Goal: Task Accomplishment & Management: Manage account settings

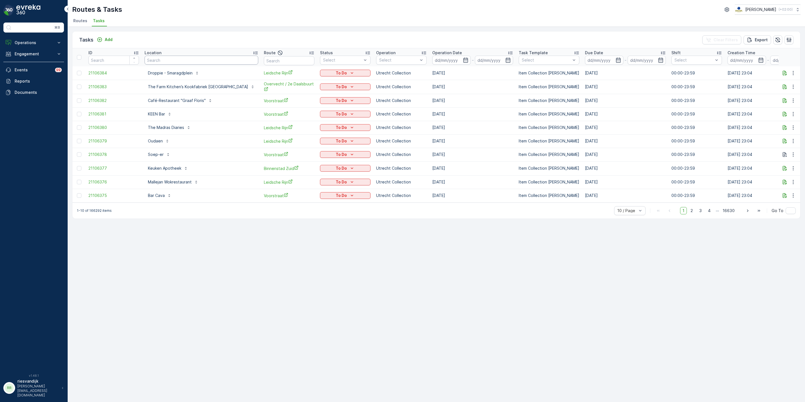
click at [166, 61] on input "text" at bounding box center [202, 60] width 114 height 9
type input "brasserie george"
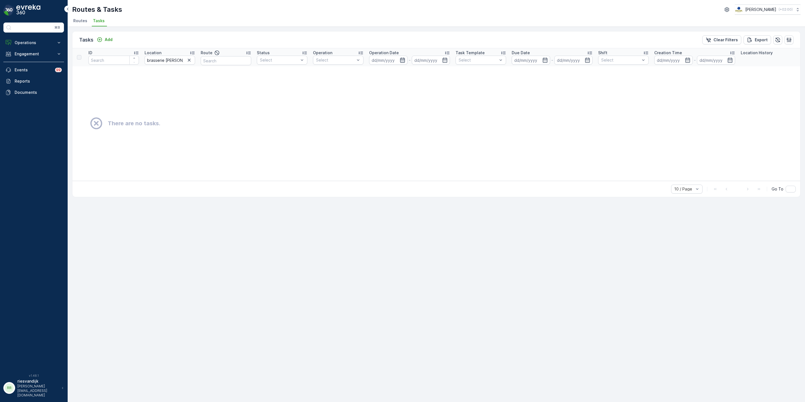
click at [404, 59] on icon "button" at bounding box center [403, 60] width 6 height 6
click at [452, 129] on div "20" at bounding box center [449, 128] width 9 height 9
type input "[DATE]"
click at [452, 129] on div "20" at bounding box center [449, 128] width 9 height 9
type input "[DATE]"
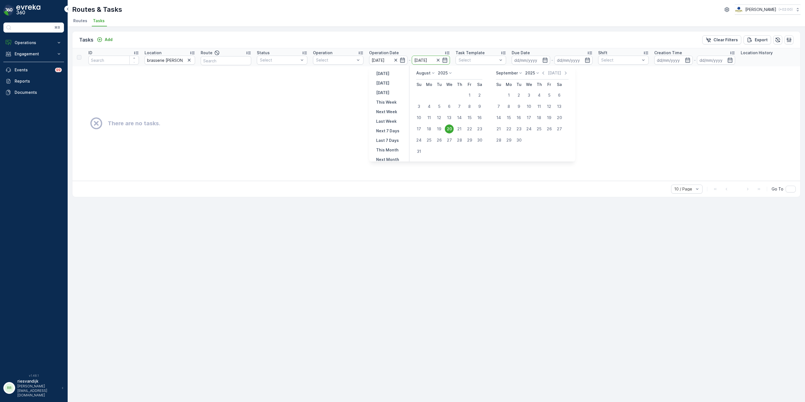
click at [450, 129] on div "20" at bounding box center [449, 128] width 9 height 9
click at [175, 61] on input "brasserie george" at bounding box center [170, 60] width 51 height 9
click at [154, 61] on input "brasserie george" at bounding box center [170, 60] width 51 height 9
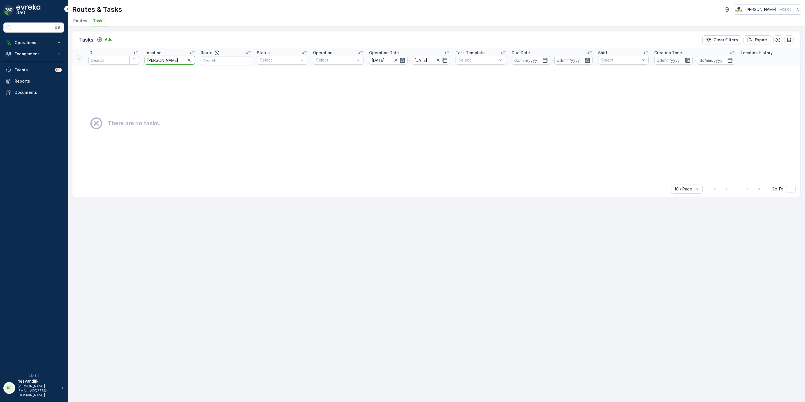
type input "george"
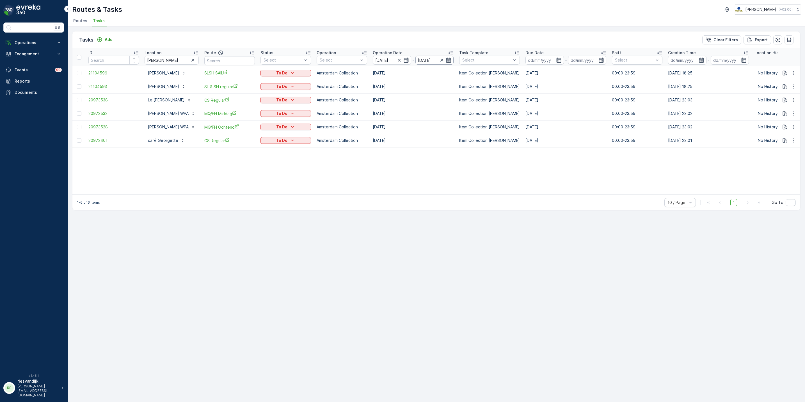
click at [417, 58] on input "[DATE]" at bounding box center [434, 60] width 38 height 9
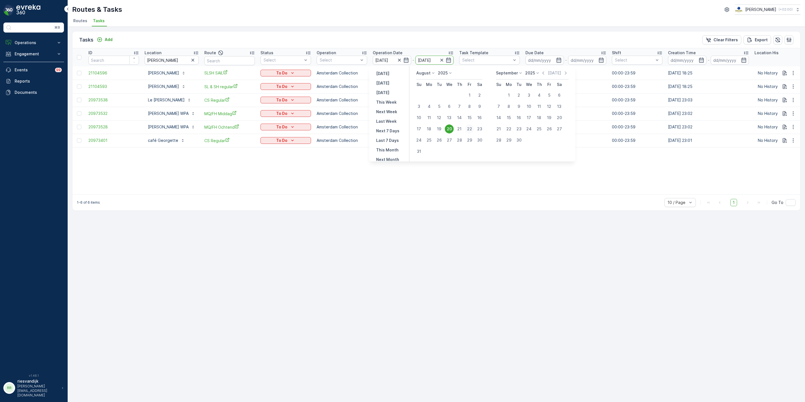
click at [473, 131] on div "22" at bounding box center [469, 128] width 9 height 9
type input "[DATE]"
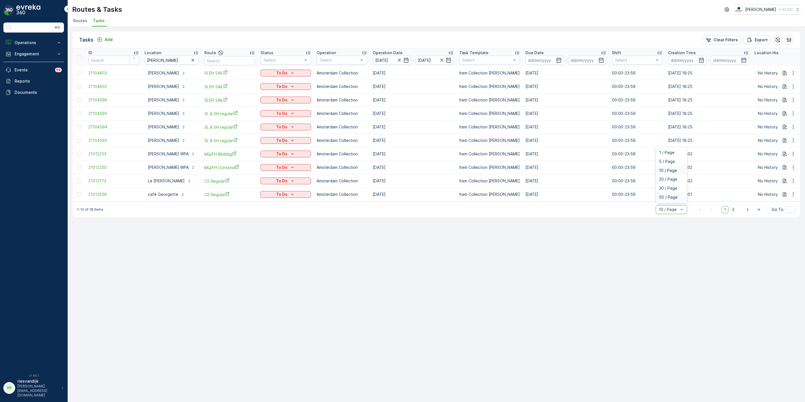
click at [671, 196] on div "50 / Page" at bounding box center [671, 197] width 31 height 9
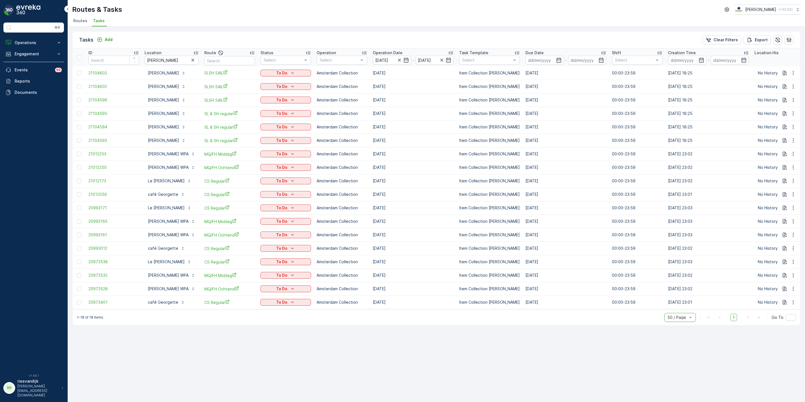
click at [186, 53] on div "Location" at bounding box center [172, 53] width 54 height 6
click at [191, 63] on icon "button" at bounding box center [193, 60] width 6 height 6
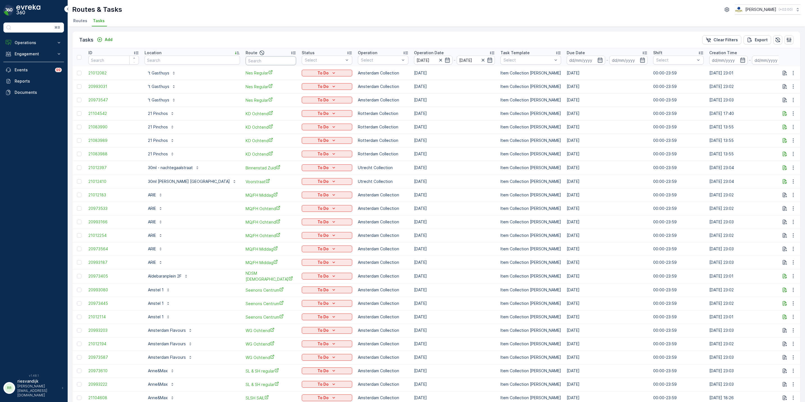
click at [281, 61] on input "text" at bounding box center [271, 60] width 51 height 9
type input "rokin"
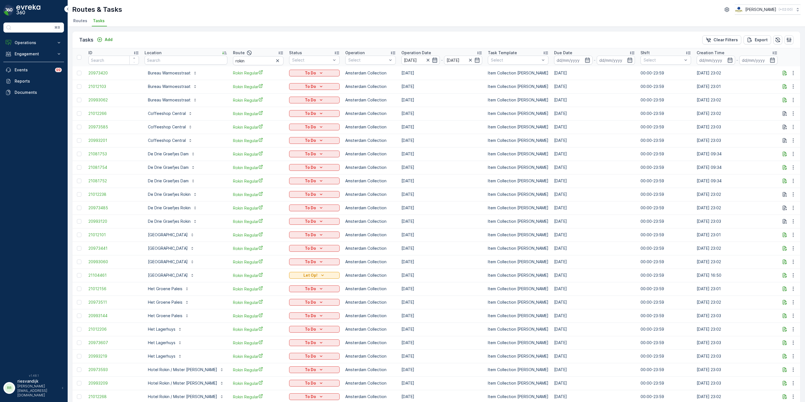
click at [432, 58] on icon "button" at bounding box center [435, 60] width 6 height 6
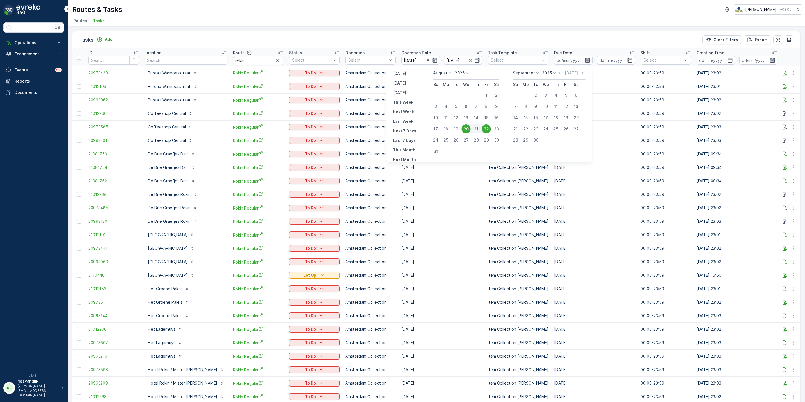
click at [467, 129] on div "20" at bounding box center [466, 128] width 9 height 9
type input "[DATE]"
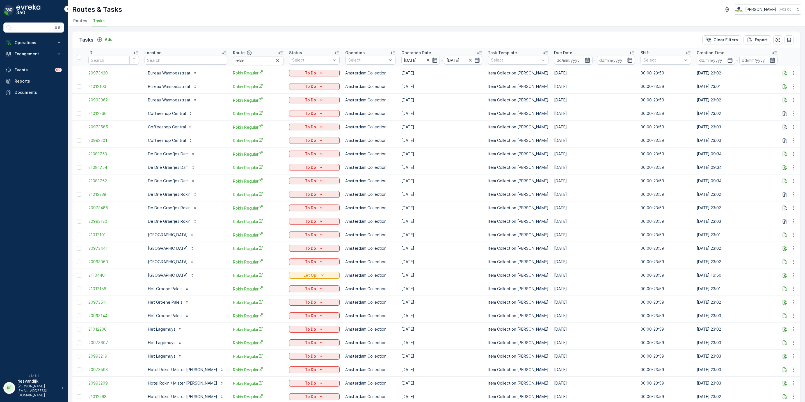
click at [467, 129] on td "[DATE]" at bounding box center [441, 126] width 86 height 13
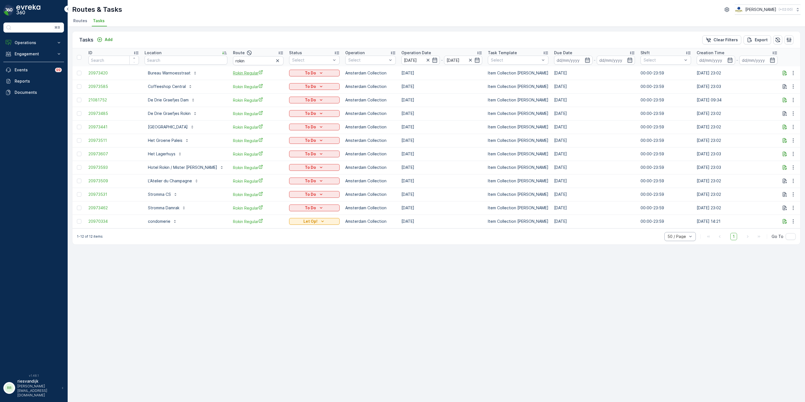
click at [233, 74] on span "Rokin Regular" at bounding box center [258, 73] width 51 height 6
click at [192, 61] on input "text" at bounding box center [186, 60] width 83 height 9
click at [275, 59] on icon "button" at bounding box center [278, 61] width 6 height 6
click at [164, 61] on input "text" at bounding box center [186, 60] width 83 height 9
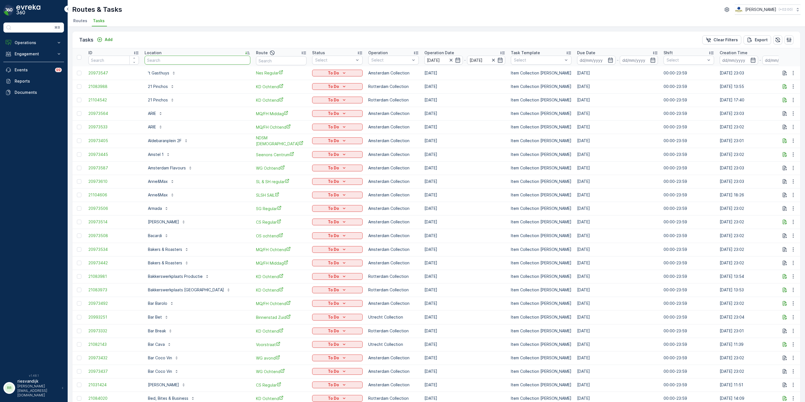
click at [164, 61] on input "text" at bounding box center [198, 60] width 106 height 9
type input "vlieger"
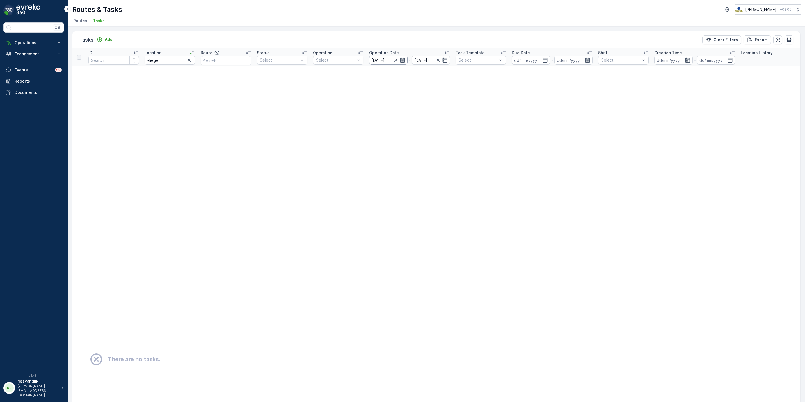
click at [388, 60] on input "[DATE]" at bounding box center [388, 60] width 38 height 9
click at [441, 132] on button "19" at bounding box center [439, 129] width 10 height 10
type input "[DATE]"
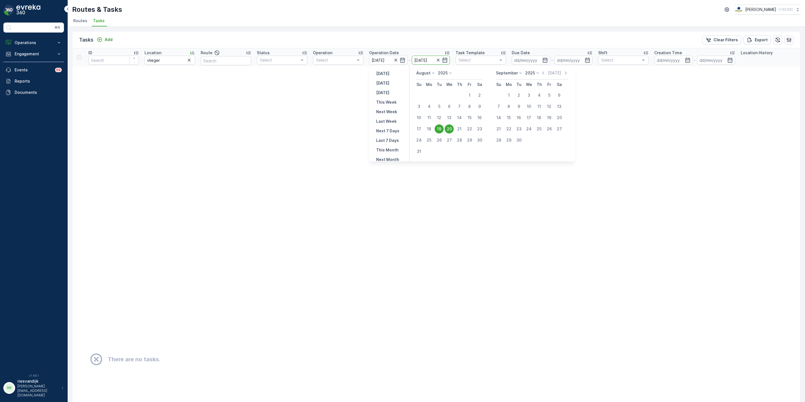
click at [440, 129] on div "19" at bounding box center [439, 128] width 9 height 9
type input "[DATE]"
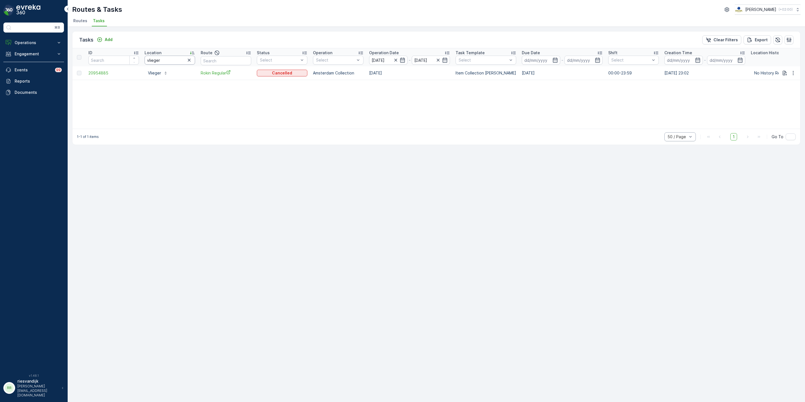
click at [196, 60] on th "Location vlieger" at bounding box center [170, 57] width 56 height 18
click at [193, 59] on div at bounding box center [189, 60] width 7 height 7
click at [191, 59] on icon "button" at bounding box center [189, 60] width 6 height 6
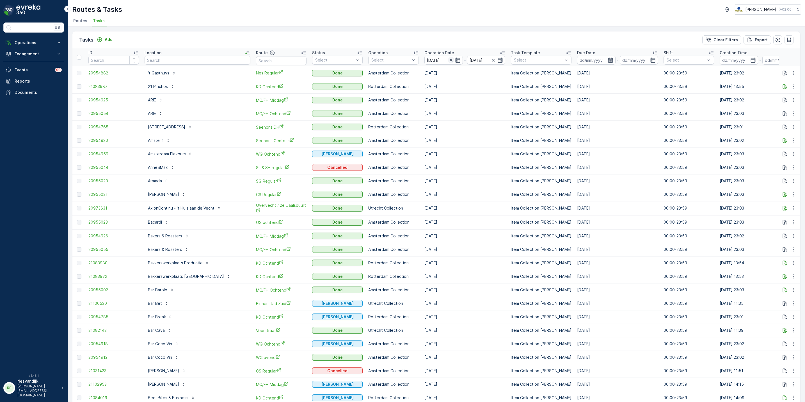
click at [448, 60] on icon "button" at bounding box center [451, 60] width 6 height 6
click at [424, 59] on input "19.08.2025" at bounding box center [443, 60] width 38 height 9
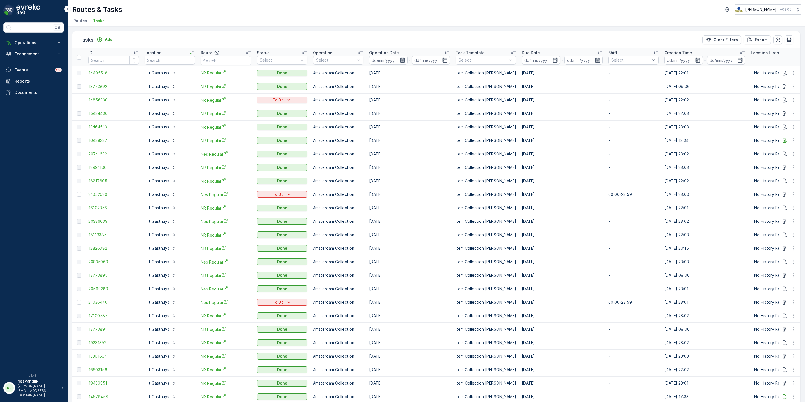
click at [401, 61] on icon "button" at bounding box center [403, 60] width 6 height 6
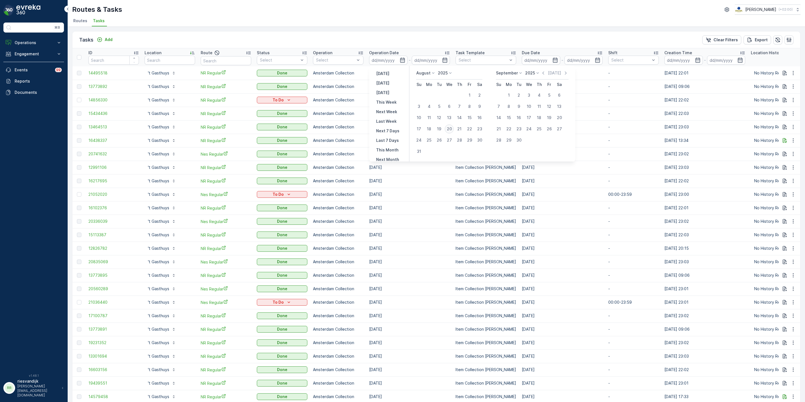
click at [450, 130] on div "20" at bounding box center [449, 128] width 9 height 9
type input "[DATE]"
click at [450, 130] on div "20" at bounding box center [449, 128] width 9 height 9
type input "[DATE]"
click at [449, 130] on div "20" at bounding box center [449, 128] width 9 height 9
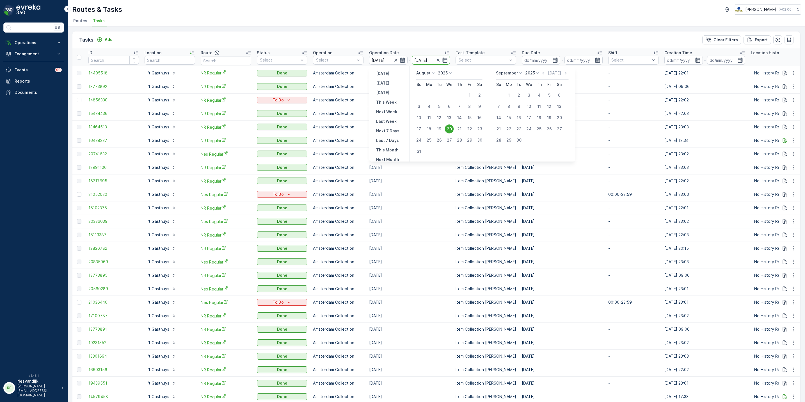
click at [449, 130] on td "03.11.2024" at bounding box center [409, 126] width 86 height 13
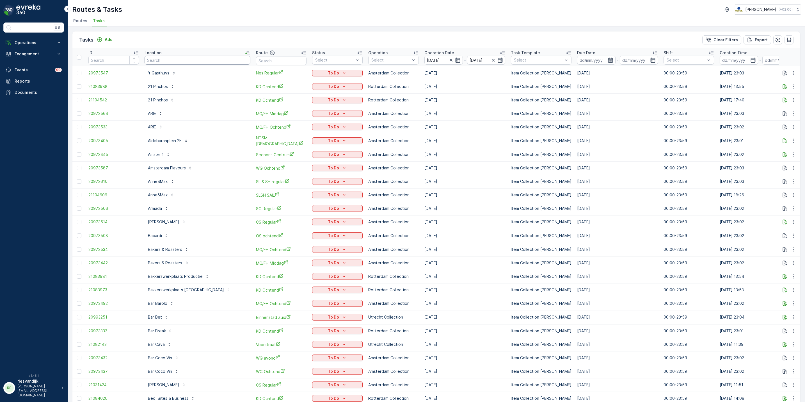
click at [181, 63] on input "text" at bounding box center [198, 60] width 106 height 9
click at [188, 58] on input "text" at bounding box center [198, 60] width 106 height 9
click at [204, 62] on input "text" at bounding box center [198, 60] width 106 height 9
click at [102, 40] on icon "Add" at bounding box center [100, 40] width 6 height 6
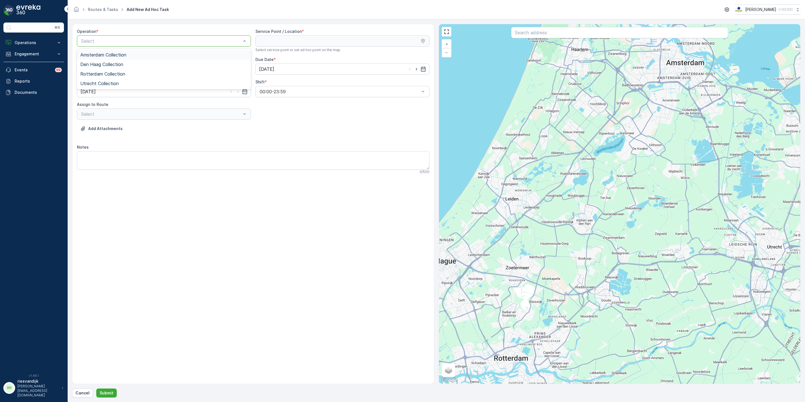
click at [176, 36] on div "Select" at bounding box center [164, 40] width 174 height 11
drag, startPoint x: 124, startPoint y: 47, endPoint x: 123, endPoint y: 52, distance: 5.4
click at [124, 47] on div "Operation * Select" at bounding box center [164, 41] width 174 height 24
click at [127, 42] on div at bounding box center [161, 40] width 161 height 5
drag, startPoint x: 128, startPoint y: 57, endPoint x: 154, endPoint y: 49, distance: 27.4
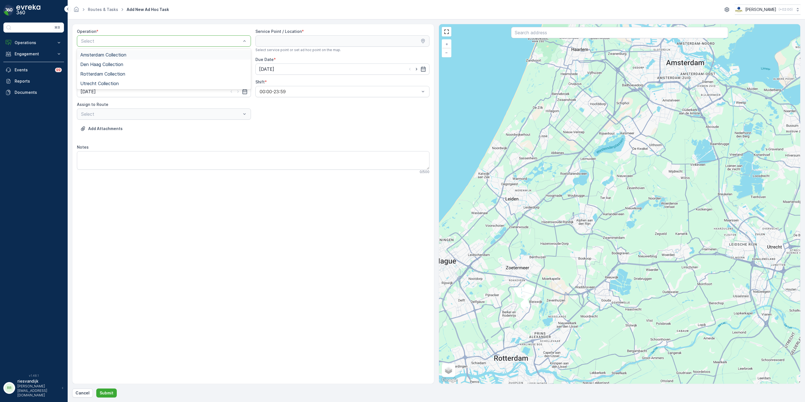
click at [128, 57] on div "Amsterdam Collection" at bounding box center [163, 54] width 167 height 5
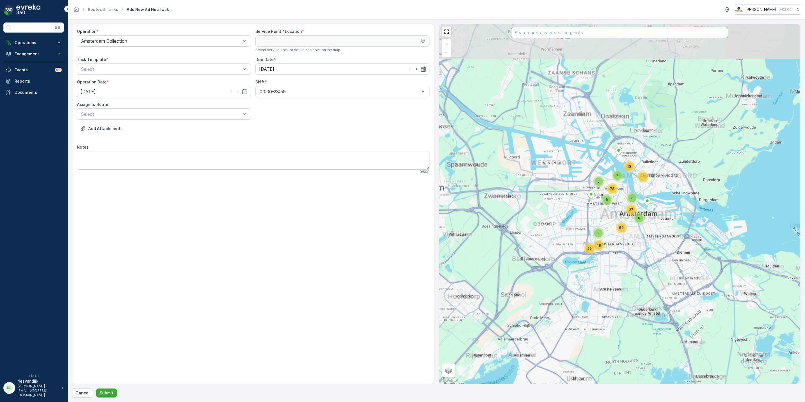
click at [574, 29] on input "text" at bounding box center [619, 32] width 217 height 11
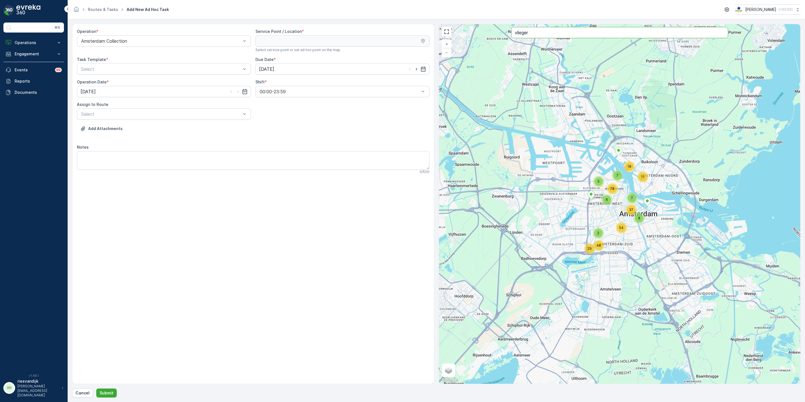
type input "vlieger"
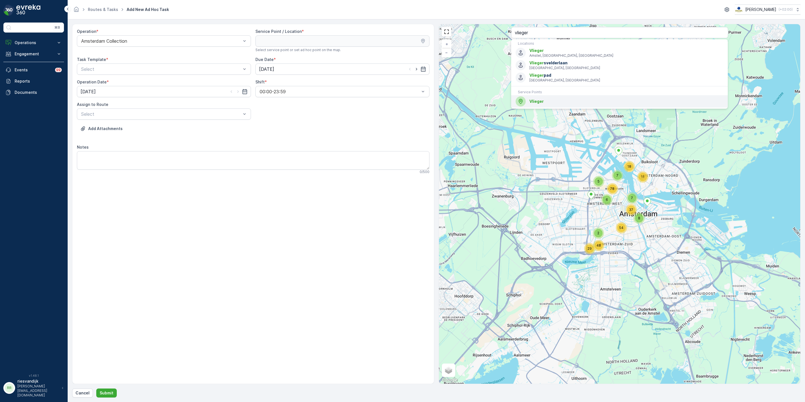
click at [551, 98] on div "Vlieger" at bounding box center [619, 101] width 208 height 10
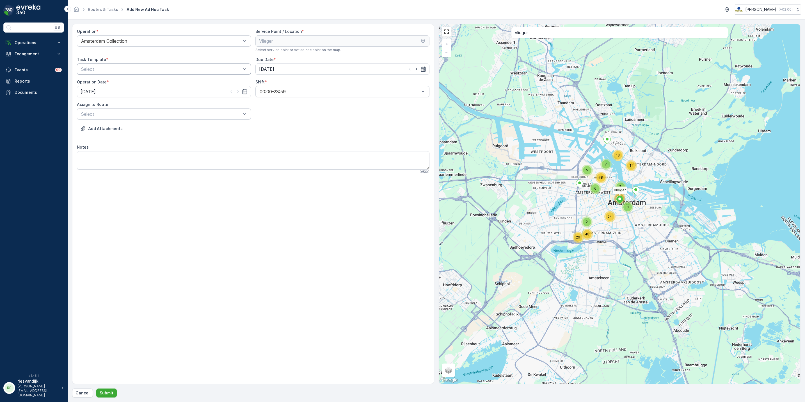
click at [149, 68] on div at bounding box center [161, 69] width 161 height 5
click at [140, 81] on span "Item Collection [PERSON_NAME]" at bounding box center [115, 82] width 71 height 5
click at [297, 68] on input "[DATE]" at bounding box center [342, 68] width 174 height 11
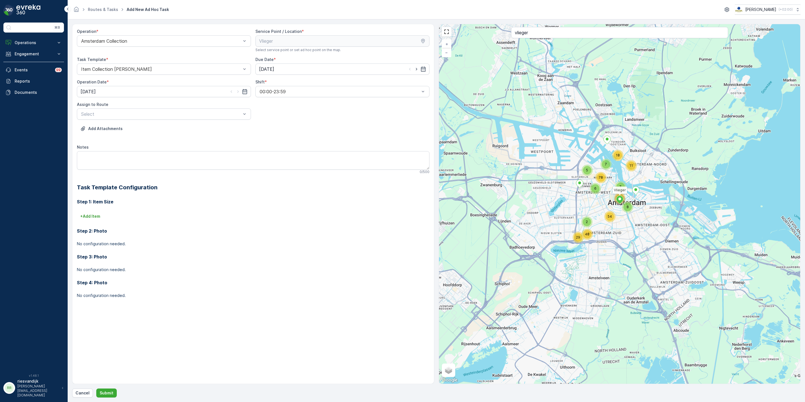
click at [362, 116] on div "Operation * Amsterdam Collection Service Point / Location * Select service poin…" at bounding box center [253, 168] width 352 height 278
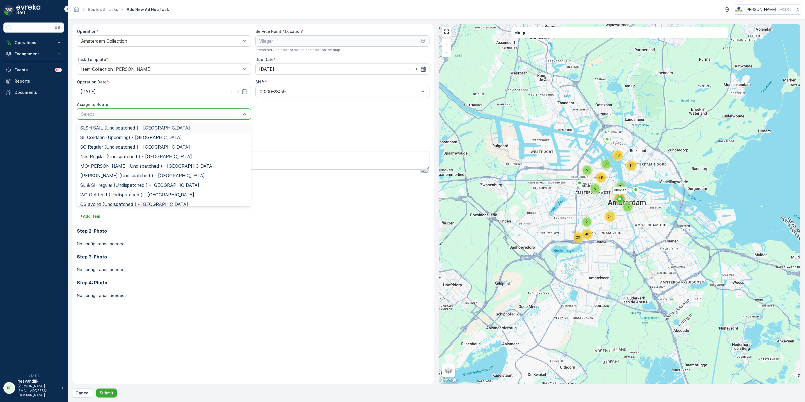
click at [157, 111] on div at bounding box center [161, 113] width 161 height 5
click at [126, 180] on span "Rokin Regular (Dispatched) - Amsterdam" at bounding box center [134, 180] width 108 height 5
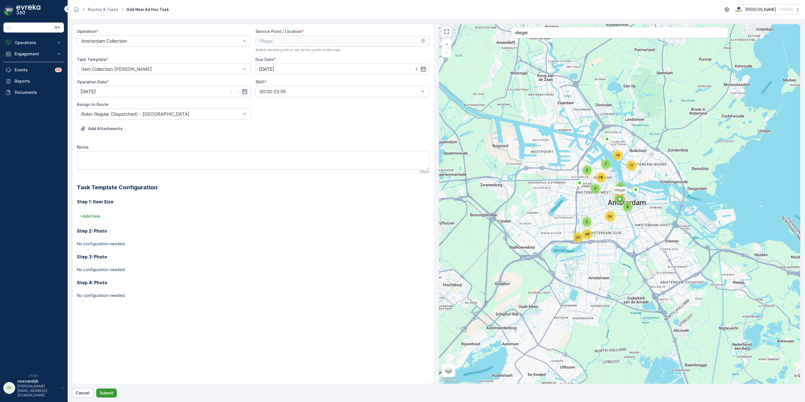
click at [104, 391] on p "Submit" at bounding box center [107, 393] width 14 height 6
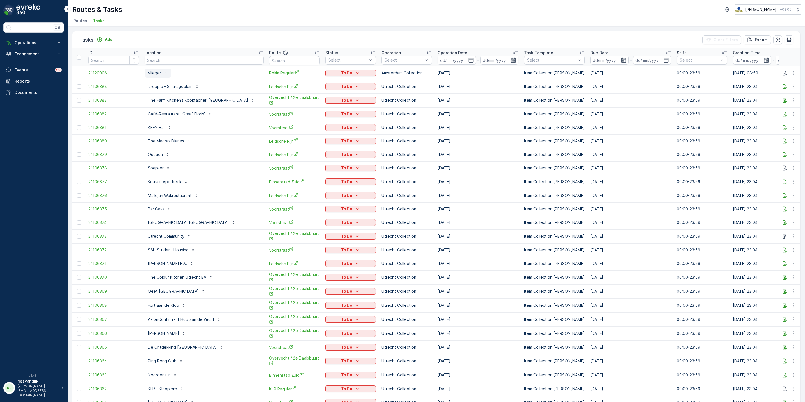
drag, startPoint x: 157, startPoint y: 72, endPoint x: 159, endPoint y: 72, distance: 2.8
click at [157, 72] on p "Vlieger" at bounding box center [154, 73] width 13 height 6
click at [252, 23] on ul "Routes Tasks" at bounding box center [434, 22] width 724 height 10
click at [152, 73] on p "Vlieger" at bounding box center [154, 73] width 13 height 6
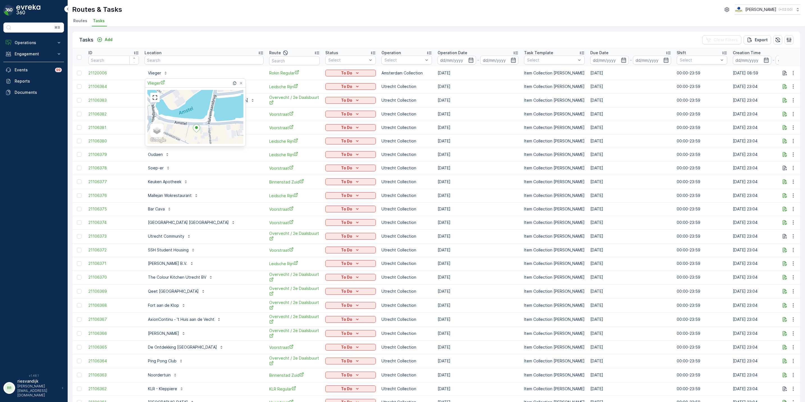
drag, startPoint x: 196, startPoint y: 111, endPoint x: 206, endPoint y: 136, distance: 25.8
click at [206, 136] on div "Satellite Roadmap Terrain Hybrid Leaflet Keyboard shortcuts Map Data Map data ©…" at bounding box center [195, 117] width 96 height 54
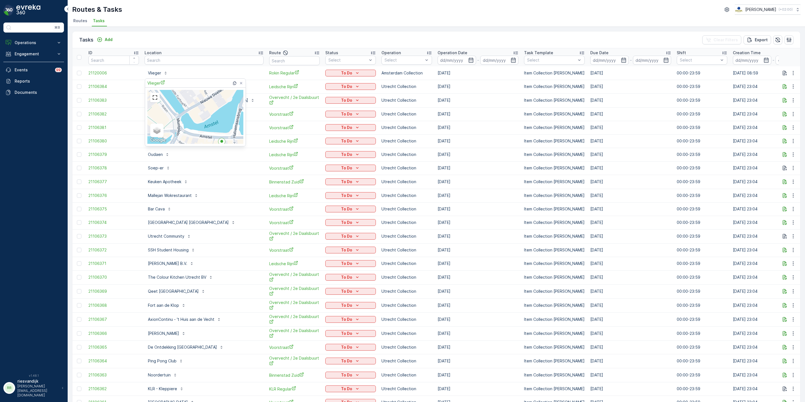
drag, startPoint x: 205, startPoint y: 115, endPoint x: 231, endPoint y: 129, distance: 28.8
click at [231, 129] on div "Satellite Roadmap Terrain Hybrid Leaflet Keyboard shortcuts Map Data Map data ©…" at bounding box center [195, 117] width 96 height 54
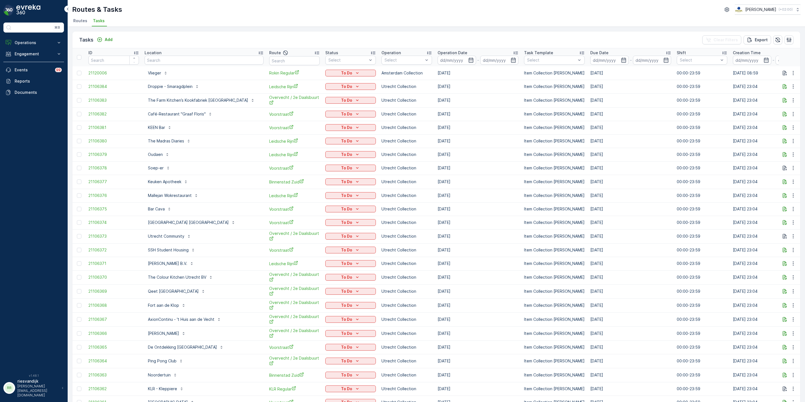
drag, startPoint x: 284, startPoint y: 35, endPoint x: 268, endPoint y: 20, distance: 21.3
click at [284, 35] on div "Tasks Add Clear Filters Export" at bounding box center [436, 39] width 728 height 17
click at [193, 58] on input "text" at bounding box center [204, 60] width 119 height 9
type input "georg"
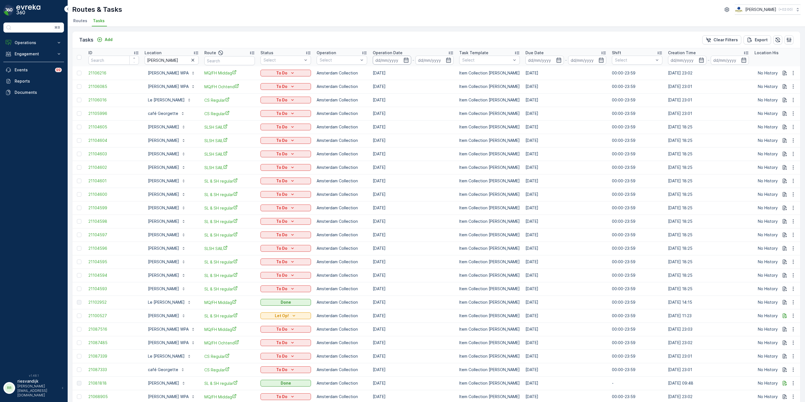
click at [380, 59] on input at bounding box center [392, 60] width 38 height 9
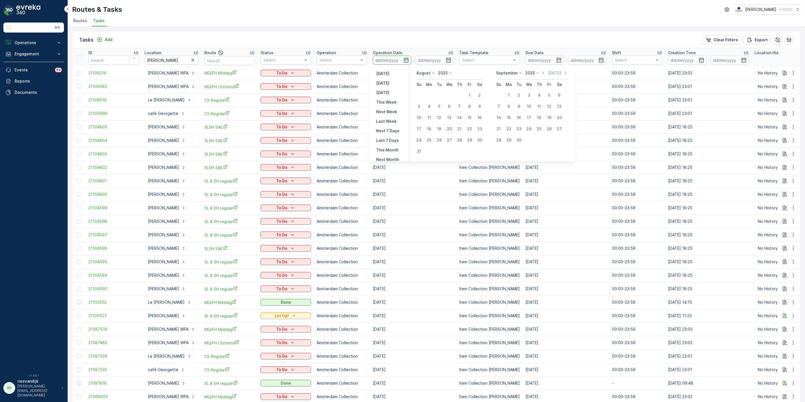
click at [448, 126] on div "20" at bounding box center [449, 128] width 9 height 9
type input "[DATE]"
click at [448, 126] on div "20" at bounding box center [449, 128] width 9 height 9
type input "[DATE]"
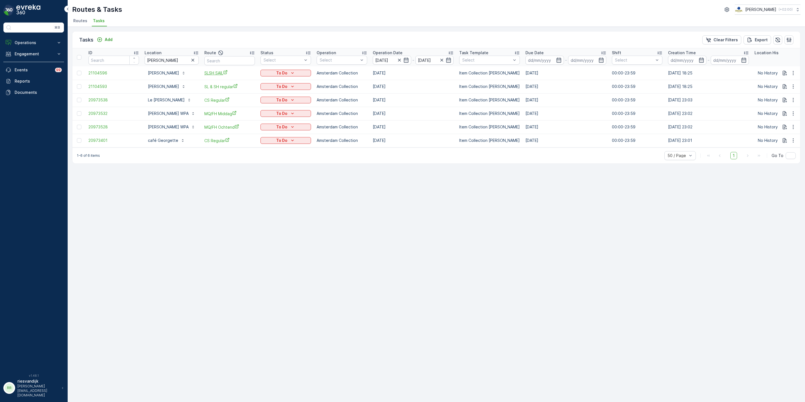
click at [209, 74] on span "SLSH SAIL" at bounding box center [229, 73] width 51 height 6
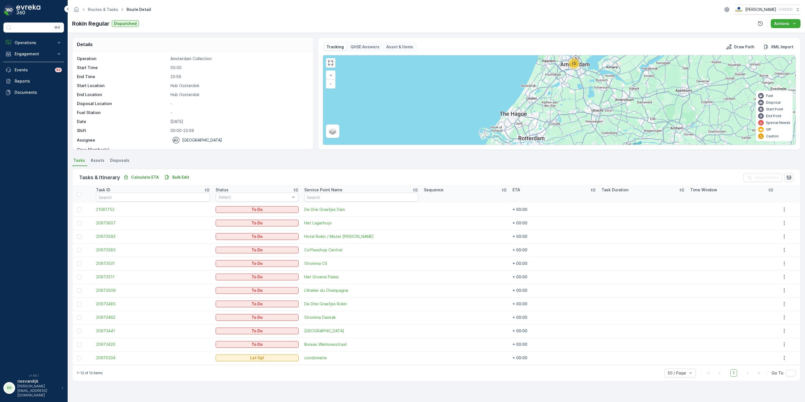
drag, startPoint x: 330, startPoint y: 67, endPoint x: 332, endPoint y: 98, distance: 31.2
click at [330, 67] on link at bounding box center [330, 63] width 8 height 8
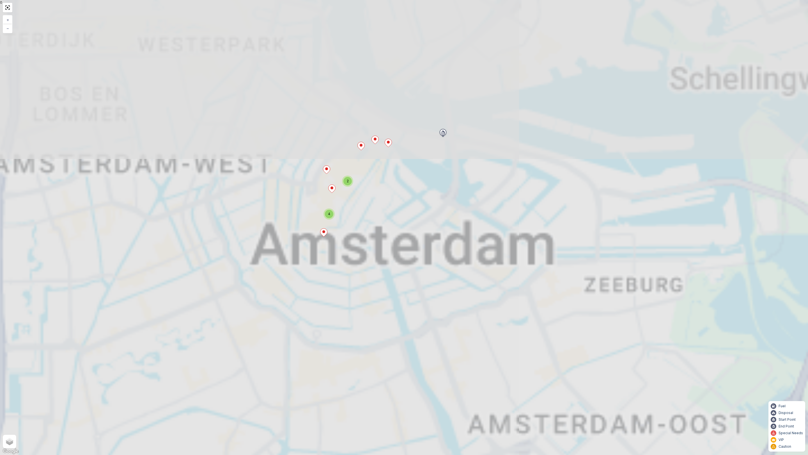
drag, startPoint x: 408, startPoint y: 175, endPoint x: 408, endPoint y: 268, distance: 92.3
click at [416, 283] on div "12 4 2 + − Satellite Roadmap Terrain Hybrid Leaflet Keyboard shortcuts Map Data…" at bounding box center [404, 227] width 808 height 455
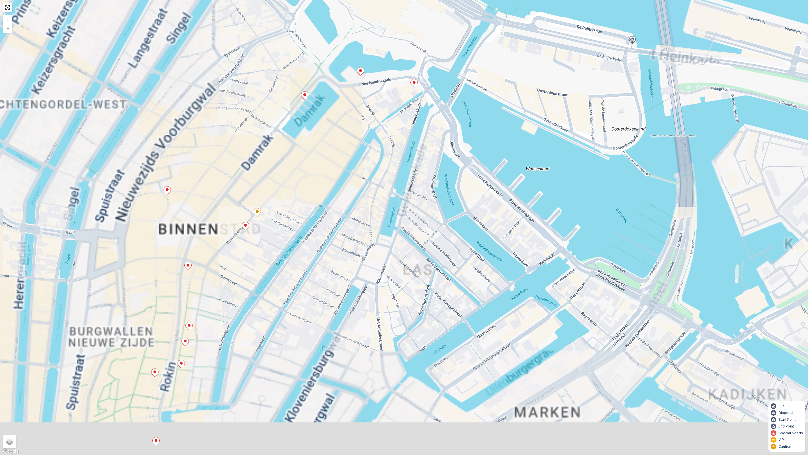
drag, startPoint x: 400, startPoint y: 266, endPoint x: 434, endPoint y: 143, distance: 127.4
click at [434, 143] on div "+ − Satellite Roadmap Terrain Hybrid Leaflet Keyboard shortcuts Map Data Map da…" at bounding box center [404, 227] width 808 height 455
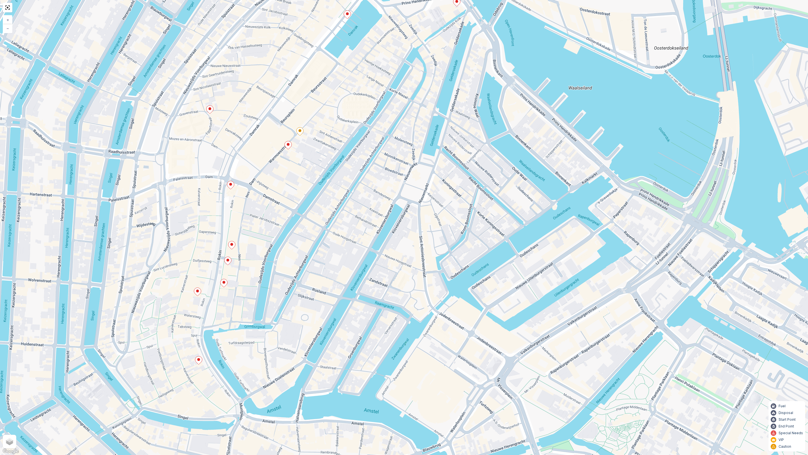
drag, startPoint x: 424, startPoint y: 189, endPoint x: 443, endPoint y: 175, distance: 23.8
click at [443, 175] on div "+ − Satellite Roadmap Terrain Hybrid Leaflet Keyboard shortcuts Map Data Map da…" at bounding box center [404, 227] width 808 height 455
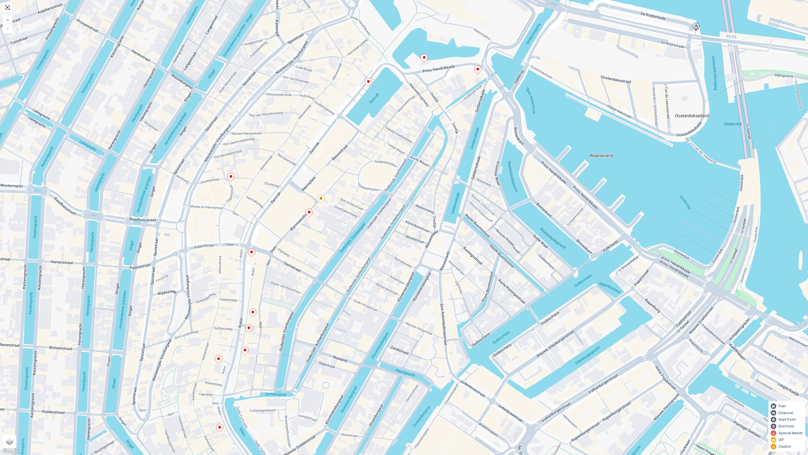
drag, startPoint x: 340, startPoint y: 242, endPoint x: 364, endPoint y: 306, distance: 69.0
click at [364, 306] on div "+ − Satellite Roadmap Terrain Hybrid Leaflet Keyboard shortcuts Map Data Map da…" at bounding box center [404, 227] width 808 height 455
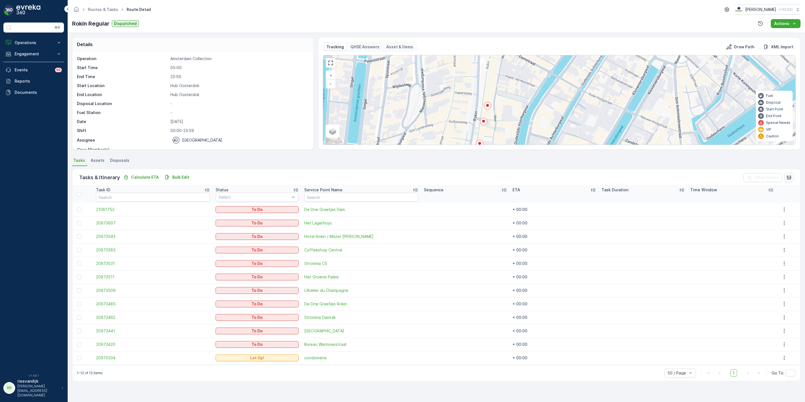
drag, startPoint x: 514, startPoint y: 55, endPoint x: 593, endPoint y: 4, distance: 93.9
click at [573, 7] on div "Routes & Tasks Route Detail Oscar Circulair ( +02:00 ) Rokin Regular Dispatched…" at bounding box center [436, 201] width 737 height 402
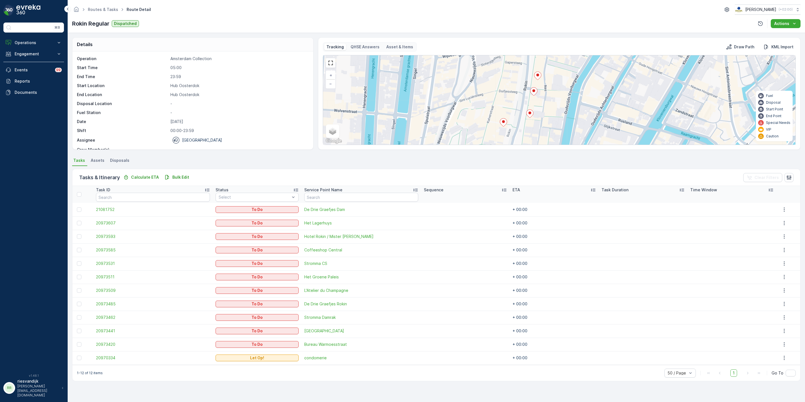
drag, startPoint x: 539, startPoint y: 103, endPoint x: 587, endPoint y: 42, distance: 77.3
click at [587, 42] on div "Tracking QHSE Answers Asset & Items Draw Path KML Import + − Satellite Roadmap …" at bounding box center [559, 93] width 473 height 103
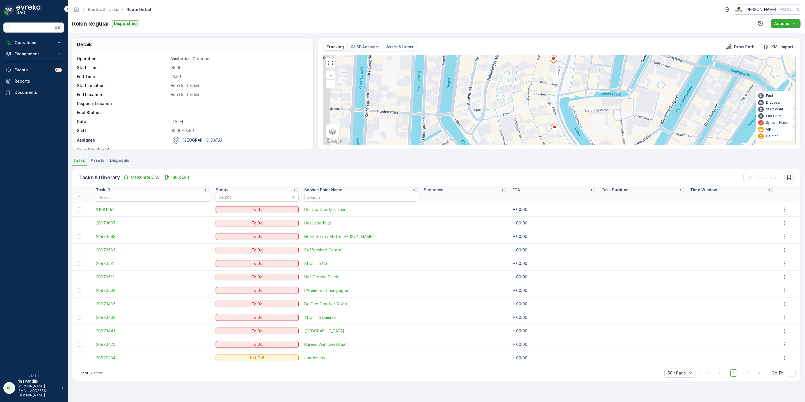
drag, startPoint x: 597, startPoint y: 112, endPoint x: 580, endPoint y: 63, distance: 51.3
click at [581, 64] on div "+ − Satellite Roadmap Terrain Hybrid Leaflet Keyboard shortcuts Map Data Map da…" at bounding box center [559, 99] width 472 height 89
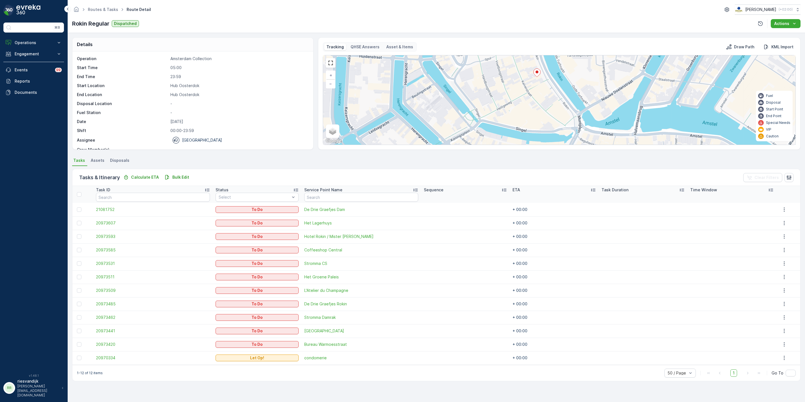
drag, startPoint x: 578, startPoint y: 103, endPoint x: 559, endPoint y: 90, distance: 22.5
click at [560, 90] on div "+ − Satellite Roadmap Terrain Hybrid Leaflet Keyboard shortcuts Map Data Map da…" at bounding box center [559, 99] width 472 height 89
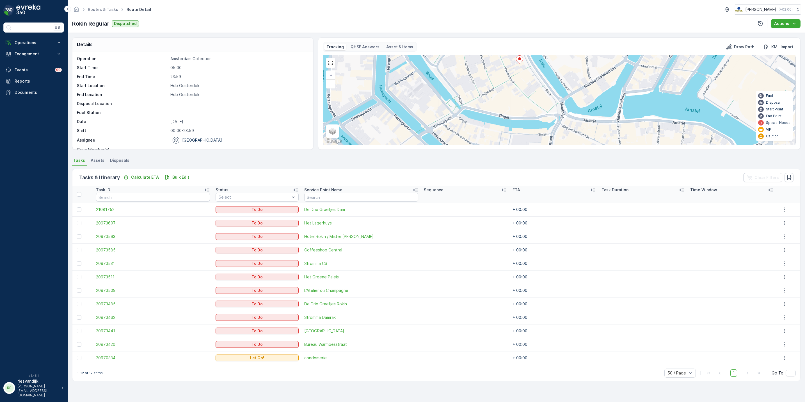
click at [518, 63] on icon at bounding box center [519, 59] width 7 height 8
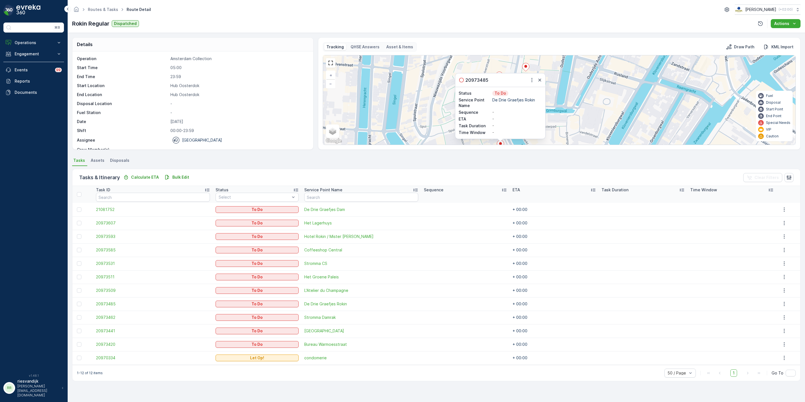
drag, startPoint x: 449, startPoint y: 107, endPoint x: 429, endPoint y: 110, distance: 20.2
click at [429, 110] on div "20973485 Status To Do Service Point Name De Drie Graefjes Rokin Sequence - ETA …" at bounding box center [559, 99] width 472 height 89
click at [542, 82] on icon "button" at bounding box center [540, 80] width 6 height 6
click at [500, 77] on icon at bounding box center [498, 76] width 7 height 8
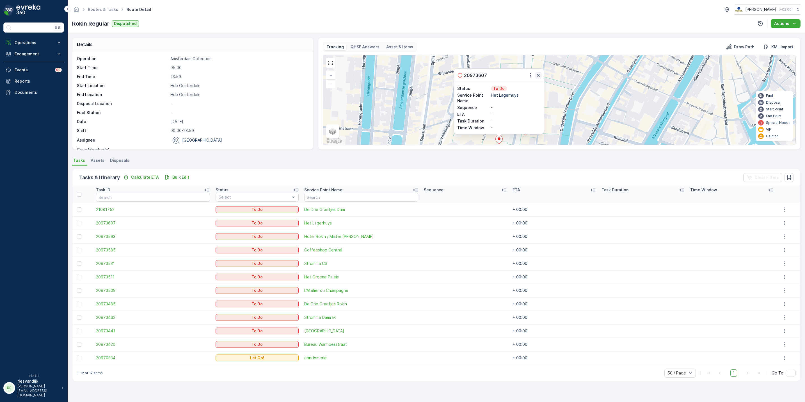
click at [539, 74] on icon "button" at bounding box center [538, 75] width 6 height 6
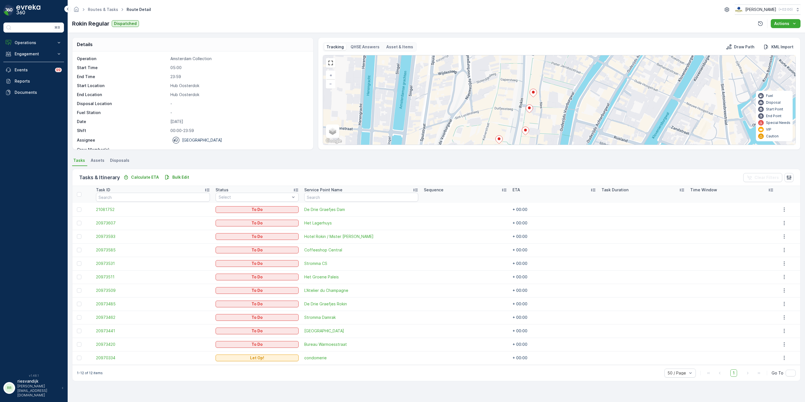
click at [525, 133] on icon at bounding box center [525, 131] width 7 height 8
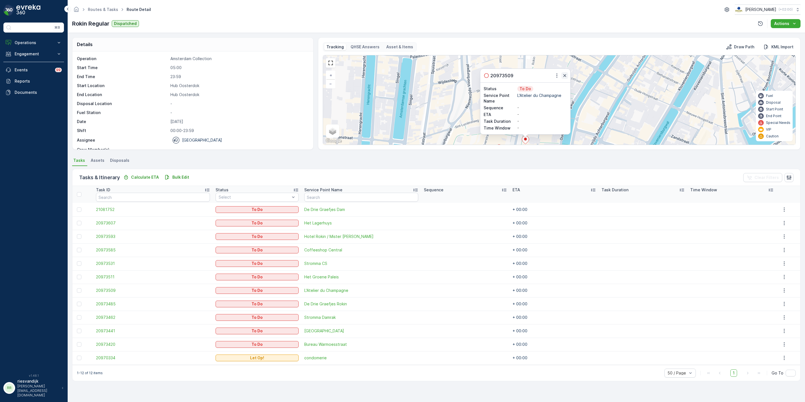
click at [564, 76] on icon "button" at bounding box center [565, 76] width 6 height 6
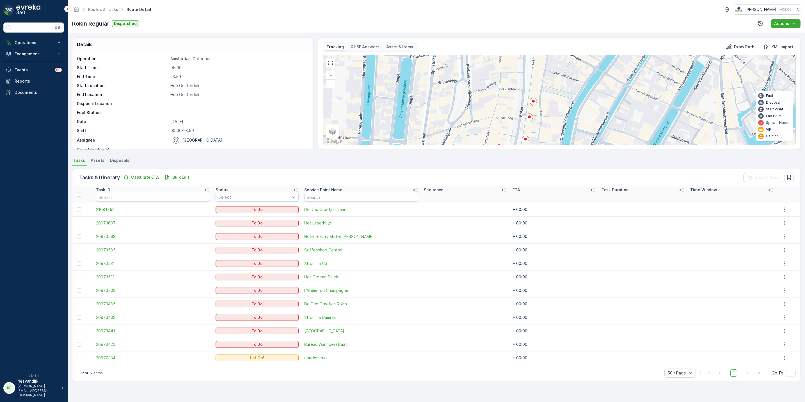
click at [526, 118] on icon at bounding box center [529, 118] width 7 height 8
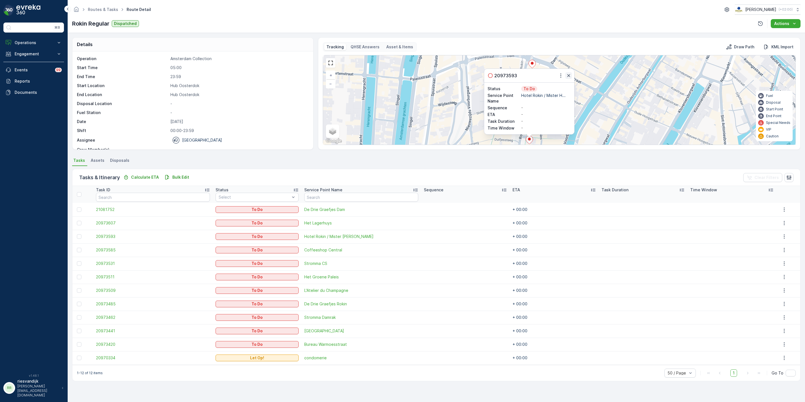
click at [568, 77] on icon "button" at bounding box center [568, 75] width 3 height 3
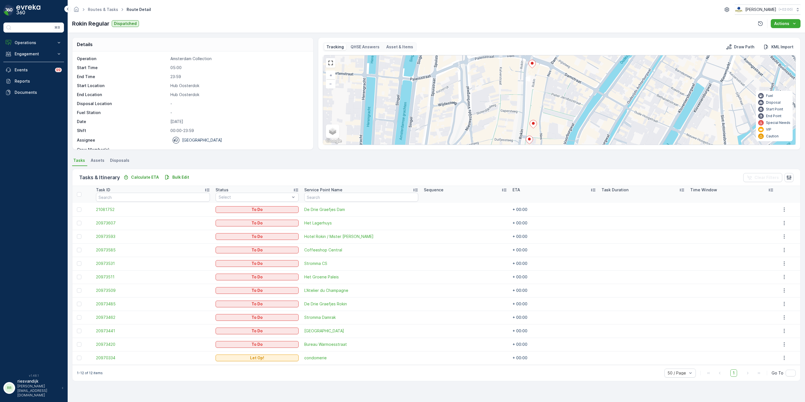
click at [534, 124] on ellipse at bounding box center [533, 123] width 3 height 3
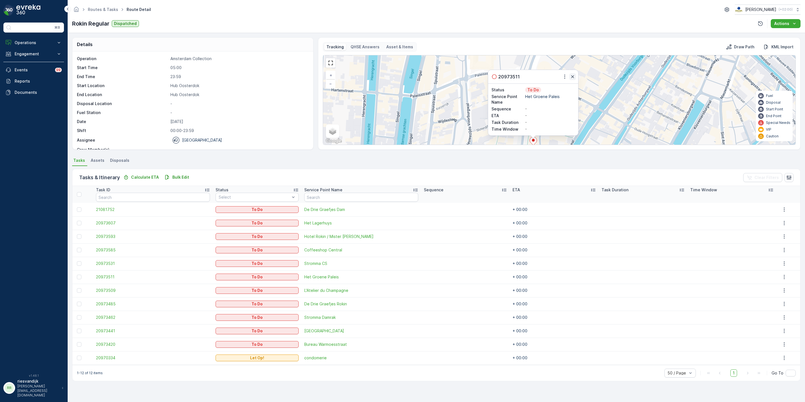
click at [570, 79] on icon "button" at bounding box center [573, 77] width 6 height 6
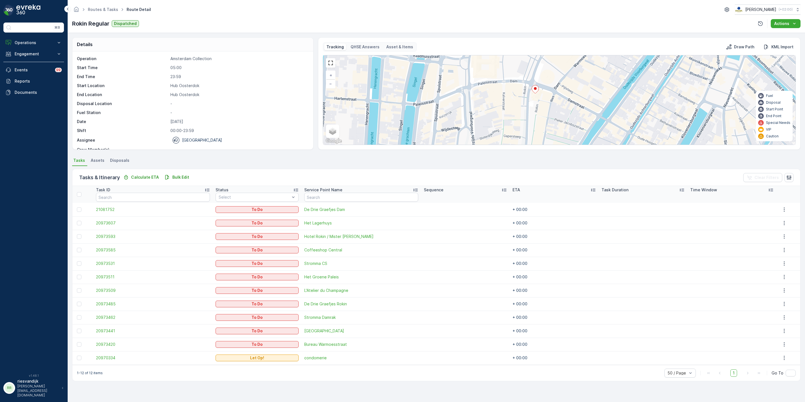
drag, startPoint x: 547, startPoint y: 95, endPoint x: 547, endPoint y: 102, distance: 7.6
click at [548, 103] on div "+ − Satellite Roadmap Terrain Hybrid Leaflet Keyboard shortcuts Map Data Map da…" at bounding box center [559, 99] width 472 height 89
click at [537, 91] on icon at bounding box center [534, 89] width 7 height 8
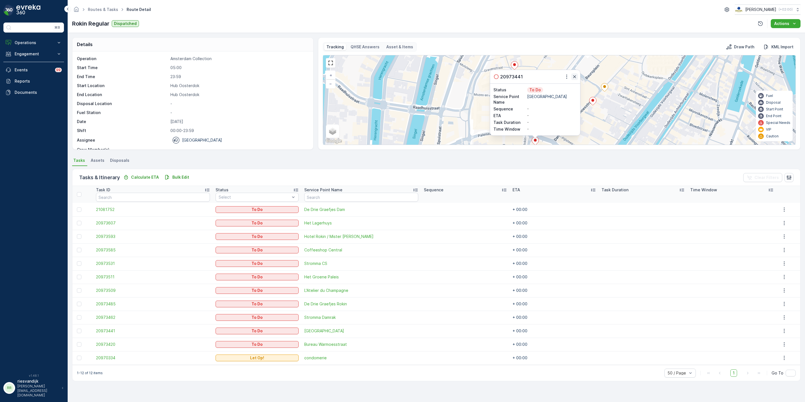
click at [573, 79] on icon "button" at bounding box center [575, 77] width 6 height 6
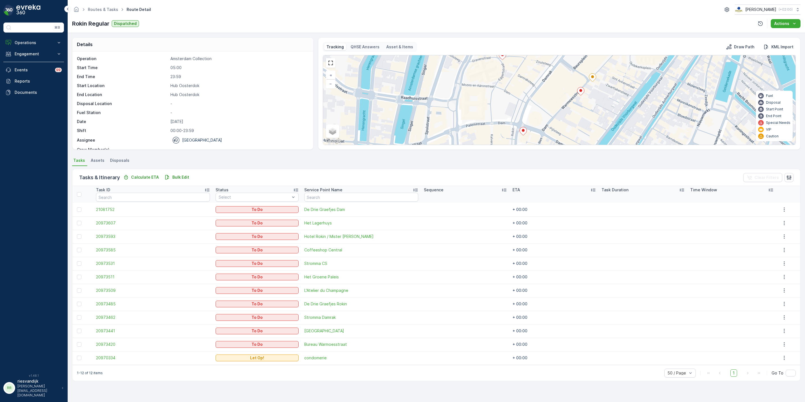
drag, startPoint x: 562, startPoint y: 98, endPoint x: 549, endPoint y: 94, distance: 13.0
click at [549, 94] on div "+ − Satellite Roadmap Terrain Hybrid Leaflet Keyboard shortcuts Map Data Map da…" at bounding box center [559, 99] width 472 height 89
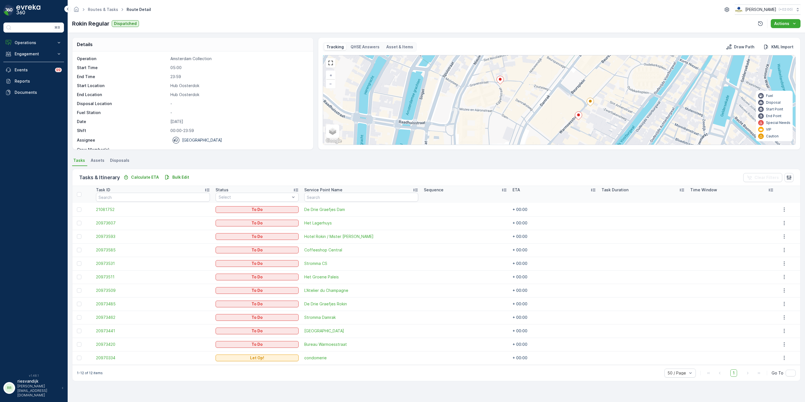
click at [527, 106] on div "+ − Satellite Roadmap Terrain Hybrid Leaflet Keyboard shortcuts Map Data Map da…" at bounding box center [559, 99] width 472 height 89
click at [501, 82] on icon at bounding box center [499, 80] width 7 height 8
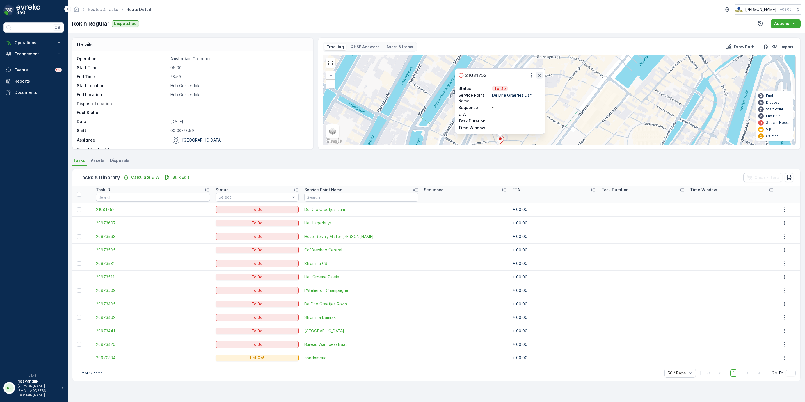
click at [536, 77] on button "button" at bounding box center [539, 75] width 7 height 7
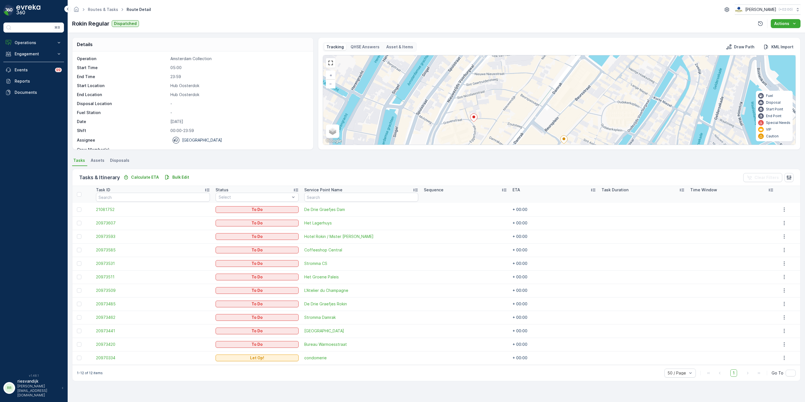
drag, startPoint x: 553, startPoint y: 95, endPoint x: 508, endPoint y: 62, distance: 55.8
click at [508, 62] on div "+ − Satellite Roadmap Terrain Hybrid Leaflet Keyboard shortcuts Map Data Map da…" at bounding box center [559, 99] width 472 height 89
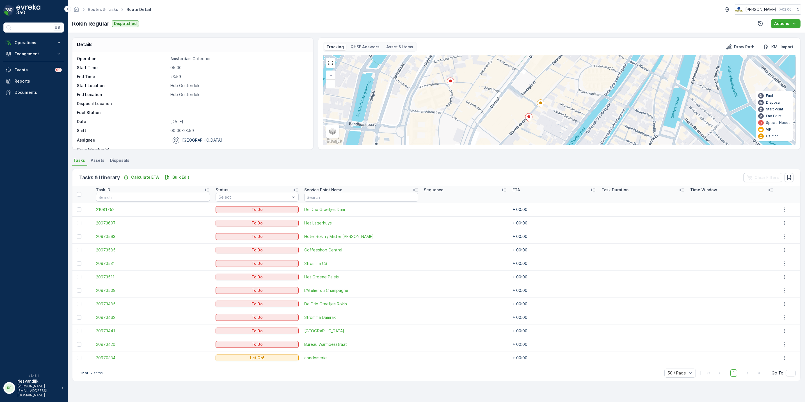
drag, startPoint x: 518, startPoint y: 97, endPoint x: 521, endPoint y: 68, distance: 29.6
click at [521, 68] on div "+ − Satellite Roadmap Terrain Hybrid Leaflet Keyboard shortcuts Map Data Map da…" at bounding box center [559, 99] width 472 height 89
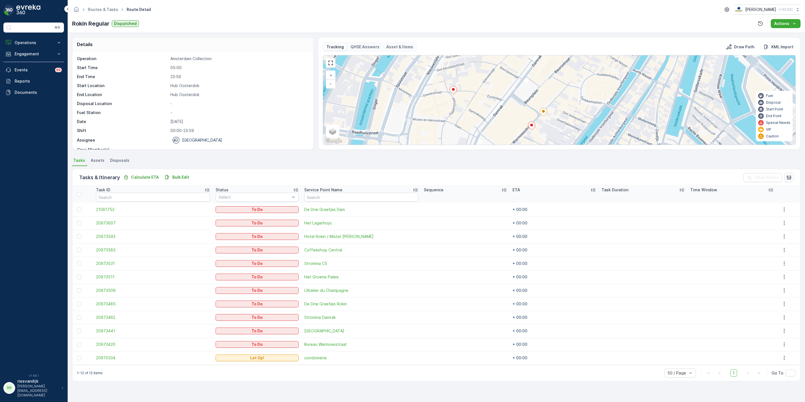
drag, startPoint x: 515, startPoint y: 83, endPoint x: 514, endPoint y: 101, distance: 18.5
click at [514, 101] on div "+ − Satellite Roadmap Terrain Hybrid Leaflet Keyboard shortcuts Map Data Map da…" at bounding box center [559, 99] width 472 height 89
click at [534, 129] on icon at bounding box center [531, 126] width 7 height 8
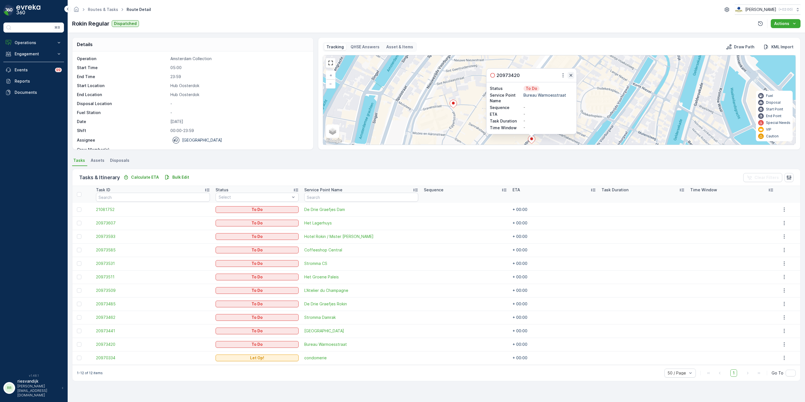
click at [570, 77] on icon "button" at bounding box center [570, 75] width 3 height 3
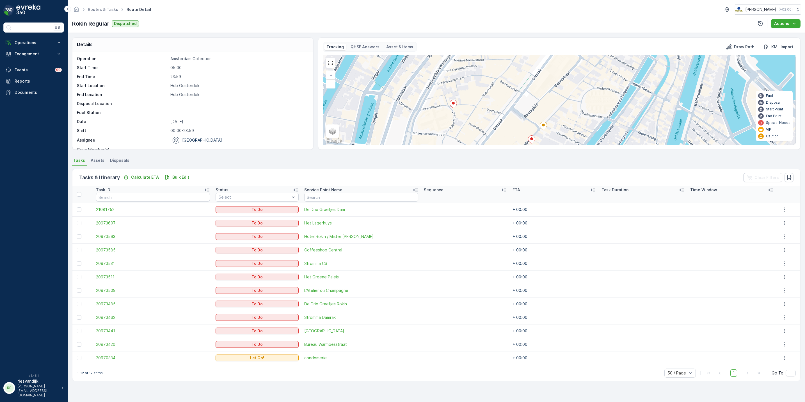
click at [544, 126] on ellipse at bounding box center [543, 124] width 3 height 3
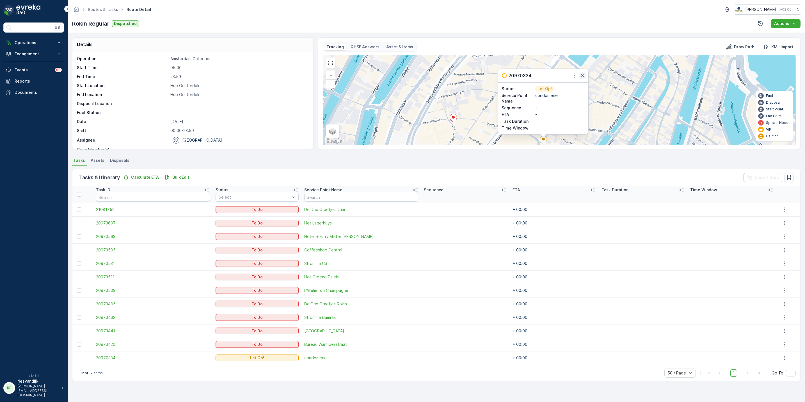
click at [584, 77] on icon "button" at bounding box center [582, 75] width 3 height 3
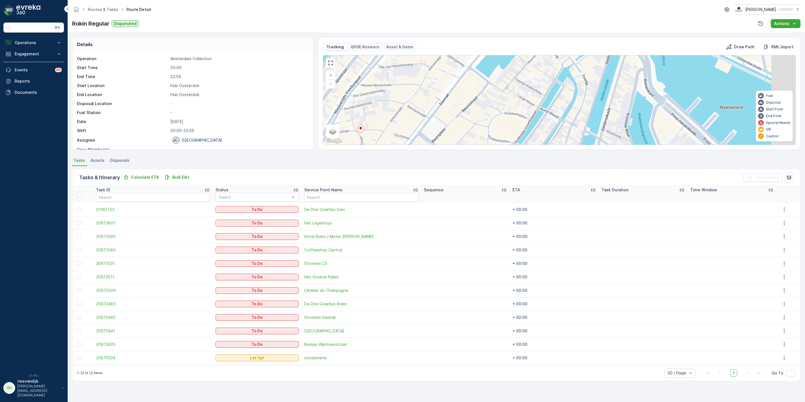
drag, startPoint x: 580, startPoint y: 111, endPoint x: 489, endPoint y: 127, distance: 92.8
click at [489, 127] on div "+ − Satellite Roadmap Terrain Hybrid Leaflet Keyboard shortcuts Map Data Map da…" at bounding box center [559, 99] width 472 height 89
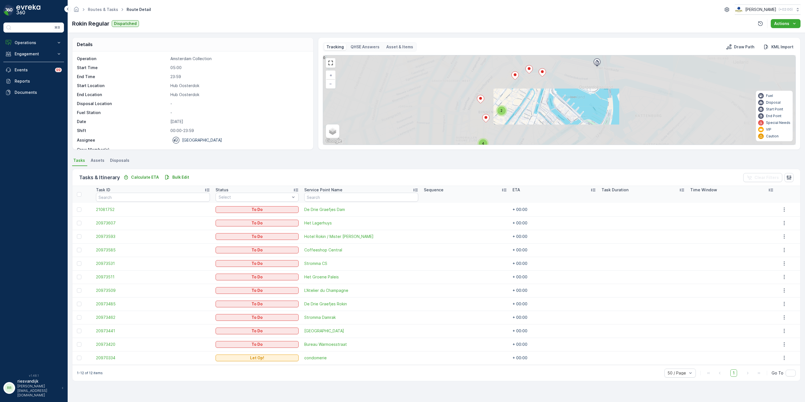
drag, startPoint x: 531, startPoint y: 91, endPoint x: 530, endPoint y: 116, distance: 24.7
click at [530, 116] on div "4 2 + − Satellite Roadmap Terrain Hybrid Leaflet Keyboard shortcuts Map Data Ma…" at bounding box center [559, 99] width 472 height 89
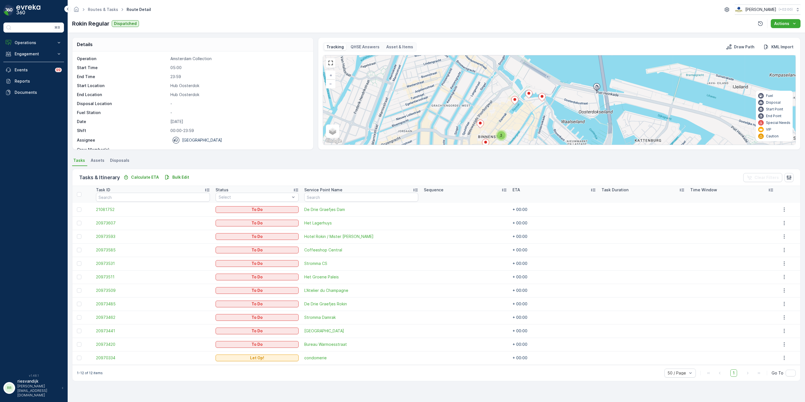
click at [515, 100] on ellipse at bounding box center [514, 99] width 3 height 3
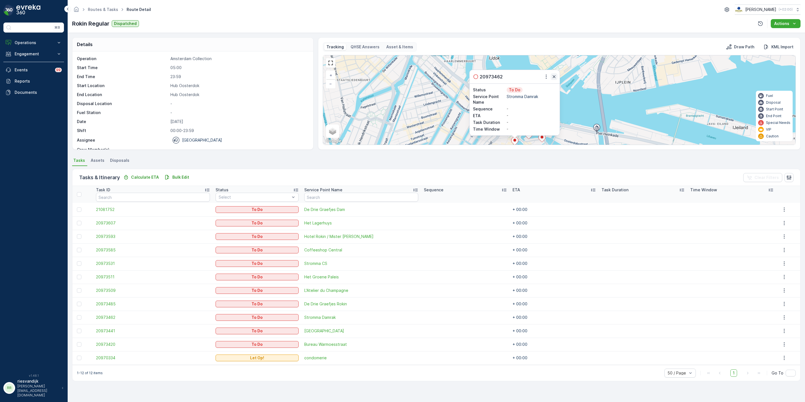
click at [554, 78] on icon "button" at bounding box center [554, 76] width 3 height 3
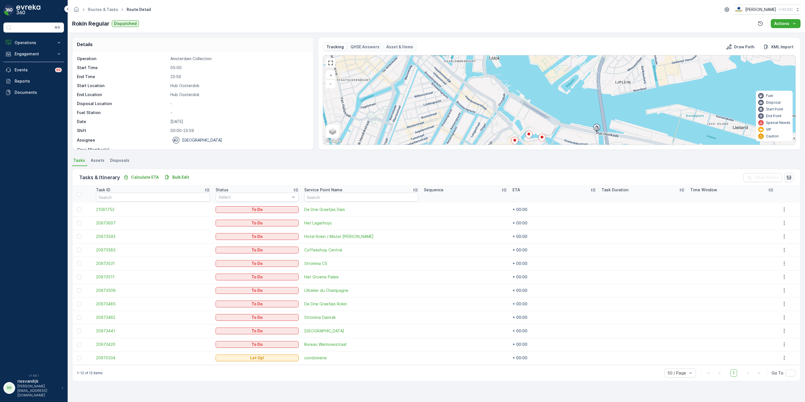
click at [532, 137] on icon at bounding box center [528, 134] width 7 height 8
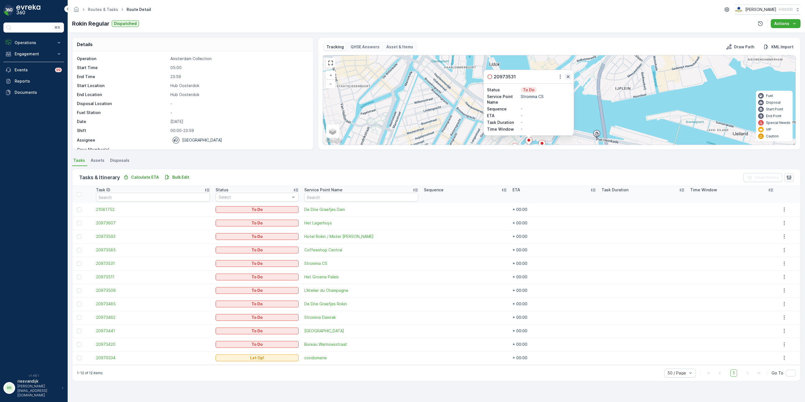
click at [570, 79] on icon "button" at bounding box center [568, 77] width 6 height 6
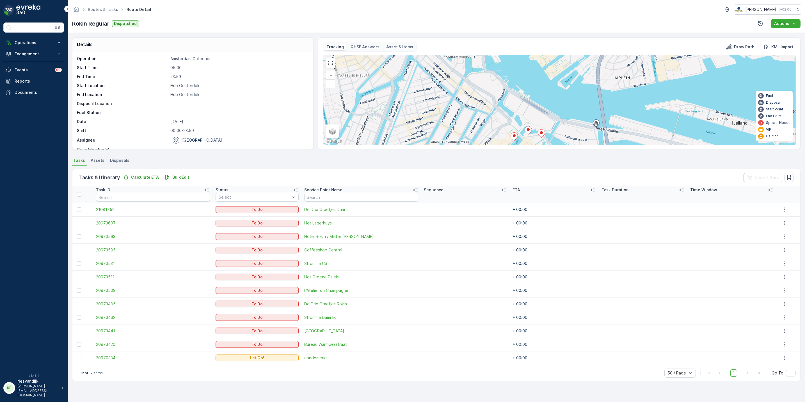
drag, startPoint x: 544, startPoint y: 112, endPoint x: 541, endPoint y: 94, distance: 18.2
click at [541, 94] on div "4 2 + − Satellite Roadmap Terrain Hybrid Leaflet Keyboard shortcuts Map Data Ma…" at bounding box center [559, 99] width 472 height 89
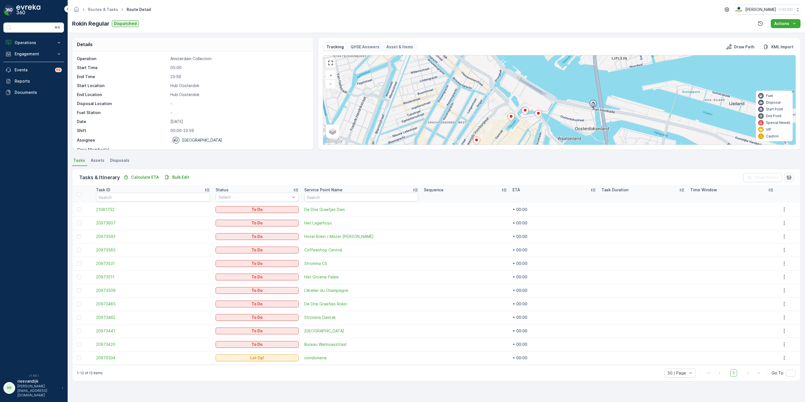
click at [539, 116] on icon at bounding box center [538, 114] width 7 height 8
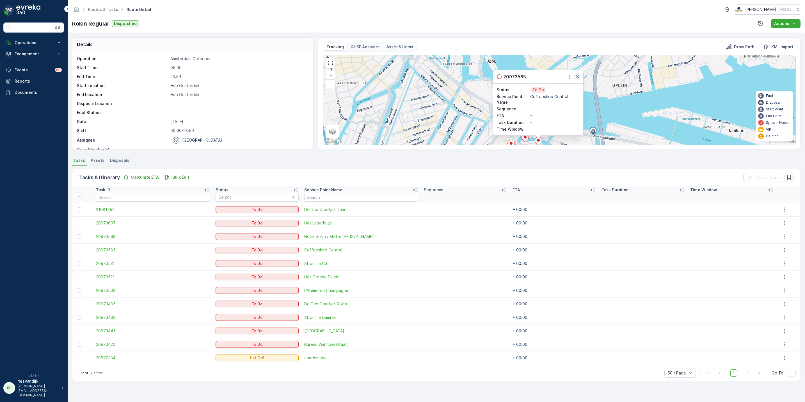
click at [579, 78] on icon "button" at bounding box center [578, 77] width 6 height 6
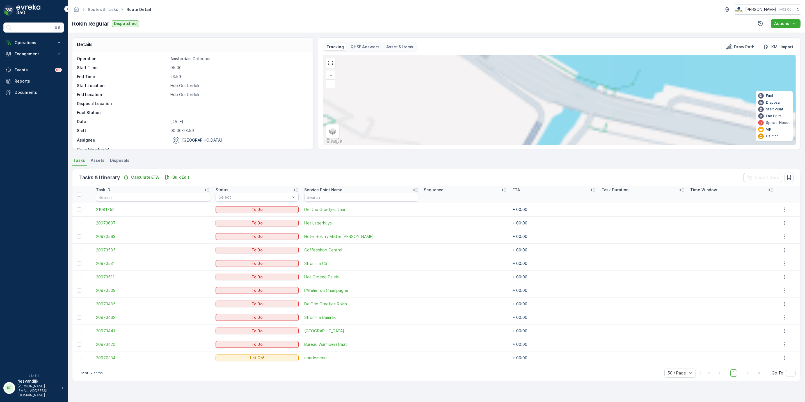
drag, startPoint x: 552, startPoint y: 114, endPoint x: 558, endPoint y: 56, distance: 58.4
click at [558, 57] on div "4 2 + − Satellite Roadmap Terrain Hybrid Leaflet Keyboard shortcuts Map Data Ma…" at bounding box center [559, 99] width 472 height 89
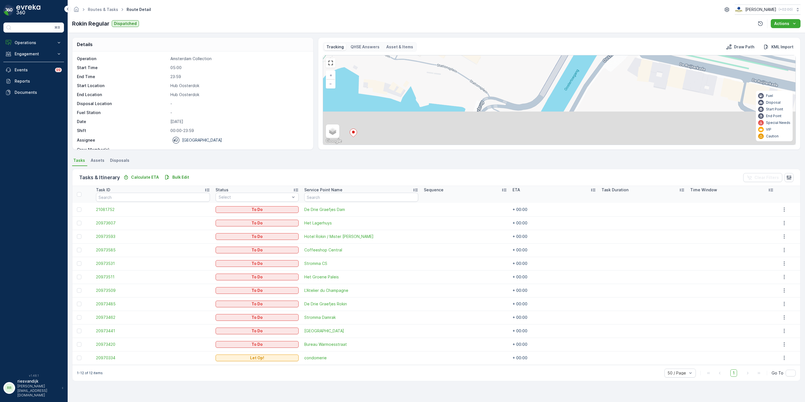
drag, startPoint x: 563, startPoint y: 105, endPoint x: 621, endPoint y: 51, distance: 79.8
click at [611, 51] on div "Tracking QHSE Answers Asset & Items Draw Path KML Import + − Satellite Roadmap …" at bounding box center [559, 93] width 473 height 103
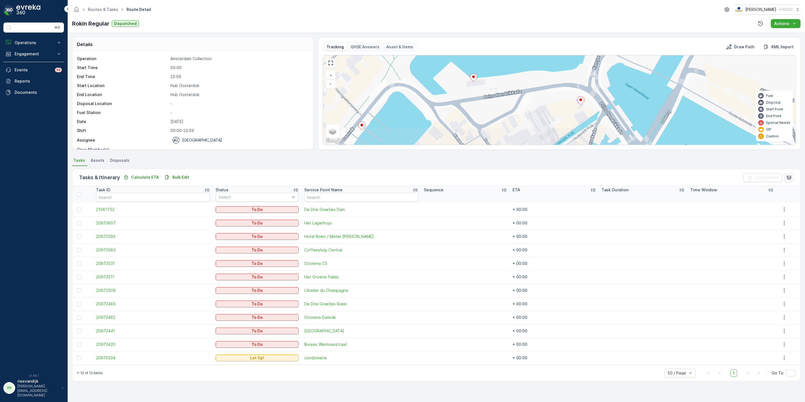
drag, startPoint x: 524, startPoint y: 94, endPoint x: 558, endPoint y: 78, distance: 37.8
click at [572, 70] on div "+ − Satellite Roadmap Terrain Hybrid Leaflet Keyboard shortcuts Map Data Map da…" at bounding box center [559, 99] width 472 height 89
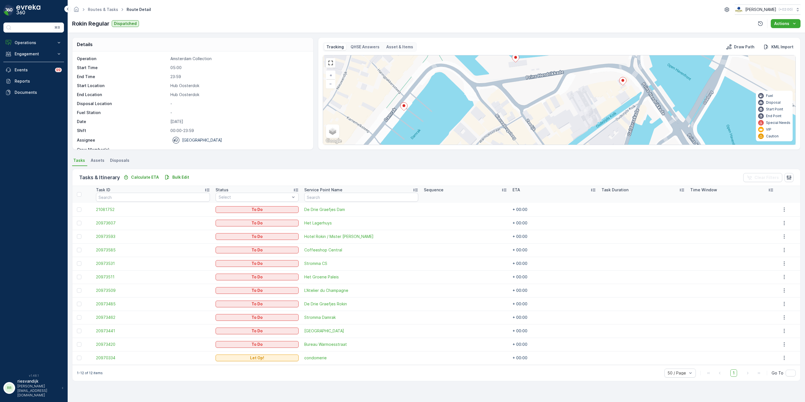
click at [405, 110] on icon at bounding box center [403, 106] width 7 height 8
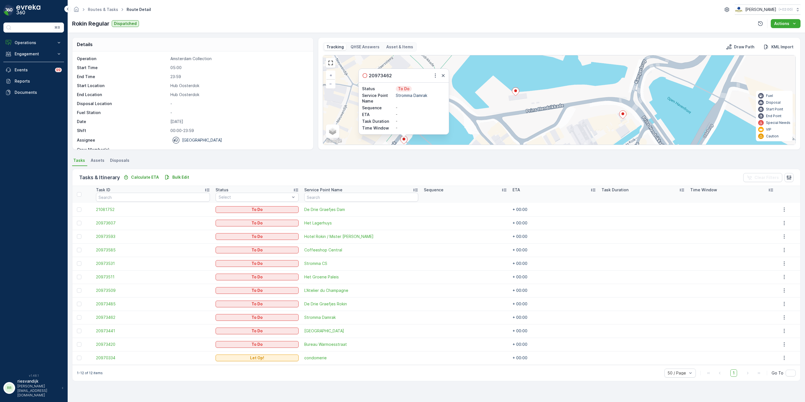
click at [518, 94] on icon at bounding box center [515, 92] width 7 height 8
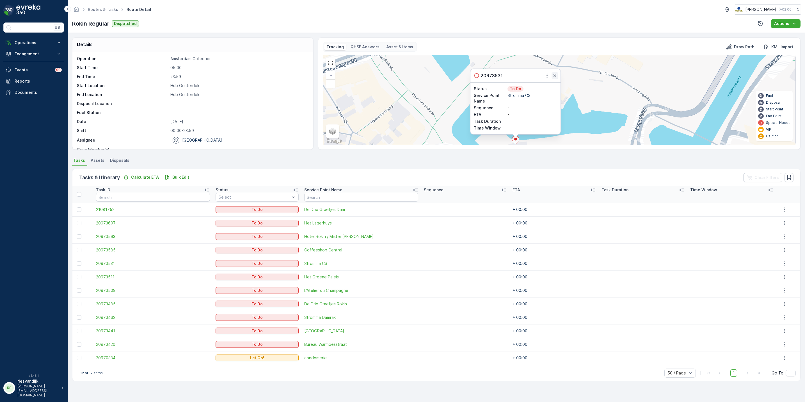
click at [553, 77] on icon "button" at bounding box center [555, 76] width 6 height 6
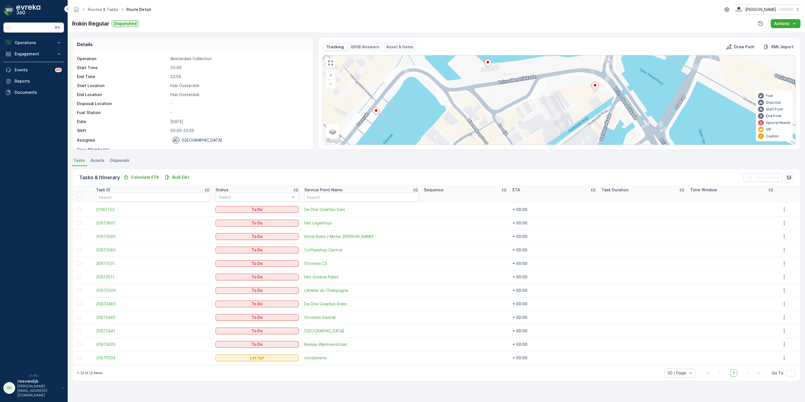
drag, startPoint x: 579, startPoint y: 104, endPoint x: 551, endPoint y: 67, distance: 46.4
click at [553, 37] on div "Tracking QHSE Answers Asset & Items Draw Path KML Import + − Satellite Roadmap …" at bounding box center [559, 93] width 482 height 112
click at [594, 89] on icon at bounding box center [594, 85] width 7 height 8
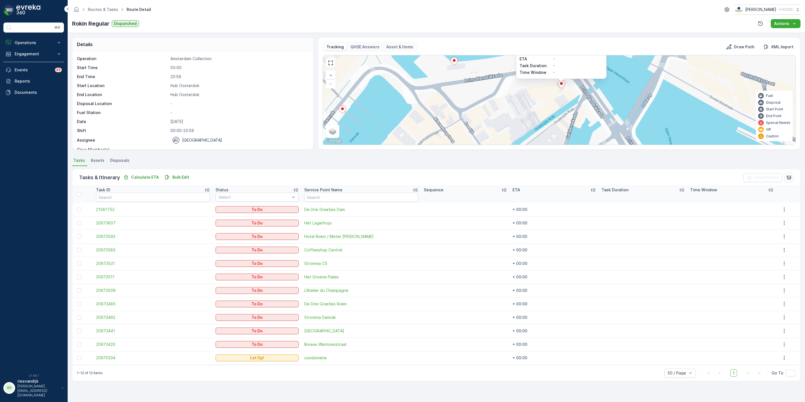
drag, startPoint x: 520, startPoint y: 91, endPoint x: 478, endPoint y: 67, distance: 47.5
click at [478, 67] on div "20973585 Status To Do Service Point Name Coffeeshop Central Sequence - ETA - Ta…" at bounding box center [559, 99] width 472 height 89
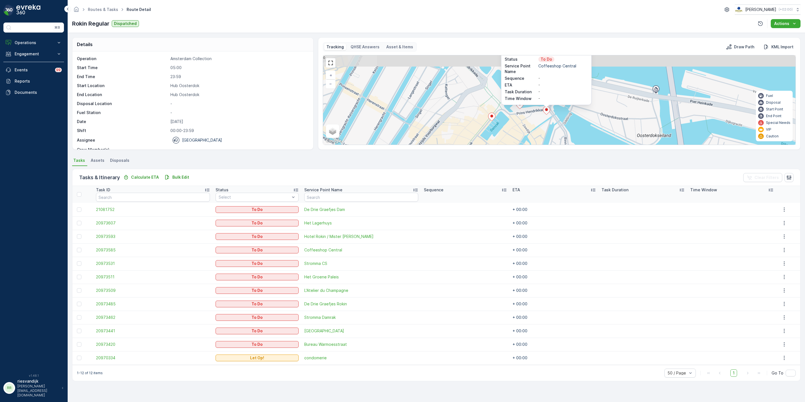
drag, startPoint x: 459, startPoint y: 93, endPoint x: 509, endPoint y: 125, distance: 58.8
click at [509, 125] on div "2 2 20973585 Status To Do Service Point Name Coffeeshop Central Sequence - ETA …" at bounding box center [559, 99] width 472 height 89
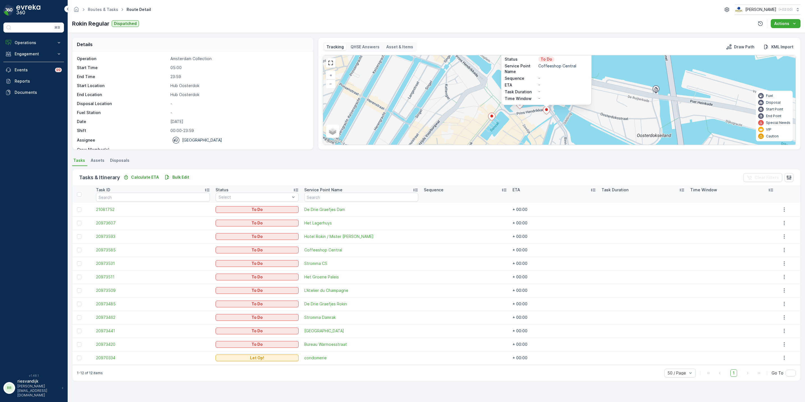
drag, startPoint x: 543, startPoint y: 116, endPoint x: 502, endPoint y: 79, distance: 55.3
click at [543, 106] on div at bounding box center [546, 111] width 7 height 10
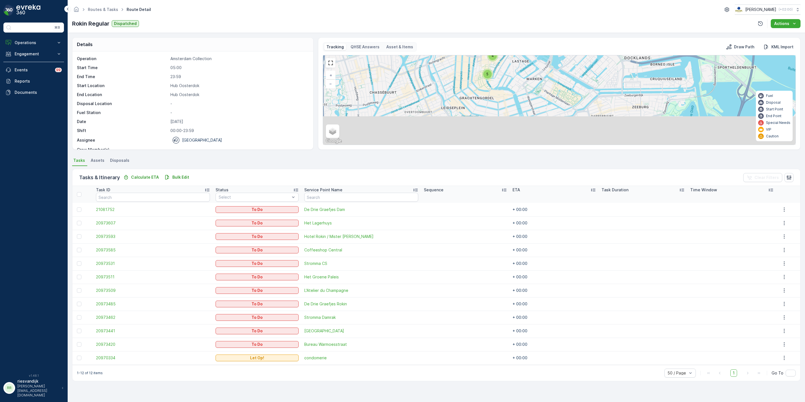
drag, startPoint x: 503, startPoint y: 122, endPoint x: 518, endPoint y: 81, distance: 43.7
click at [518, 81] on div "5 2 4 20973585 Status To Do Service Point Name Coffeeshop Central Sequence - ET…" at bounding box center [559, 99] width 472 height 89
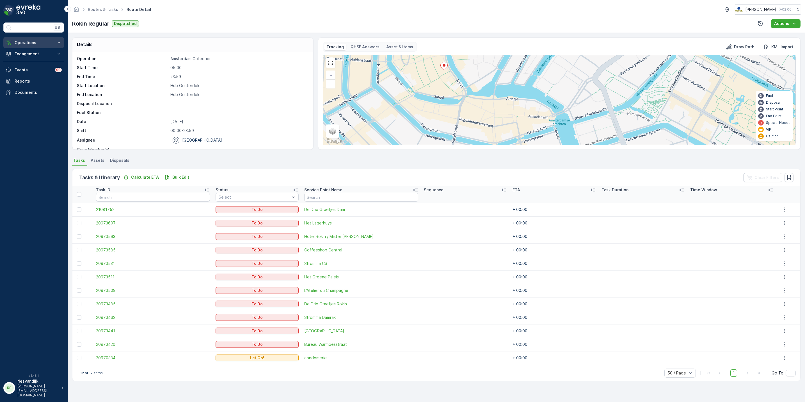
click at [29, 47] on button "Operations" at bounding box center [33, 42] width 61 height 11
click at [48, 69] on link "Routes & Tasks" at bounding box center [38, 68] width 52 height 8
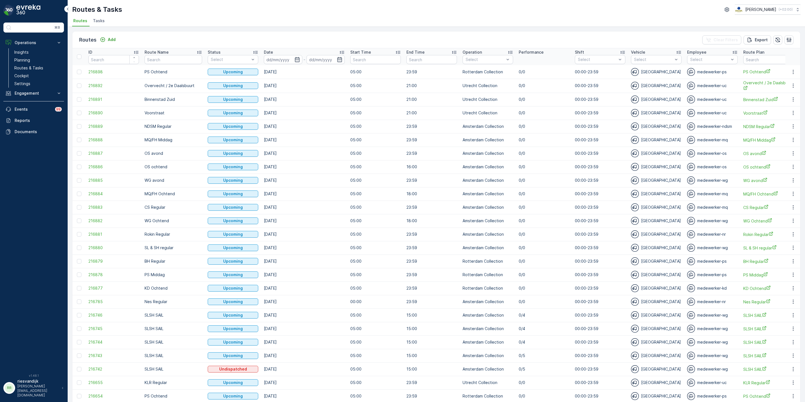
click at [99, 24] on li "Tasks" at bounding box center [99, 22] width 15 height 10
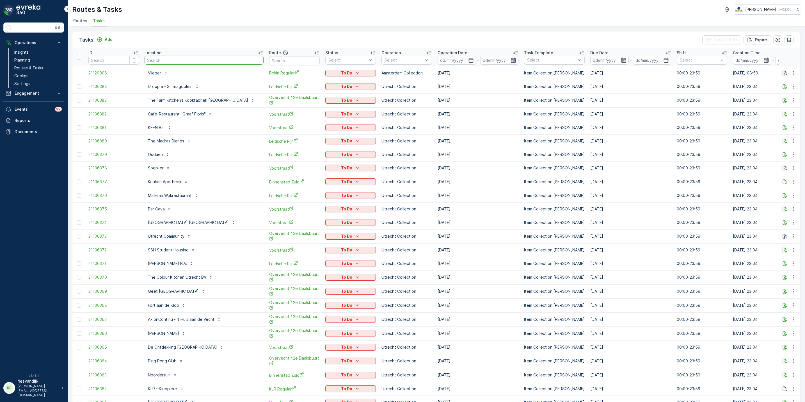
click at [167, 63] on input "text" at bounding box center [204, 60] width 119 height 9
type input "keuken"
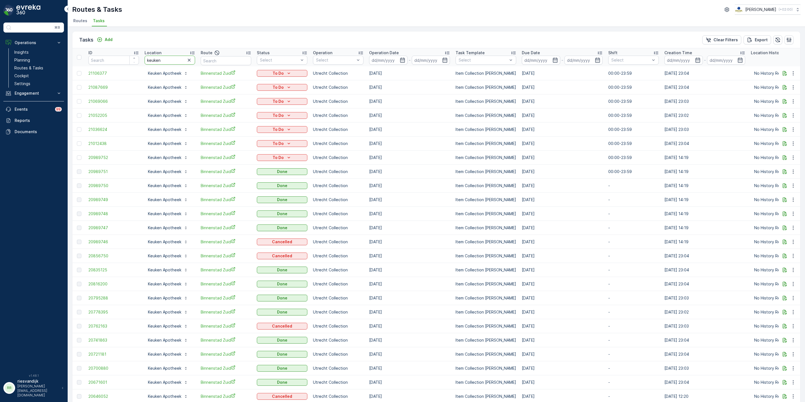
click at [168, 59] on input "keuken" at bounding box center [170, 60] width 51 height 9
click at [190, 61] on icon "button" at bounding box center [189, 60] width 6 height 6
type input "keet"
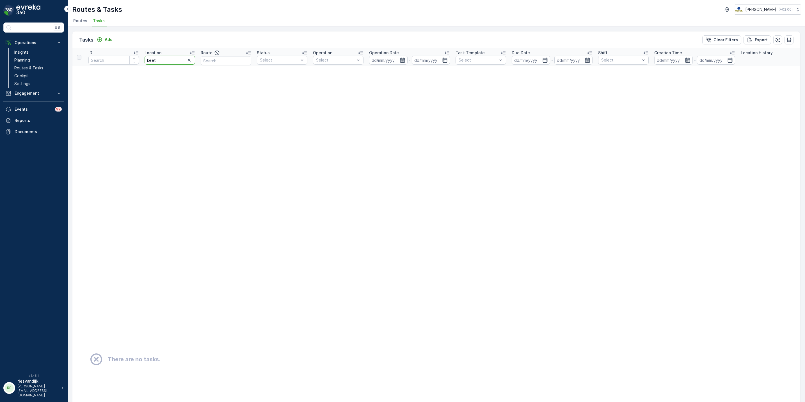
click at [170, 61] on input "keet" at bounding box center [170, 60] width 51 height 9
type input "qeet"
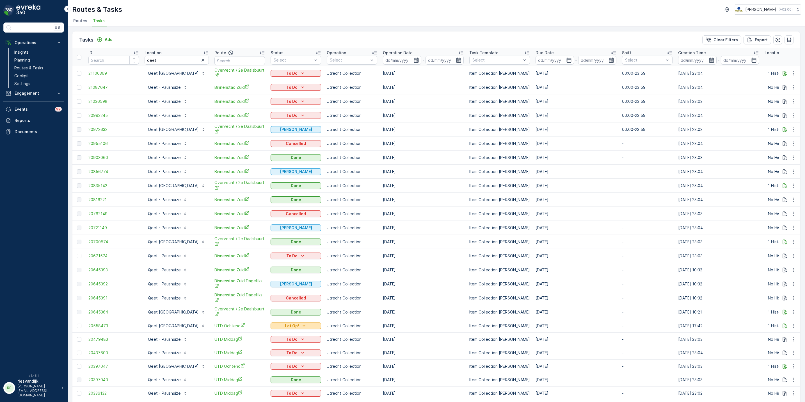
click at [301, 328] on icon "Let Op!" at bounding box center [304, 326] width 6 height 6
click at [781, 328] on button "button" at bounding box center [784, 325] width 7 height 7
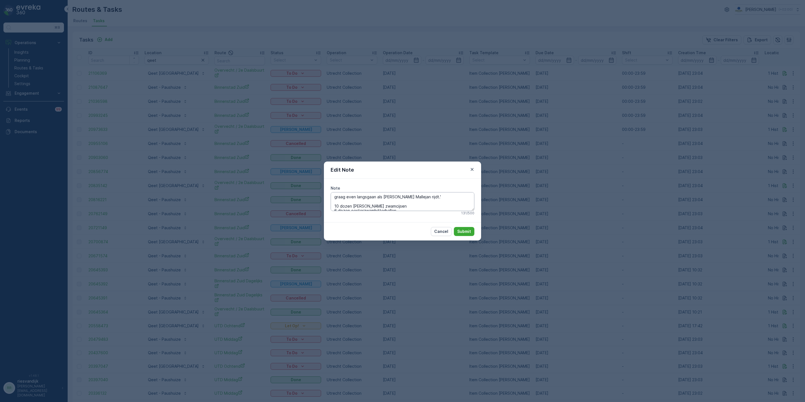
drag, startPoint x: 364, startPoint y: 202, endPoint x: 375, endPoint y: 203, distance: 11.3
click at [364, 202] on textarea "graag even langsgaan als je naar Mallejan rijdt.' 10 dozen grote zwamcijsen 6 d…" at bounding box center [403, 201] width 144 height 19
click at [392, 203] on textarea "graag even langsgaan als je naar Mallejan rijdt.' 10 dozen grote zwamcijsen 6 d…" at bounding box center [403, 201] width 144 height 19
click at [472, 170] on icon "button" at bounding box center [472, 169] width 6 height 6
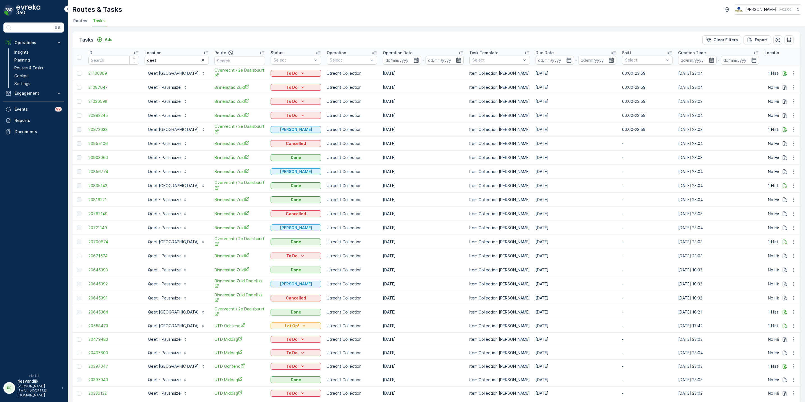
drag, startPoint x: 420, startPoint y: 324, endPoint x: 356, endPoint y: 323, distance: 63.4
click at [356, 323] on tr "20558473 Qeet Utrecht UTD Ochtend Let Op! Utrecht Collection 23.07.2025 Item Co…" at bounding box center [511, 325] width 879 height 13
click at [466, 324] on td "Item Collection [PERSON_NAME]" at bounding box center [499, 325] width 66 height 13
click at [152, 129] on p "Qeet [GEOGRAPHIC_DATA]" at bounding box center [173, 130] width 51 height 6
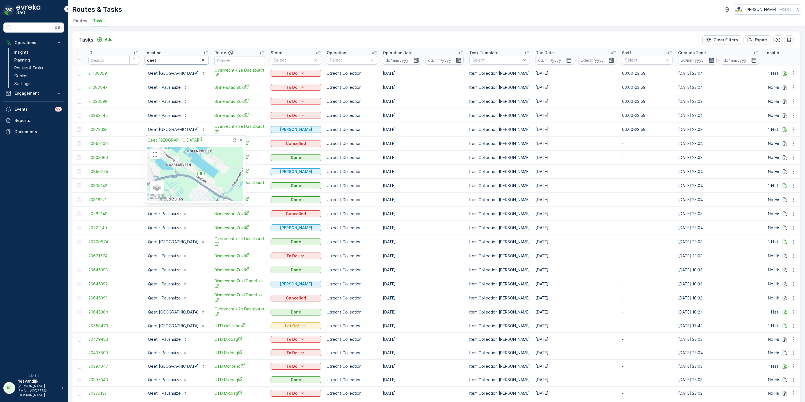
click at [178, 61] on input "qeet" at bounding box center [177, 60] width 64 height 9
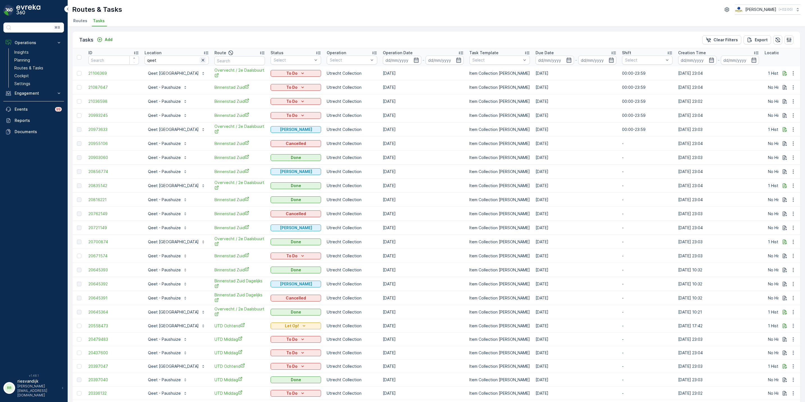
click at [200, 60] on icon "button" at bounding box center [203, 60] width 6 height 6
type input "mallej"
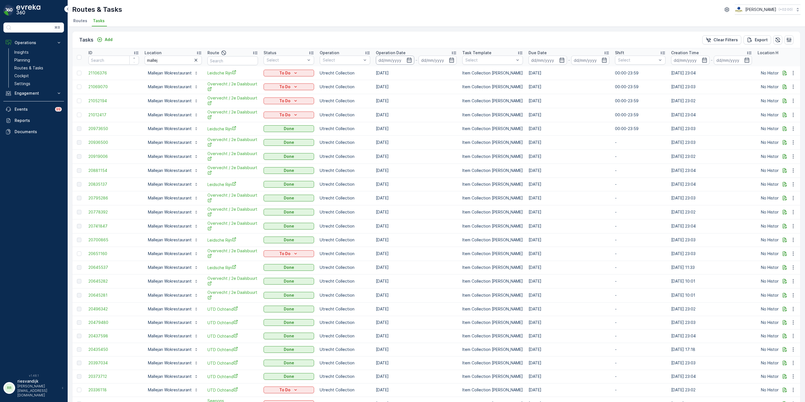
click at [414, 60] on input at bounding box center [395, 60] width 38 height 9
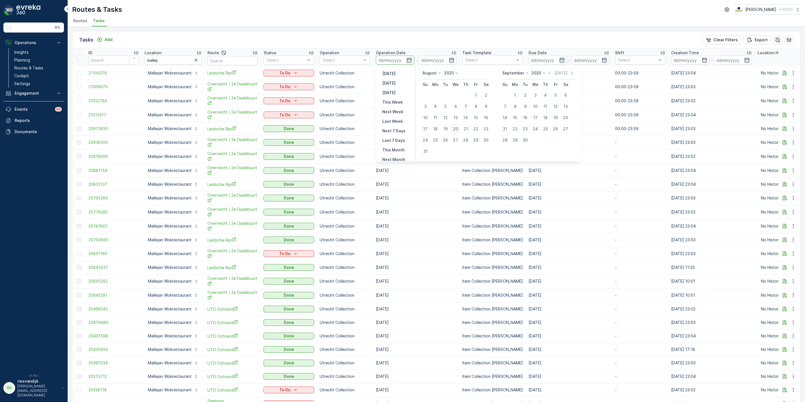
click at [455, 132] on div "20" at bounding box center [455, 128] width 9 height 9
type input "[DATE]"
click at [455, 132] on div "20" at bounding box center [455, 128] width 9 height 9
type input "[DATE]"
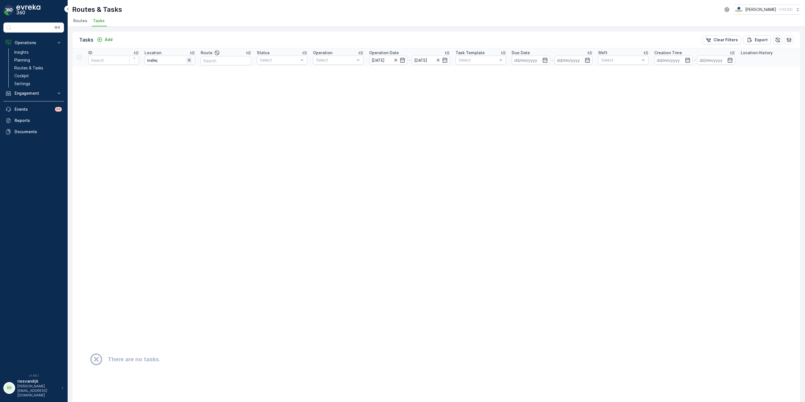
click at [189, 61] on icon "button" at bounding box center [189, 60] width 6 height 6
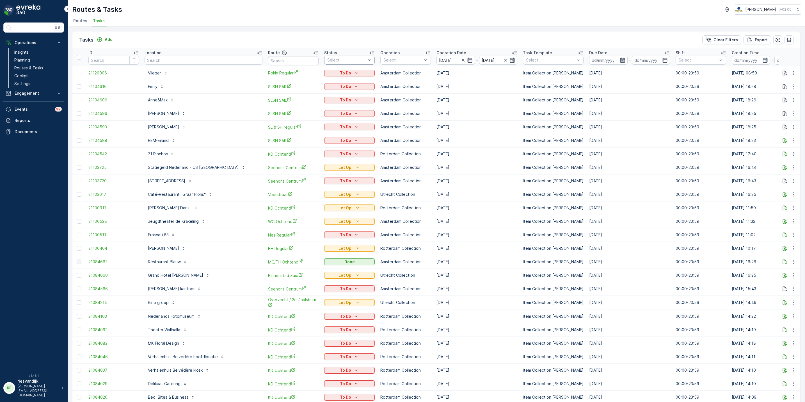
click at [331, 62] on div at bounding box center [347, 60] width 40 height 4
click at [268, 61] on input "text" at bounding box center [293, 60] width 51 height 9
drag, startPoint x: 361, startPoint y: 61, endPoint x: 370, endPoint y: 66, distance: 10.3
click at [383, 61] on div at bounding box center [403, 60] width 40 height 4
click at [389, 120] on p "Utrecht Collection" at bounding box center [407, 120] width 36 height 6
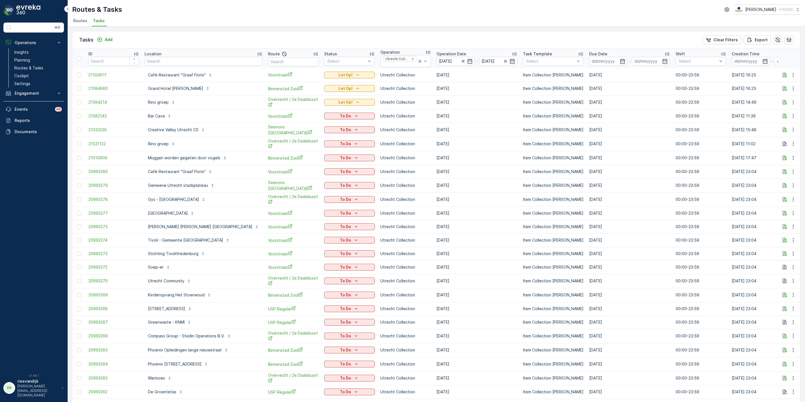
click at [214, 68] on th "Location" at bounding box center [203, 58] width 123 height 20
drag, startPoint x: 217, startPoint y: 57, endPoint x: 222, endPoint y: 57, distance: 5.1
click at [217, 57] on input "text" at bounding box center [204, 61] width 118 height 9
type input "malle"
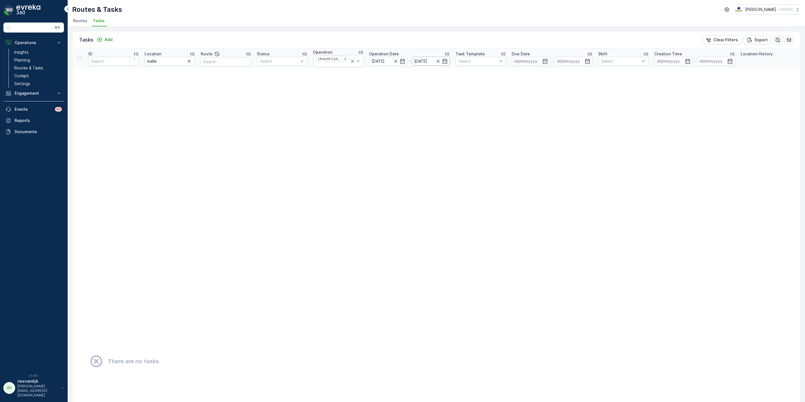
click at [434, 58] on input "[DATE]" at bounding box center [431, 61] width 38 height 9
click at [383, 91] on p "Tomorrow" at bounding box center [382, 94] width 13 height 6
type input "[DATE]"
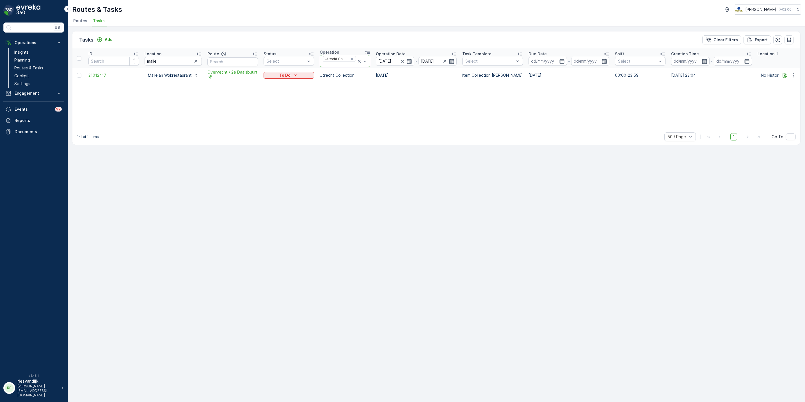
click at [361, 61] on icon at bounding box center [359, 61] width 6 height 6
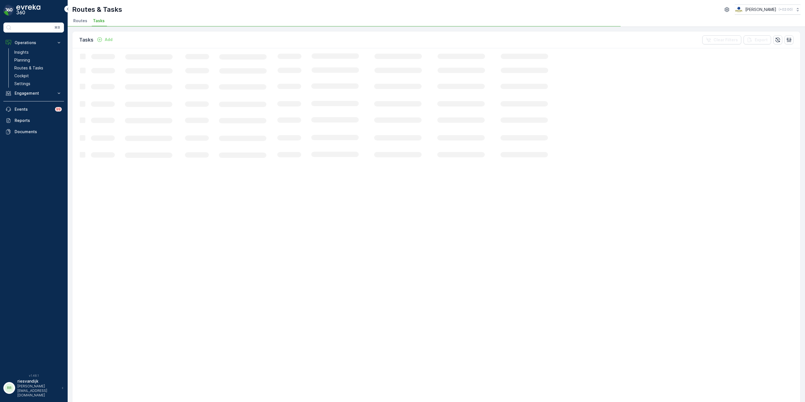
click at [358, 61] on icon "Loading..." at bounding box center [341, 352] width 539 height 608
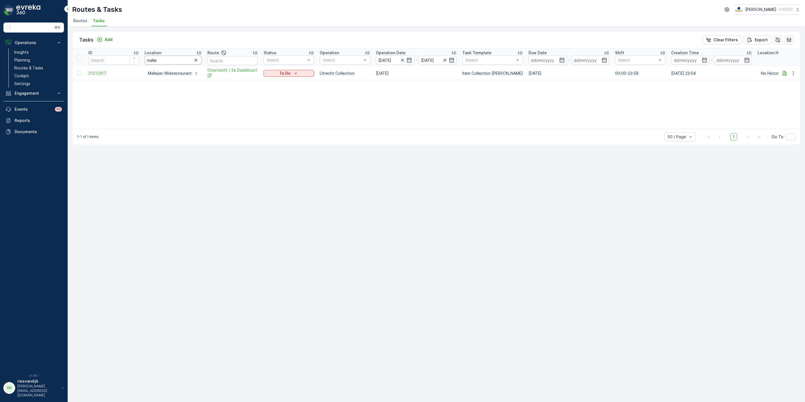
click at [186, 62] on input "malle" at bounding box center [173, 60] width 57 height 9
click at [194, 62] on icon "button" at bounding box center [196, 60] width 6 height 6
click at [194, 62] on input "text" at bounding box center [173, 60] width 57 height 9
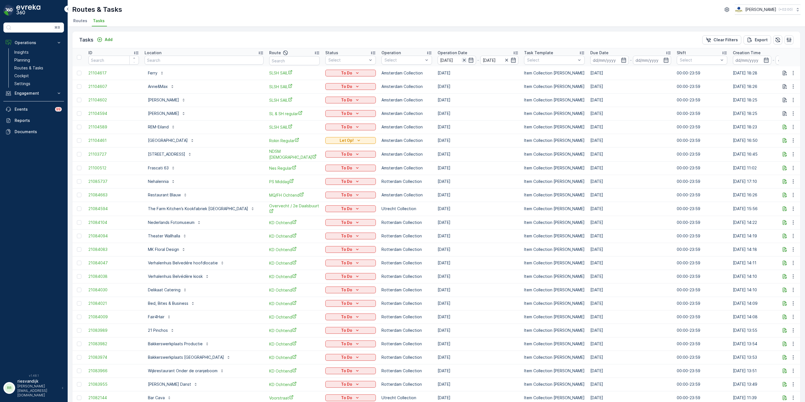
click at [462, 59] on icon "button" at bounding box center [463, 60] width 3 height 3
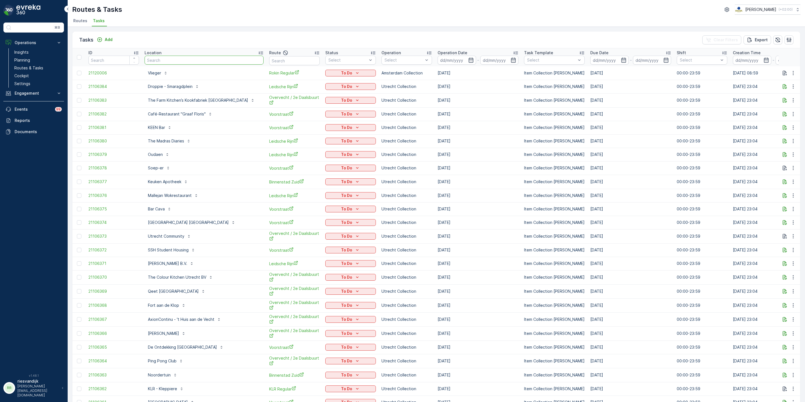
click at [205, 63] on input "text" at bounding box center [204, 60] width 119 height 9
click at [194, 60] on input "text" at bounding box center [204, 60] width 119 height 9
type input "d"
type input "keet"
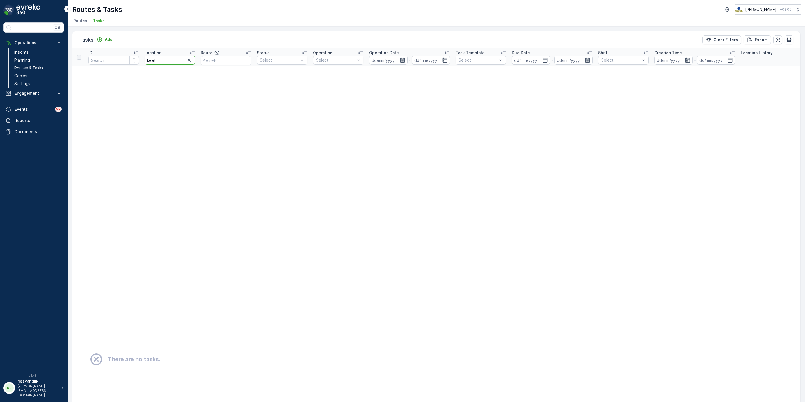
click at [148, 60] on input "keet" at bounding box center [170, 60] width 51 height 9
type input "qeet"
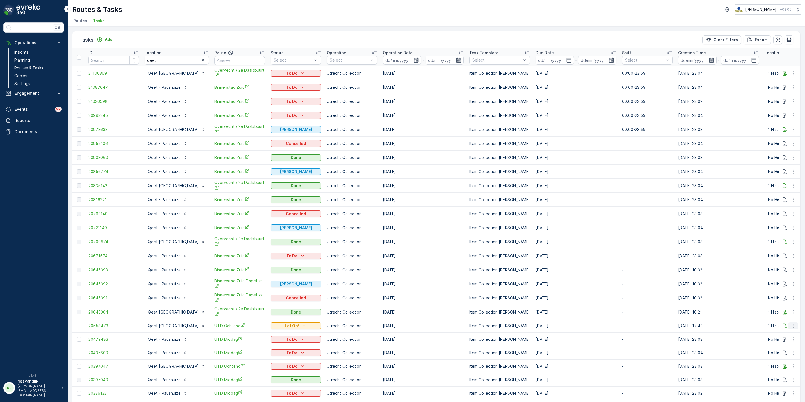
click at [794, 329] on button "button" at bounding box center [793, 325] width 10 height 7
click at [788, 355] on div "Change Route" at bounding box center [784, 352] width 42 height 8
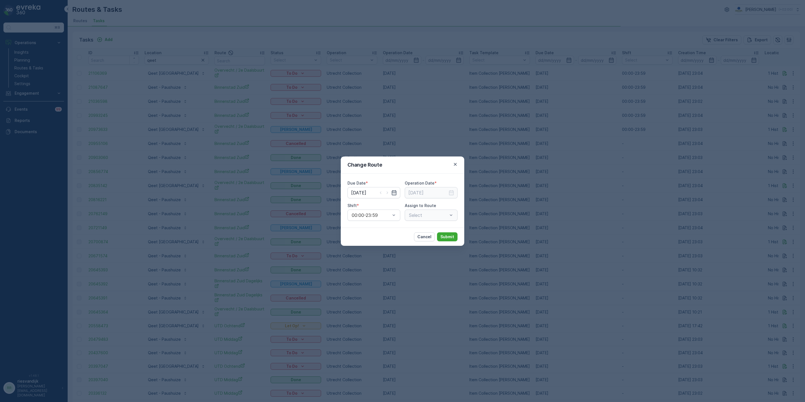
type input "23.07.2025"
click at [371, 191] on input "23.07.2025" at bounding box center [373, 192] width 53 height 11
click at [413, 205] on div "Today" at bounding box center [406, 206] width 28 height 6
click at [410, 206] on p "Today" at bounding box center [406, 206] width 13 height 6
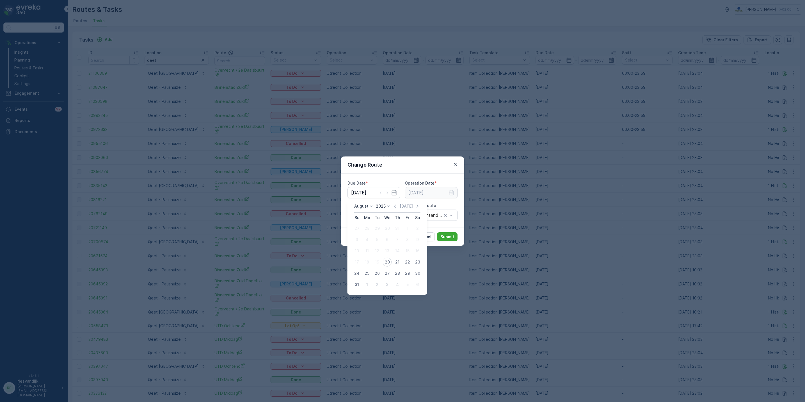
click at [397, 262] on div "21" at bounding box center [397, 261] width 9 height 9
click at [397, 262] on div "Change Route Due Date * 23.07.2025 Operation Date * 23.07.2025 Shift * 00:00-23…" at bounding box center [402, 201] width 805 height 402
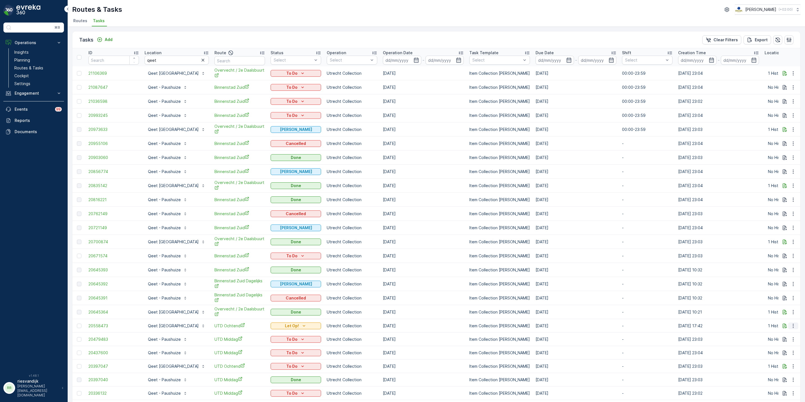
click at [791, 328] on icon "button" at bounding box center [793, 326] width 6 height 6
click at [780, 352] on span "Change Route" at bounding box center [778, 352] width 27 height 6
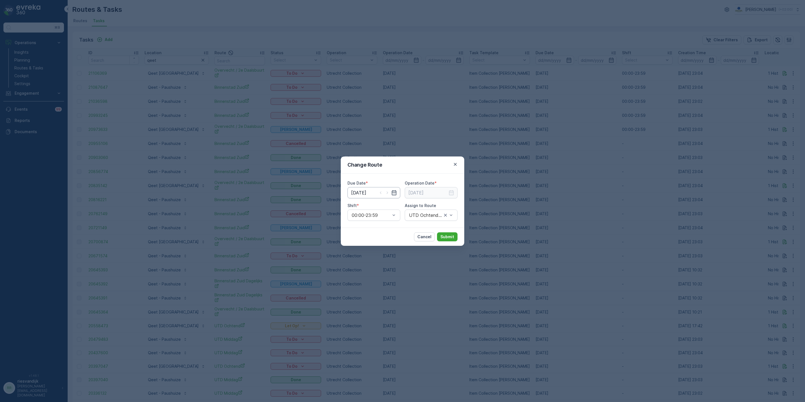
click at [366, 191] on input "23.07.2025" at bounding box center [373, 192] width 53 height 11
click at [408, 205] on p "Today" at bounding box center [406, 206] width 13 height 6
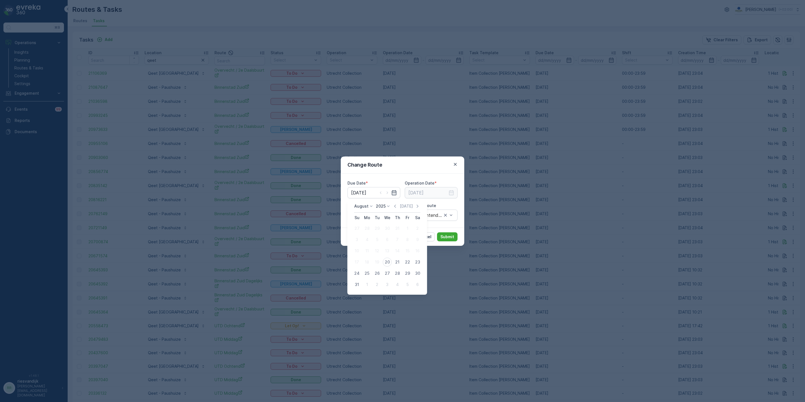
click at [397, 260] on div "21" at bounding box center [397, 261] width 9 height 9
type input "21.08.2025"
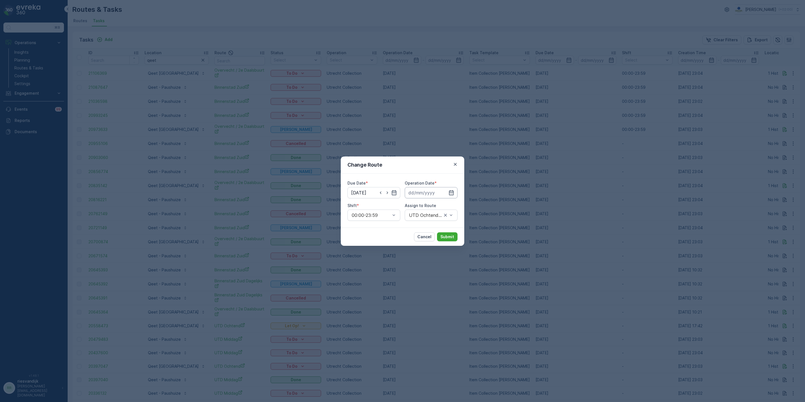
click at [427, 193] on input at bounding box center [431, 192] width 53 height 11
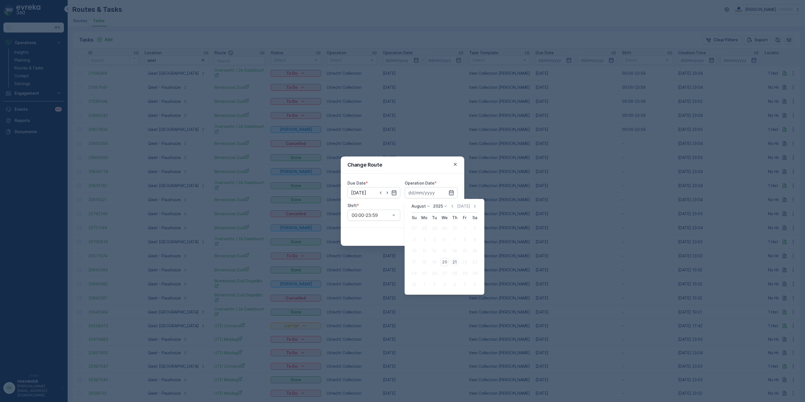
click at [454, 264] on div "21" at bounding box center [454, 261] width 9 height 9
type input "21.08.2025"
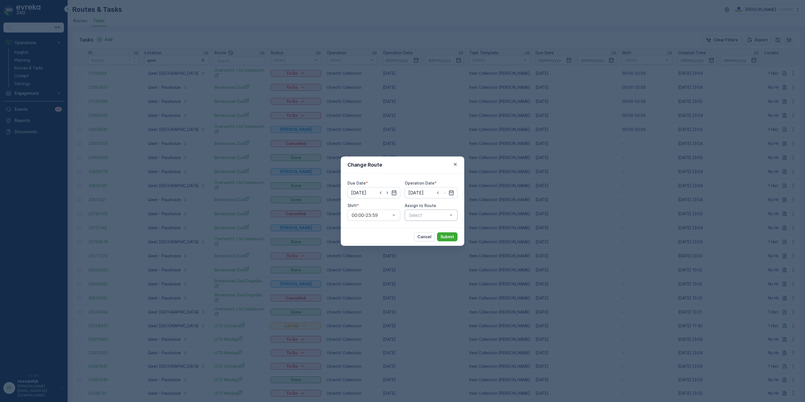
click at [422, 216] on div at bounding box center [428, 214] width 40 height 5
click at [436, 285] on span "Overvecht / 2e Daalsbuurt (Upcoming) - Utrecht" at bounding box center [431, 295] width 47 height 20
click at [442, 237] on p "Submit" at bounding box center [447, 237] width 14 height 6
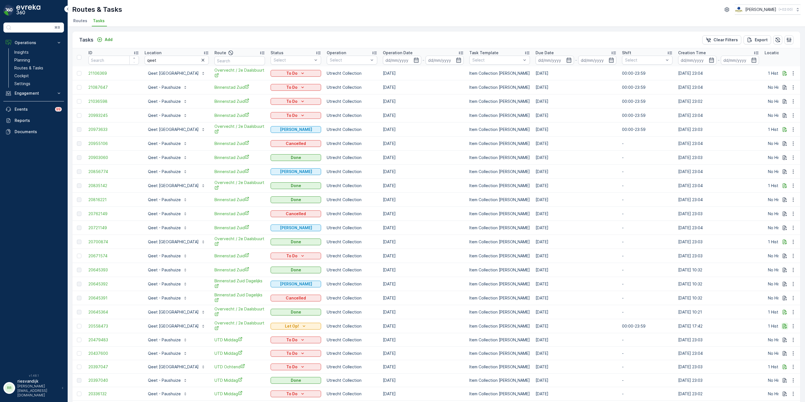
click at [784, 327] on icon "button" at bounding box center [785, 325] width 4 height 5
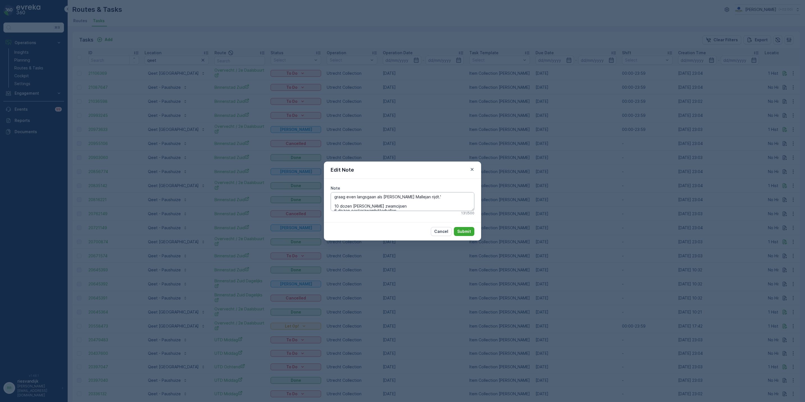
scroll to position [22, 0]
drag, startPoint x: 403, startPoint y: 207, endPoint x: 338, endPoint y: 205, distance: 64.8
click at [338, 205] on textarea "graag even langsgaan als je naar Mallejan rijdt.' 10 dozen grote zwamcijsen 6 d…" at bounding box center [403, 201] width 144 height 19
click at [372, 204] on textarea "graag even langsgaan als je naar Mallejan rijdt.' 10 dozen grote zwamcijsen 6 d…" at bounding box center [403, 201] width 144 height 19
click at [381, 205] on textarea "graag even langsgaan als je naar Mallejan rijdt.' 10 dozen grote zwamcijsen 6 d…" at bounding box center [403, 201] width 144 height 19
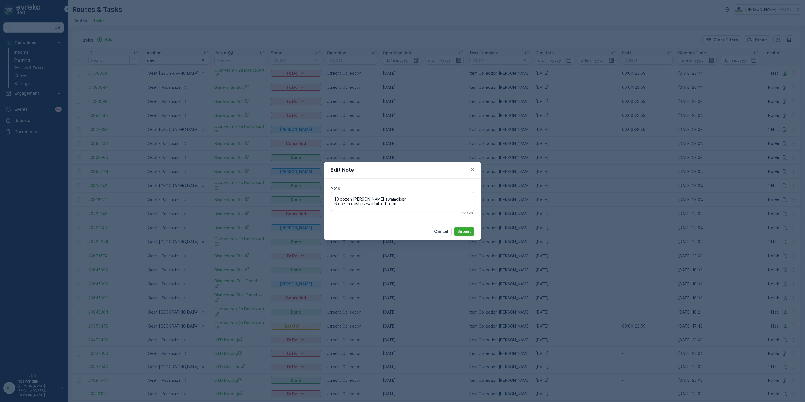
scroll to position [0, 0]
drag, startPoint x: 335, startPoint y: 200, endPoint x: 346, endPoint y: 202, distance: 11.1
click at [335, 201] on textarea "graag even langsgaan als je naar Mallejan rijdt.' 10 dozen grote zwamcijsen 6 d…" at bounding box center [403, 201] width 144 height 19
click at [390, 203] on textarea "graag even langsgaan als je naar Mallejan rijdt.' 10 dozen grote zwamcijsen 6 d…" at bounding box center [403, 201] width 144 height 19
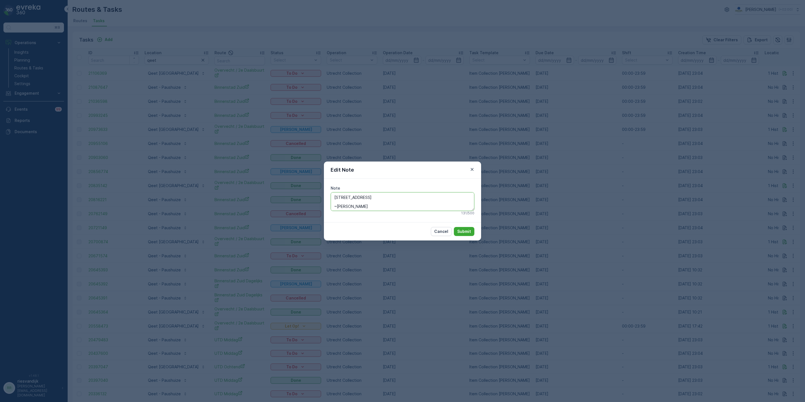
click at [419, 206] on textarea "graag even langsgaan als je naar Mallejan rijdt.' 10 dozen grote zwamcijsen 6 d…" at bounding box center [403, 201] width 144 height 19
click at [471, 168] on icon "button" at bounding box center [472, 169] width 3 height 3
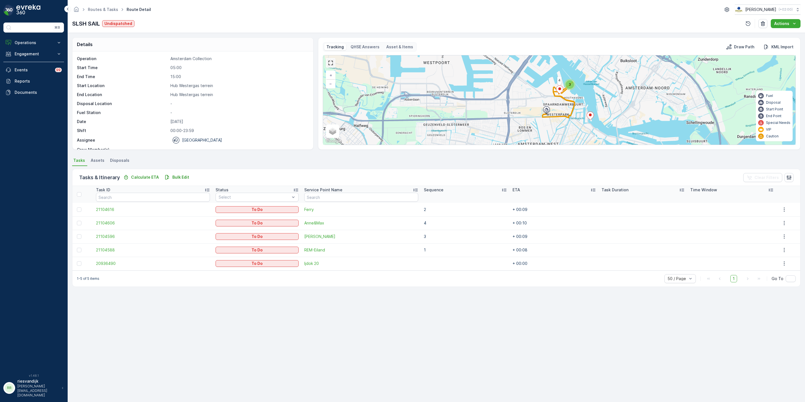
drag, startPoint x: 330, startPoint y: 63, endPoint x: 336, endPoint y: 97, distance: 33.9
click at [330, 63] on link at bounding box center [330, 63] width 8 height 8
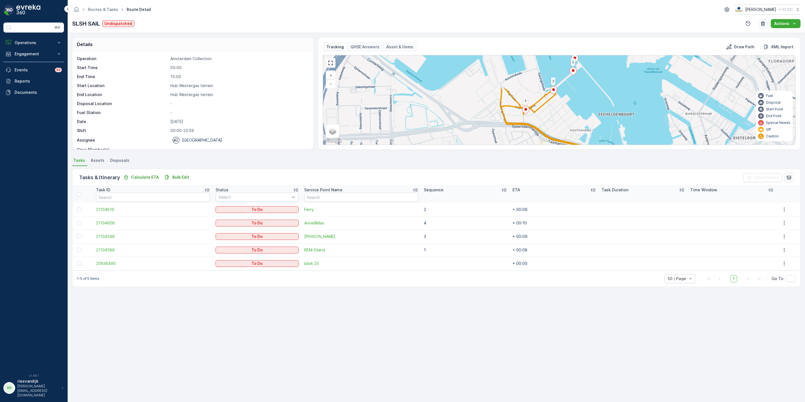
drag, startPoint x: 558, startPoint y: 103, endPoint x: 552, endPoint y: 145, distance: 42.3
click at [552, 145] on div "4 3 2 1 + − Satellite Roadmap Terrain Hybrid Leaflet Keyboard shortcuts Map Dat…" at bounding box center [559, 100] width 473 height 90
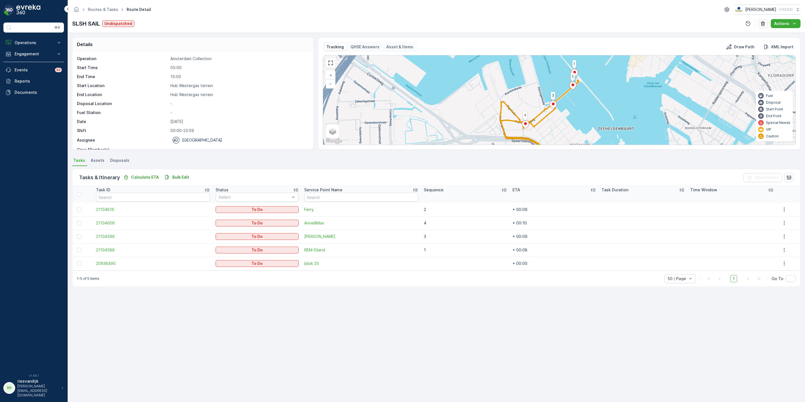
drag, startPoint x: 548, startPoint y: 111, endPoint x: 548, endPoint y: 125, distance: 14.3
click at [548, 125] on div "4 3 2 1 + − Satellite Roadmap Terrain Hybrid Leaflet Keyboard shortcuts Map Dat…" at bounding box center [559, 99] width 472 height 89
click at [330, 63] on link at bounding box center [330, 63] width 8 height 8
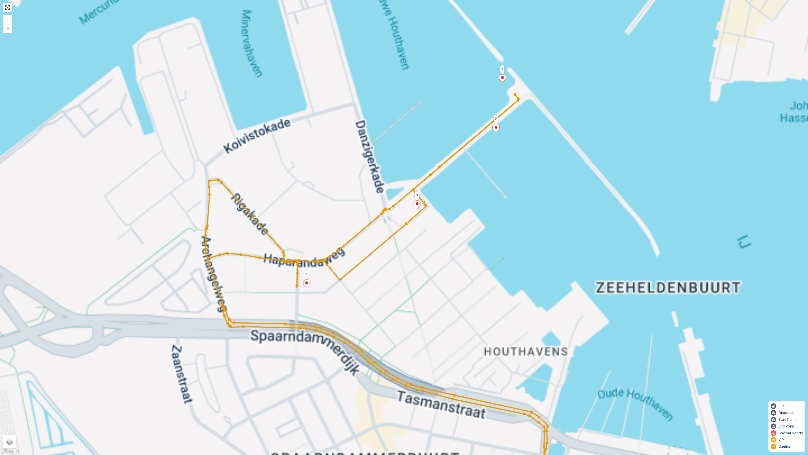
drag, startPoint x: 358, startPoint y: 257, endPoint x: 390, endPoint y: 231, distance: 40.9
click at [390, 231] on div "4 3 2 1 + − Satellite Roadmap Terrain Hybrid Leaflet Keyboard shortcuts Map Dat…" at bounding box center [404, 227] width 808 height 455
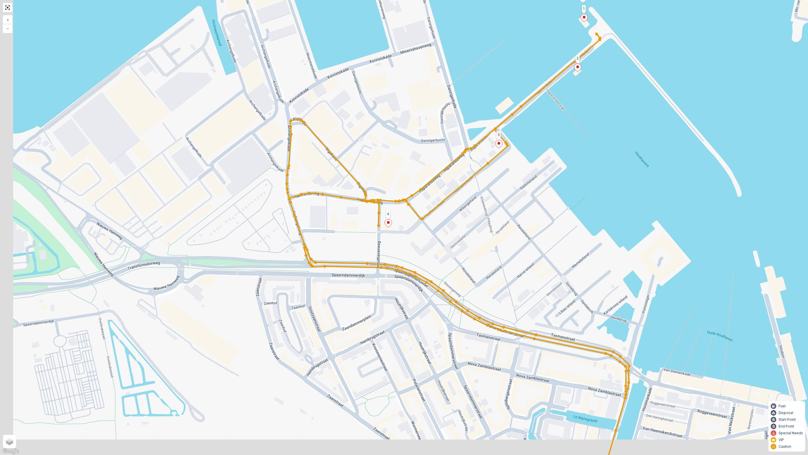
drag, startPoint x: 521, startPoint y: 135, endPoint x: 567, endPoint y: 95, distance: 60.4
click at [567, 96] on div "4 3 2 1 + − Satellite Roadmap Terrain Hybrid Leaflet Keyboard shortcuts Map Dat…" at bounding box center [404, 227] width 808 height 455
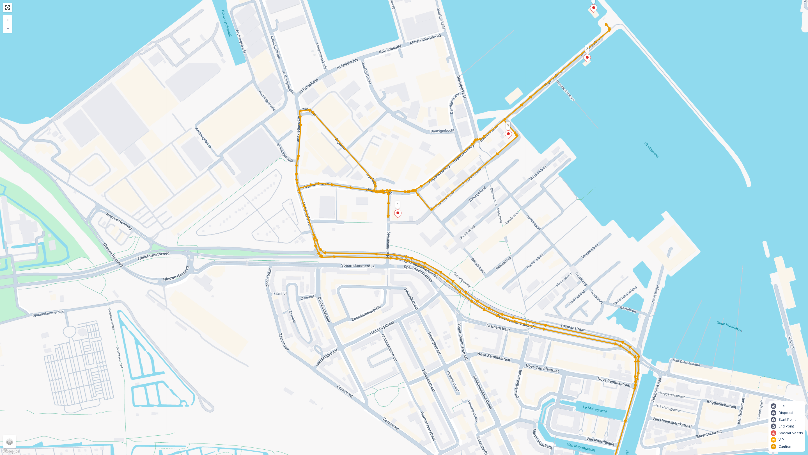
drag, startPoint x: 546, startPoint y: 143, endPoint x: 572, endPoint y: 136, distance: 28.1
click at [572, 136] on div "4 3 2 1 + − Satellite Roadmap Terrain Hybrid Leaflet Keyboard shortcuts Map Dat…" at bounding box center [404, 227] width 808 height 455
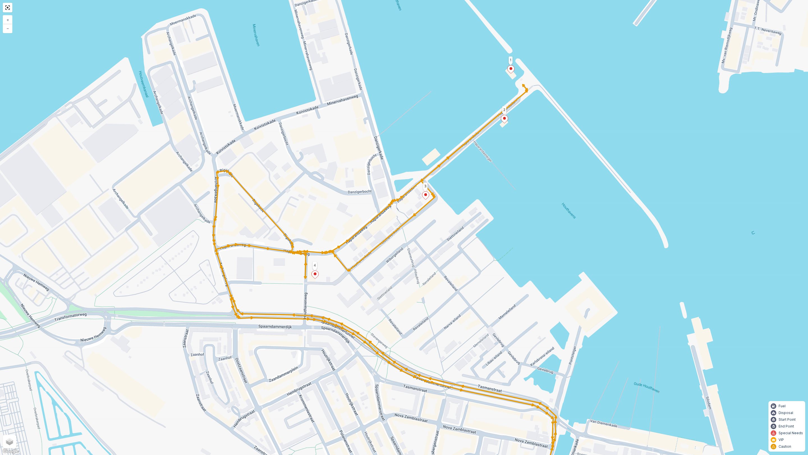
drag, startPoint x: 515, startPoint y: 166, endPoint x: 417, endPoint y: 233, distance: 119.3
click at [417, 233] on div "4 3 2 1 + − Satellite Roadmap Terrain Hybrid Leaflet Keyboard shortcuts Map Dat…" at bounding box center [404, 227] width 808 height 455
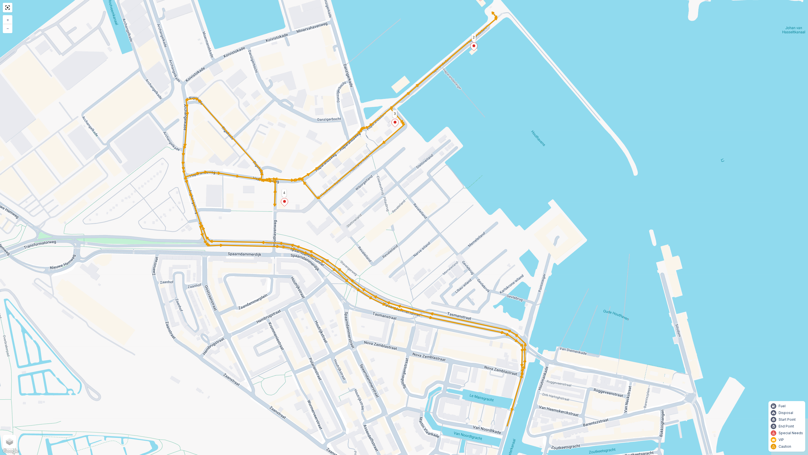
drag, startPoint x: 441, startPoint y: 181, endPoint x: 423, endPoint y: 152, distance: 34.4
click at [423, 152] on div "4 3 2 1 + − Satellite Roadmap Terrain Hybrid Leaflet Keyboard shortcuts Map Dat…" at bounding box center [404, 227] width 808 height 455
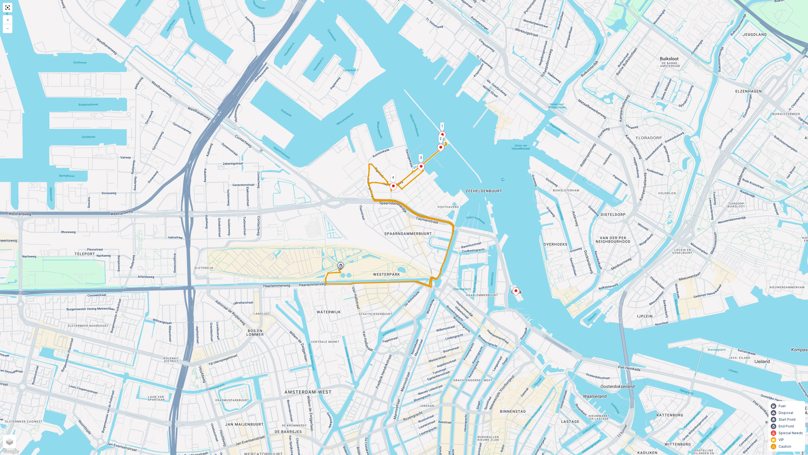
drag, startPoint x: 440, startPoint y: 182, endPoint x: 442, endPoint y: 196, distance: 14.7
click at [442, 196] on div "4 3 2 1 + − Satellite Roadmap Terrain Hybrid Leaflet Keyboard shortcuts Map Dat…" at bounding box center [404, 227] width 808 height 455
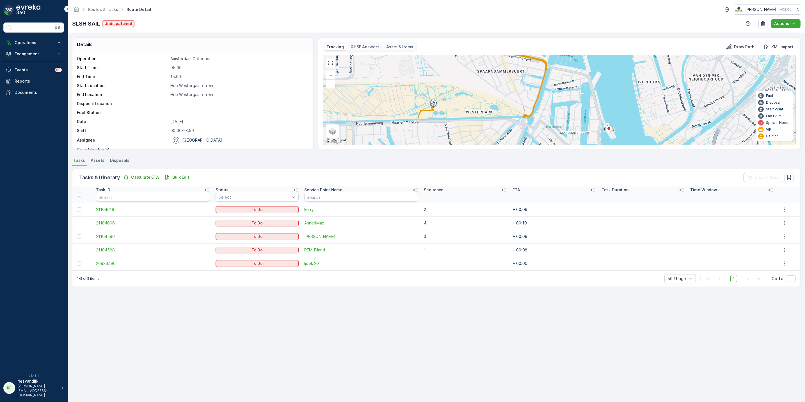
drag, startPoint x: 547, startPoint y: 94, endPoint x: 506, endPoint y: 76, distance: 44.7
click at [506, 75] on div "4 3 2 1 + − Satellite Roadmap Terrain Hybrid Leaflet Keyboard shortcuts Map Dat…" at bounding box center [559, 99] width 472 height 89
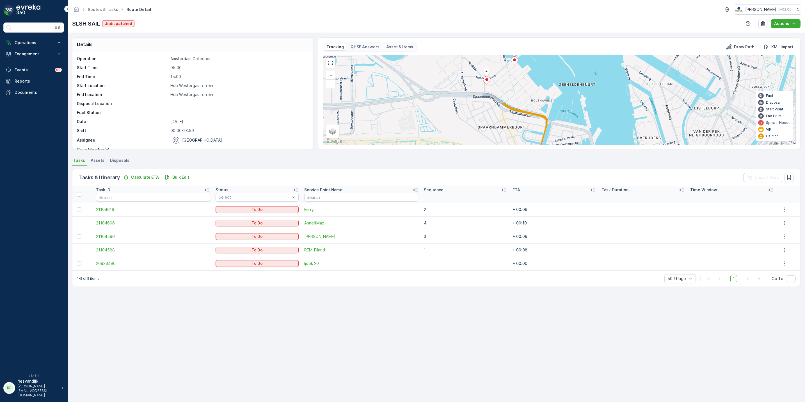
drag, startPoint x: 508, startPoint y: 86, endPoint x: 506, endPoint y: 144, distance: 58.1
click at [509, 147] on div "Tracking QHSE Answers Asset & Items Draw Path KML Import 4 3 2 1 + − Satellite …" at bounding box center [559, 93] width 482 height 112
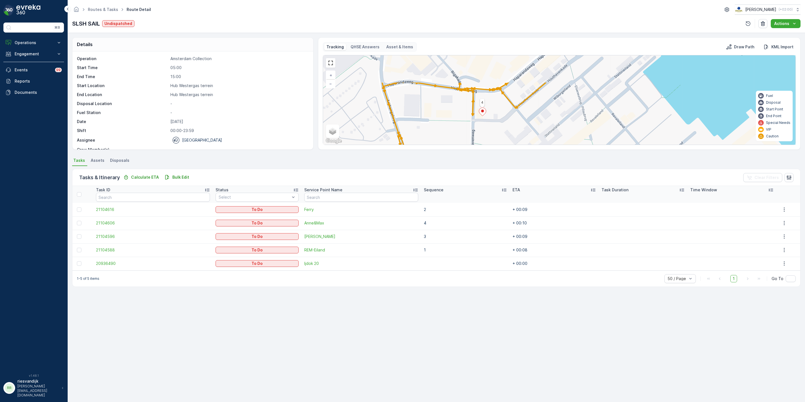
drag, startPoint x: 487, startPoint y: 95, endPoint x: 488, endPoint y: 132, distance: 37.1
click at [488, 132] on div "4 3 2 1 + − Satellite Roadmap Terrain Hybrid Leaflet Keyboard shortcuts Map Dat…" at bounding box center [559, 99] width 472 height 89
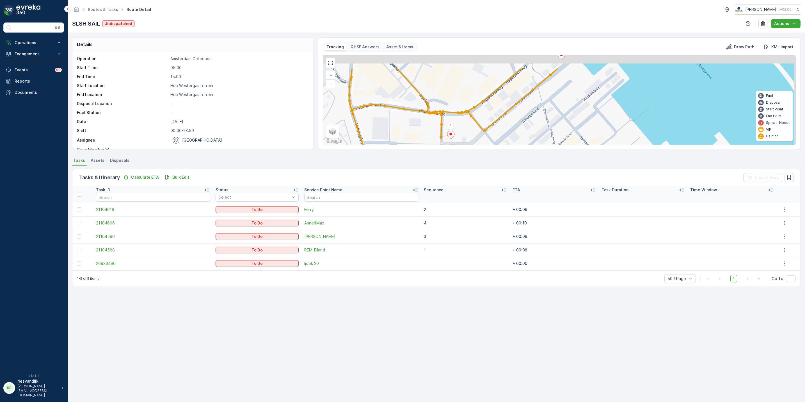
drag, startPoint x: 521, startPoint y: 111, endPoint x: 467, endPoint y: 143, distance: 61.7
click at [467, 143] on div "4 3 2 1 + − Satellite Roadmap Terrain Hybrid Leaflet Keyboard shortcuts Map Dat…" at bounding box center [559, 99] width 472 height 89
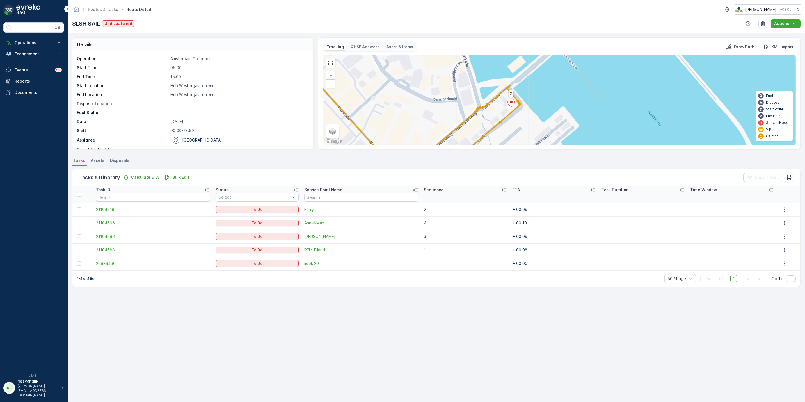
drag, startPoint x: 512, startPoint y: 76, endPoint x: 482, endPoint y: 113, distance: 47.7
click at [482, 114] on div "4 3 2 1 + − Satellite Roadmap Terrain Hybrid Leaflet Keyboard shortcuts Map Dat…" at bounding box center [559, 99] width 472 height 89
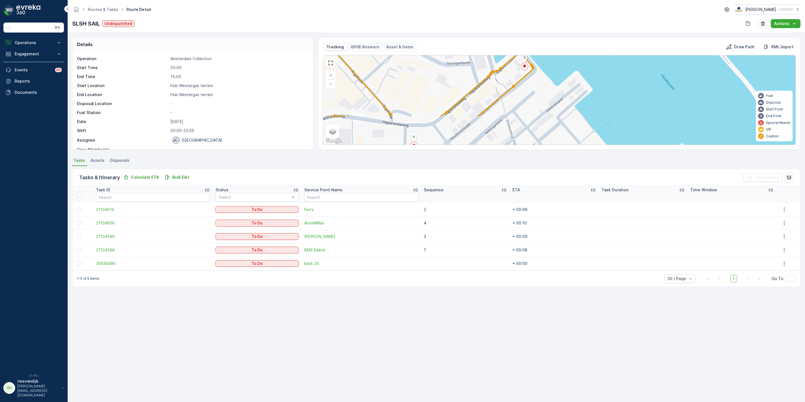
drag, startPoint x: 507, startPoint y: 104, endPoint x: 518, endPoint y: 73, distance: 32.4
click at [518, 73] on div "4 3 2 1 + − Satellite Roadmap Terrain Hybrid Leaflet Keyboard shortcuts Map Dat…" at bounding box center [559, 99] width 472 height 89
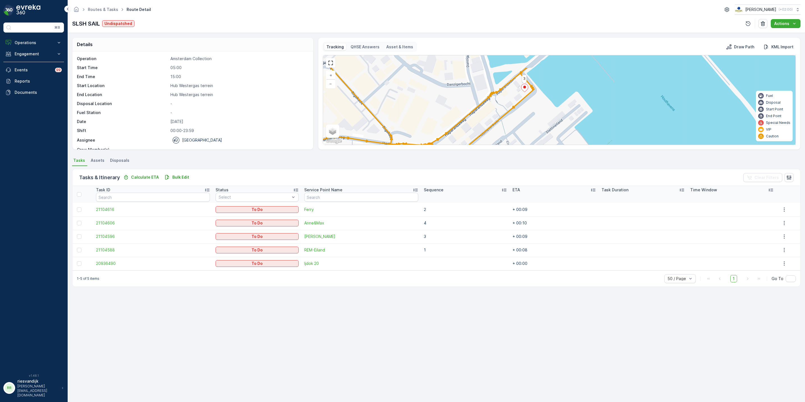
drag, startPoint x: 504, startPoint y: 104, endPoint x: 497, endPoint y: 129, distance: 26.5
click at [498, 129] on div "4 3 2 1 + − Satellite Roadmap Terrain Hybrid Leaflet Keyboard shortcuts Map Dat…" at bounding box center [559, 99] width 472 height 89
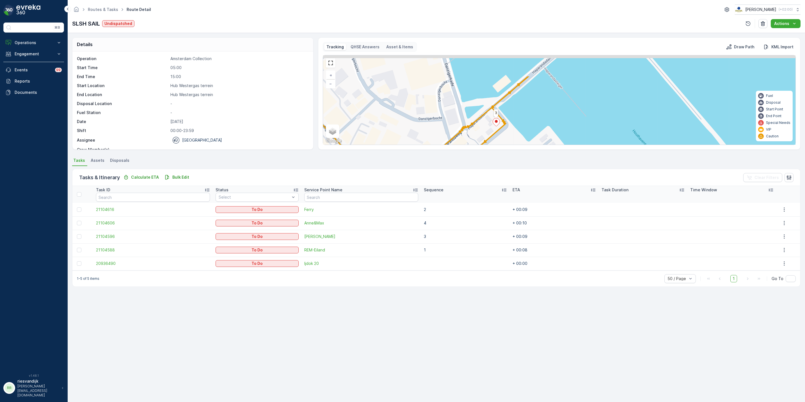
drag, startPoint x: 541, startPoint y: 100, endPoint x: 519, endPoint y: 130, distance: 36.9
click at [519, 130] on div "4 3 2 1 + − Satellite Roadmap Terrain Hybrid Leaflet Keyboard shortcuts Map Dat…" at bounding box center [559, 99] width 472 height 89
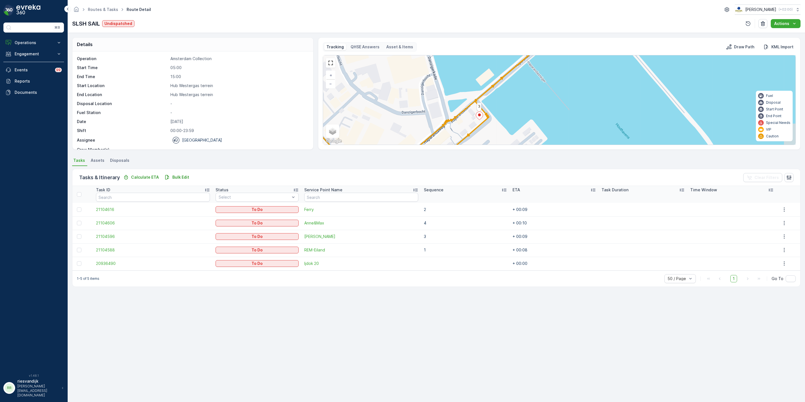
drag, startPoint x: 536, startPoint y: 98, endPoint x: 520, endPoint y: 90, distance: 17.9
click at [520, 90] on div "4 3 2 1 + − Satellite Roadmap Terrain Hybrid Leaflet Keyboard shortcuts Map Dat…" at bounding box center [559, 99] width 472 height 89
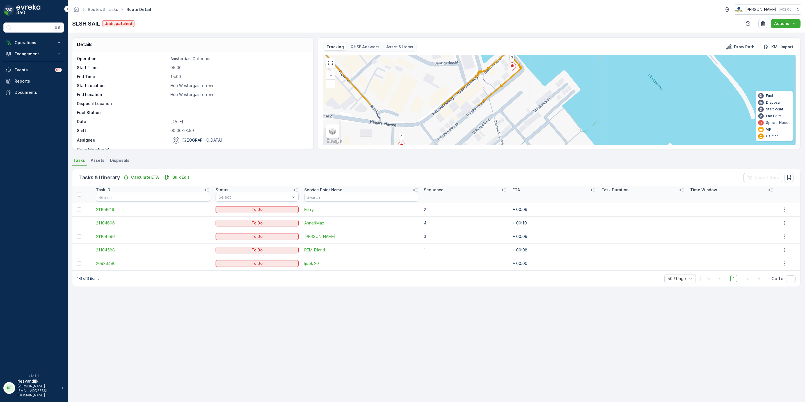
drag, startPoint x: 437, startPoint y: 122, endPoint x: 469, endPoint y: 78, distance: 54.1
click at [479, 62] on div "4 3 2 1 + − Satellite Roadmap Terrain Hybrid Leaflet Keyboard shortcuts Map Dat…" at bounding box center [559, 99] width 472 height 89
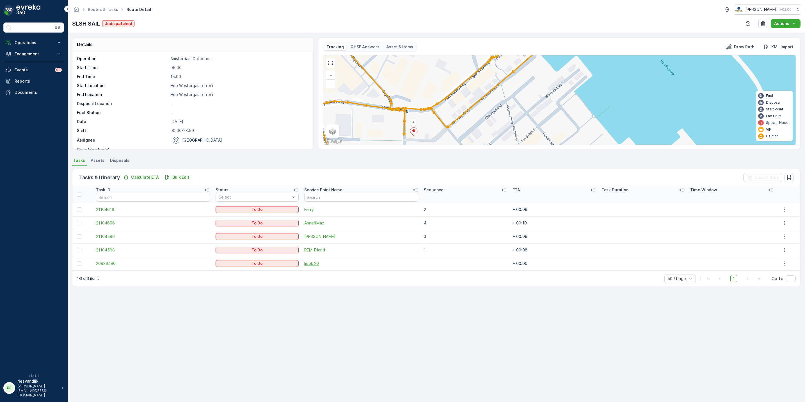
click at [310, 263] on span "Ijdok 20" at bounding box center [361, 263] width 114 height 6
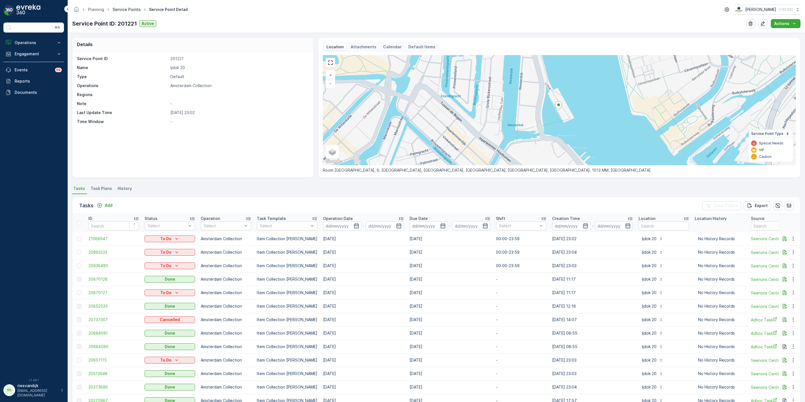
click at [117, 10] on link "Service Points" at bounding box center [127, 9] width 28 height 5
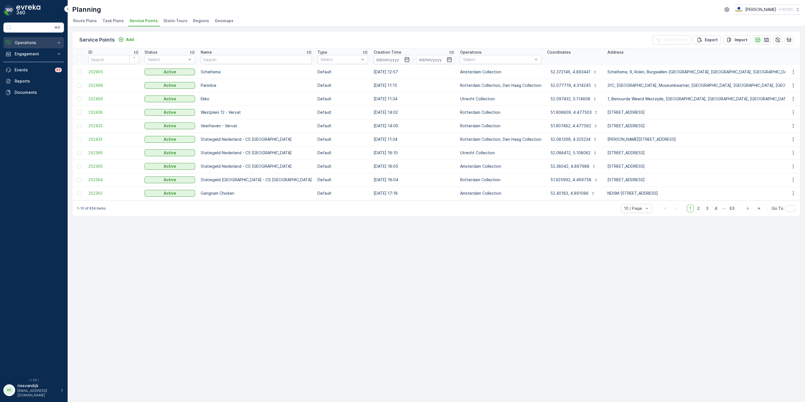
click at [34, 44] on p "Operations" at bounding box center [34, 43] width 38 height 6
click at [35, 57] on link "Planning" at bounding box center [38, 60] width 52 height 8
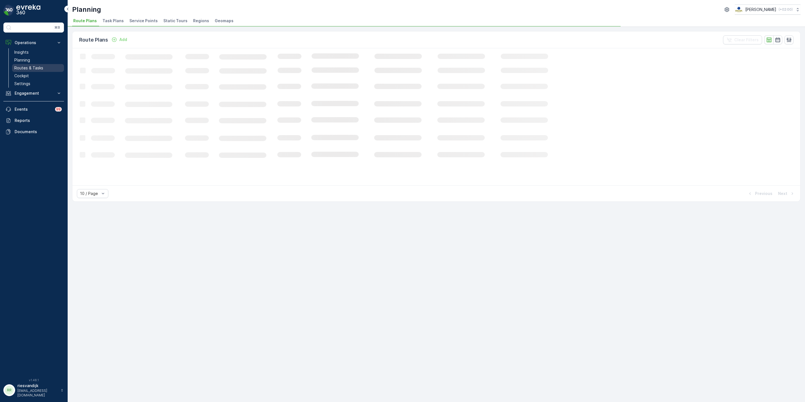
click at [37, 67] on p "Routes & Tasks" at bounding box center [28, 68] width 29 height 6
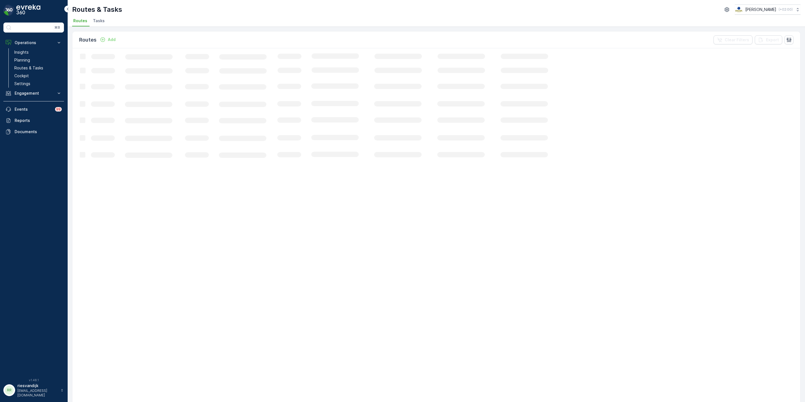
click at [97, 22] on span "Tasks" at bounding box center [99, 21] width 12 height 6
click at [234, 14] on div "Routes & Tasks [PERSON_NAME] ( +02:00 )" at bounding box center [436, 9] width 728 height 10
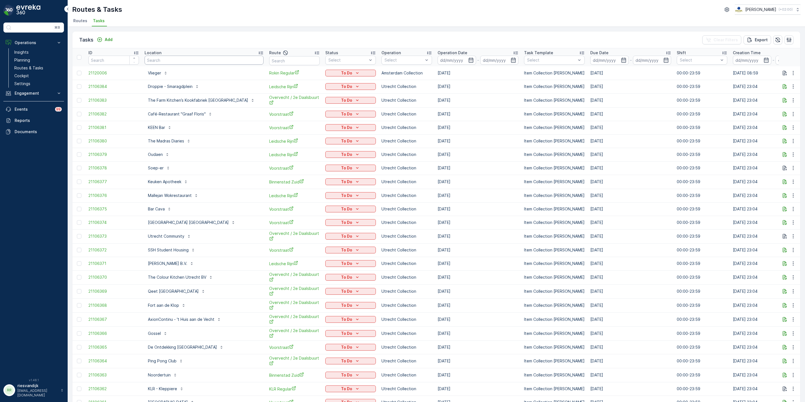
click at [213, 63] on input "text" at bounding box center [204, 60] width 119 height 9
click at [211, 61] on input "text" at bounding box center [204, 60] width 119 height 9
click at [285, 36] on div "Tasks Add Clear Filters Export" at bounding box center [436, 39] width 728 height 17
click at [172, 61] on input "text" at bounding box center [204, 60] width 119 height 9
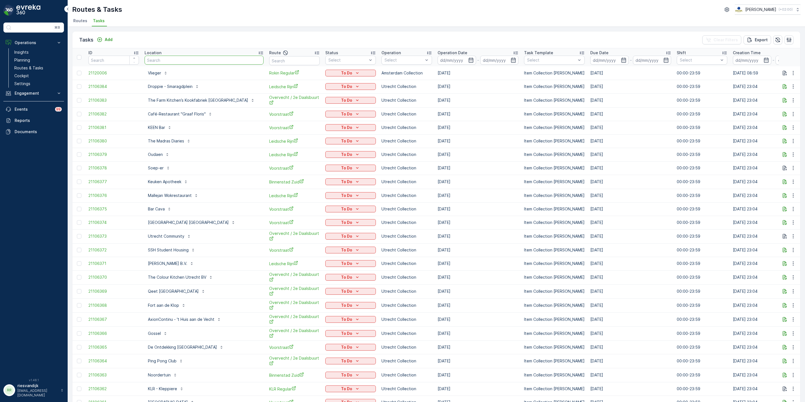
click at [185, 62] on input "text" at bounding box center [204, 60] width 119 height 9
type input "van"
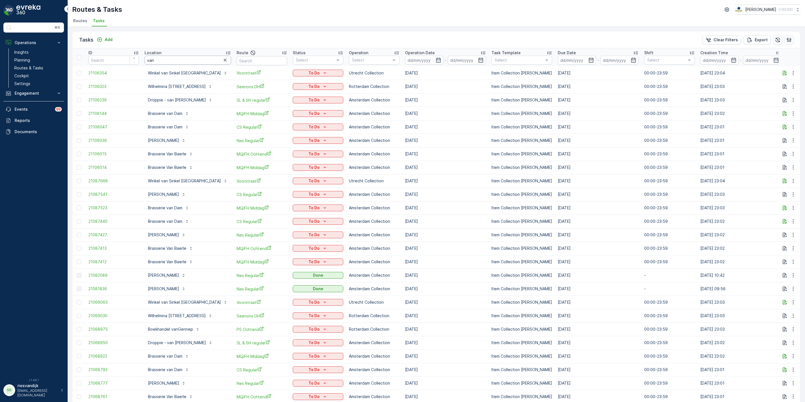
click at [175, 57] on input "van" at bounding box center [188, 60] width 86 height 9
type input "van bomm"
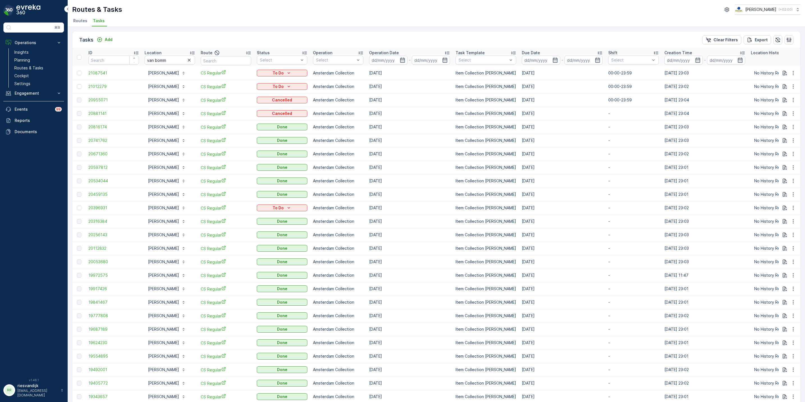
drag, startPoint x: 395, startPoint y: 112, endPoint x: 368, endPoint y: 100, distance: 29.0
click at [368, 100] on tbody "21087541 Floris van Bommel CS Regular To Do Amsterdam Collection 26.08.2025 Ite…" at bounding box center [505, 402] width 866 height 673
drag, startPoint x: 368, startPoint y: 100, endPoint x: 429, endPoint y: 118, distance: 62.8
click at [429, 118] on td "15.08.2025" at bounding box center [409, 113] width 86 height 13
drag, startPoint x: 433, startPoint y: 117, endPoint x: 380, endPoint y: 116, distance: 52.8
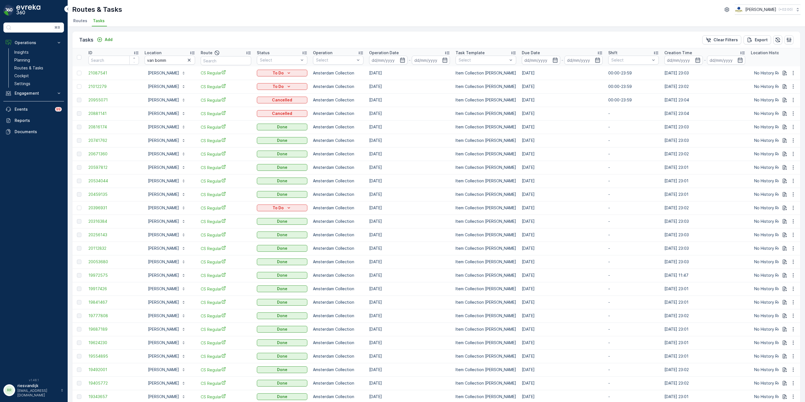
click at [380, 116] on td "15.08.2025" at bounding box center [409, 113] width 86 height 13
drag, startPoint x: 380, startPoint y: 116, endPoint x: 423, endPoint y: 109, distance: 43.6
click at [423, 109] on td "15.08.2025" at bounding box center [409, 113] width 86 height 13
click at [397, 52] on p "Operation Date" at bounding box center [384, 53] width 30 height 6
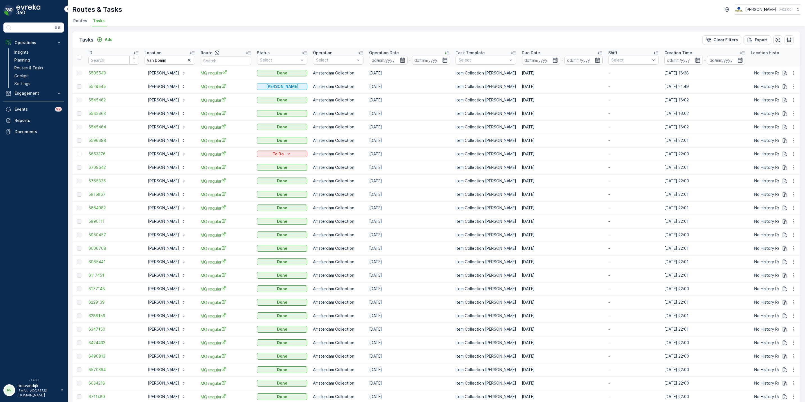
click at [397, 52] on p "Operation Date" at bounding box center [384, 53] width 30 height 6
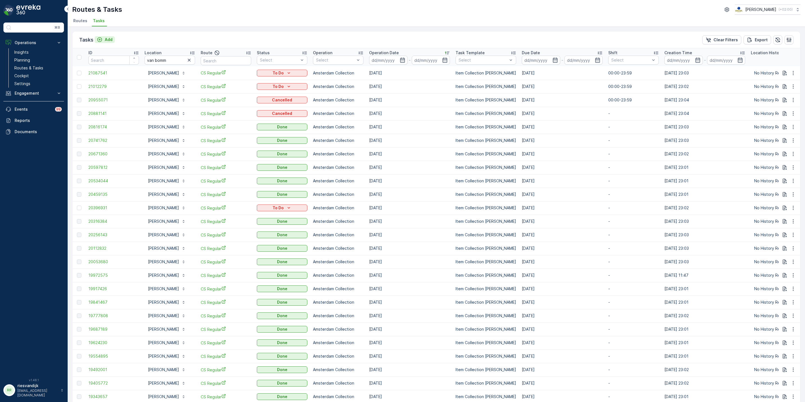
click at [106, 42] on p "Add" at bounding box center [109, 40] width 8 height 6
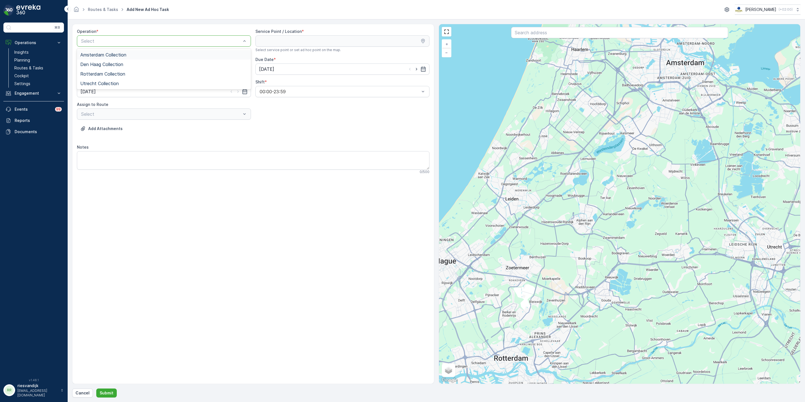
click at [154, 40] on div at bounding box center [161, 40] width 161 height 5
click at [145, 53] on div "Amsterdam Collection" at bounding box center [163, 54] width 167 height 5
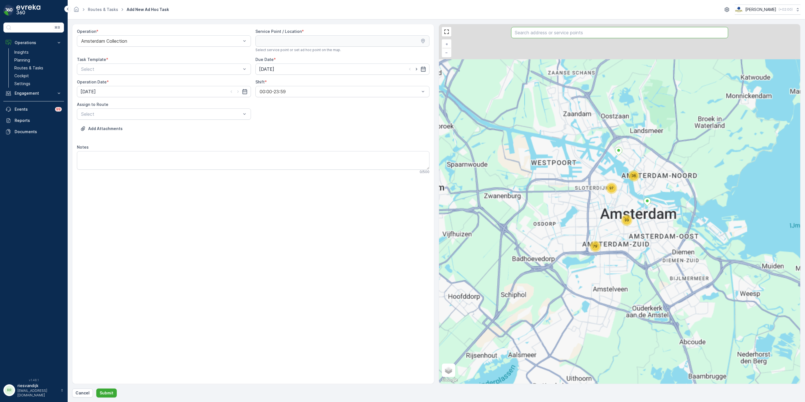
click at [537, 31] on input "text" at bounding box center [619, 32] width 217 height 11
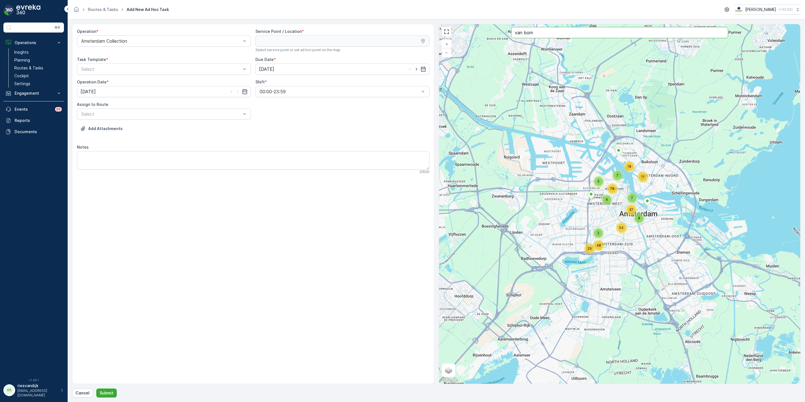
type input "van bom"
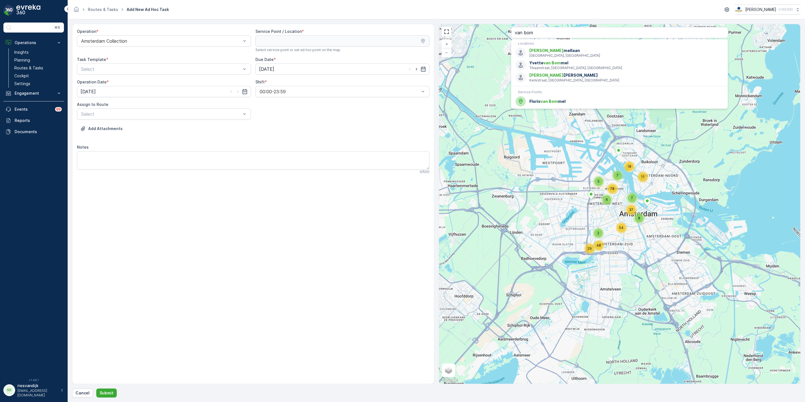
click at [578, 93] on p "Service Points" at bounding box center [619, 92] width 203 height 4
click at [579, 98] on div "Floris van Bom mel" at bounding box center [619, 101] width 208 height 10
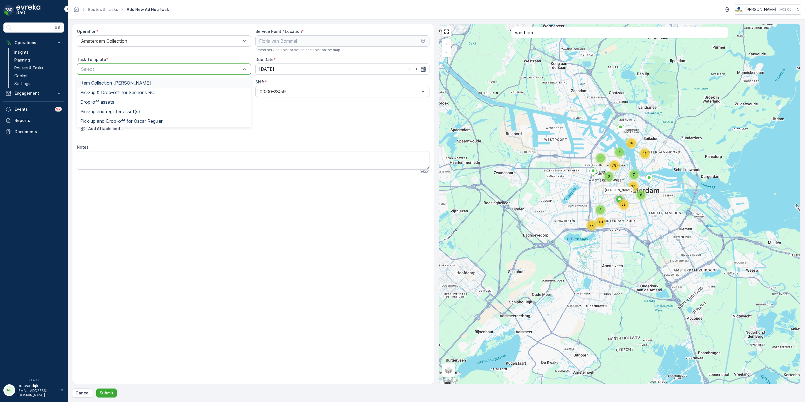
click at [191, 68] on div at bounding box center [161, 69] width 161 height 5
click at [191, 82] on div "Item Collection [PERSON_NAME]" at bounding box center [163, 82] width 167 height 5
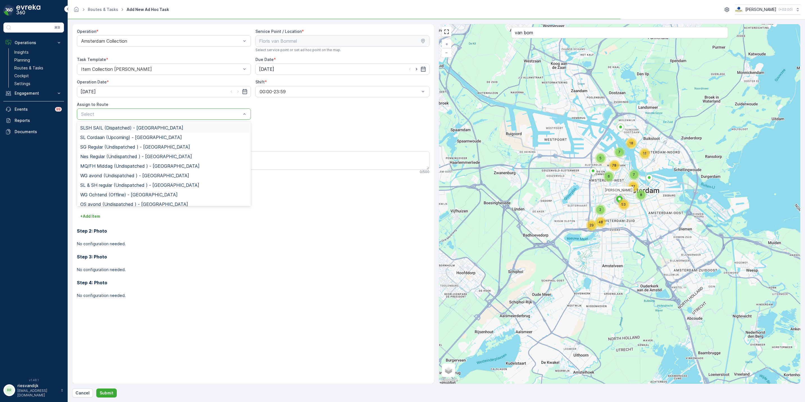
click at [194, 112] on div at bounding box center [161, 113] width 161 height 5
type input "cs"
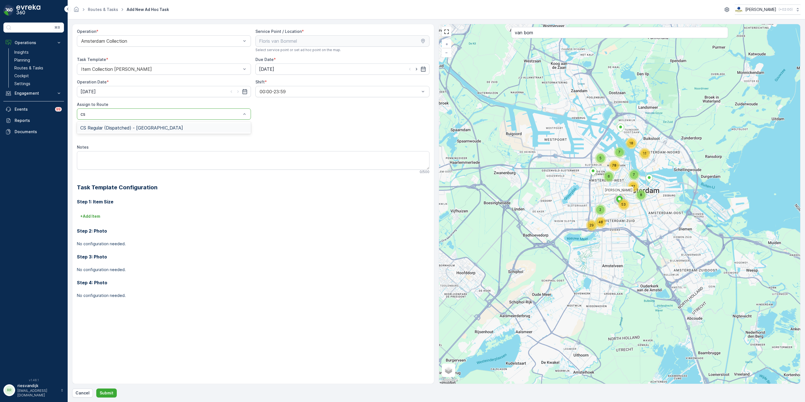
click at [143, 132] on div "CS Regular (Dispatched) - Amsterdam" at bounding box center [164, 128] width 174 height 10
click at [144, 161] on textarea "Notes" at bounding box center [253, 160] width 352 height 19
type textarea "Zie whatsapp ~Ries"
click at [110, 394] on p "Submit" at bounding box center [107, 393] width 14 height 6
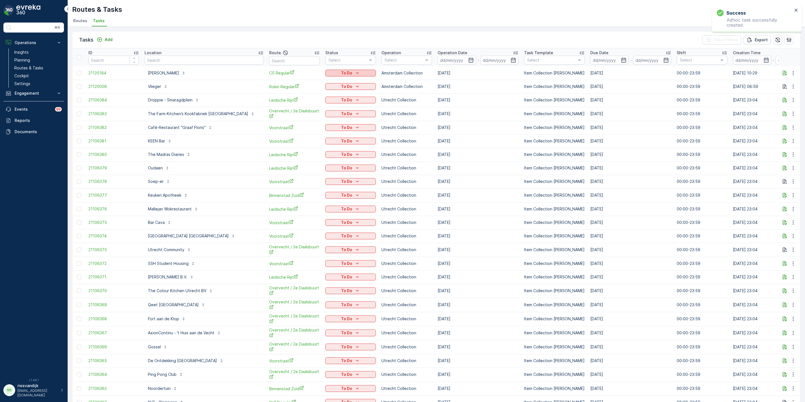
click at [341, 70] on p "To Do" at bounding box center [346, 73] width 11 height 6
click at [316, 80] on span "Let Op!" at bounding box center [311, 82] width 14 height 6
click at [32, 75] on link "Cockpit" at bounding box center [38, 76] width 52 height 8
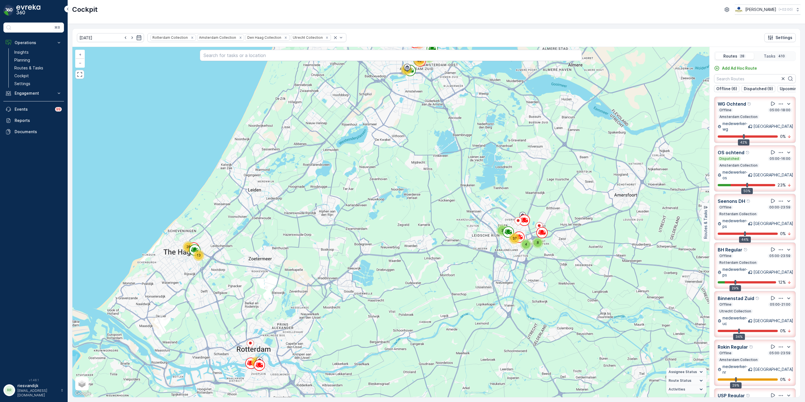
drag, startPoint x: 487, startPoint y: 230, endPoint x: 458, endPoint y: 205, distance: 37.8
click at [459, 205] on div "4 8 2 37 65 13 28 48 62 3 5 13 119 + − Satellite Roadmap Terrain Hybrid Leaflet…" at bounding box center [390, 222] width 637 height 350
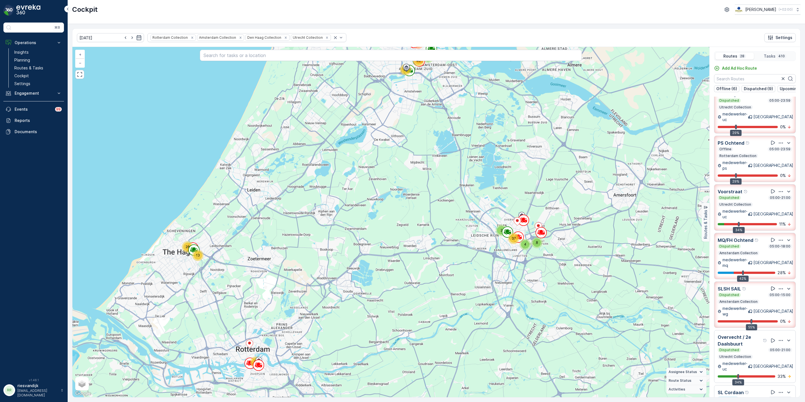
scroll to position [337, 0]
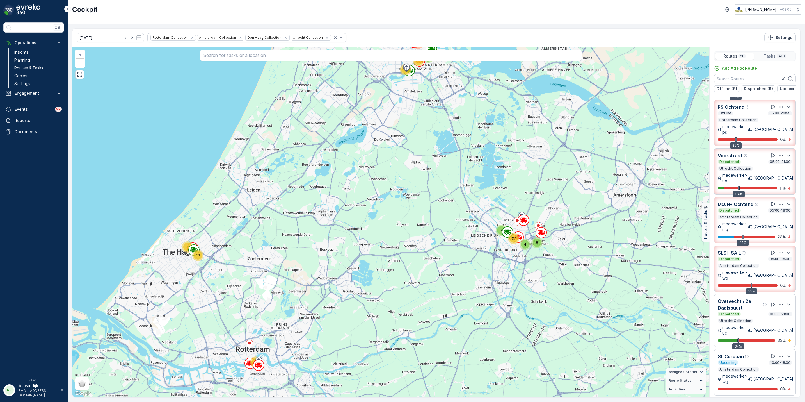
click at [756, 249] on div "SLSH SAIL" at bounding box center [755, 252] width 74 height 7
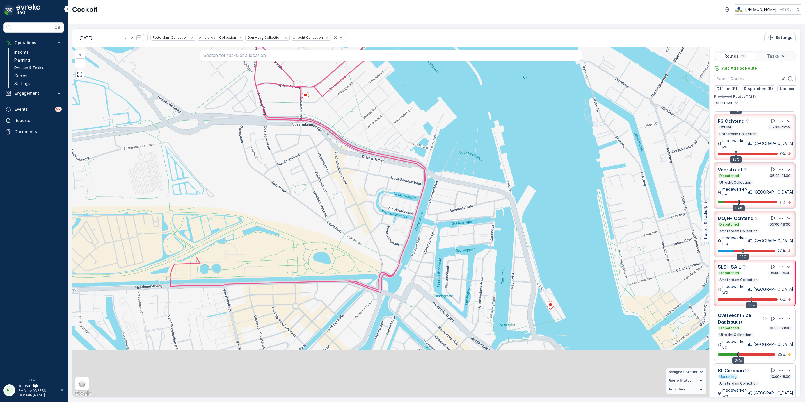
drag, startPoint x: 471, startPoint y: 226, endPoint x: 504, endPoint y: 167, distance: 68.4
click at [504, 167] on div "+ − Satellite Roadmap Terrain Hybrid Leaflet Keyboard shortcuts Map Data Map da…" at bounding box center [390, 222] width 637 height 350
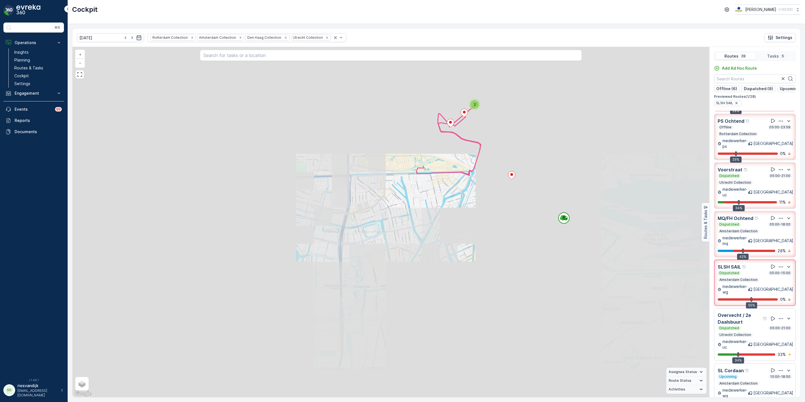
drag, startPoint x: 524, startPoint y: 222, endPoint x: 484, endPoint y: 216, distance: 40.7
click at [486, 216] on div "2 + − Satellite Roadmap Terrain Hybrid Leaflet Keyboard shortcuts Map Data Map …" at bounding box center [390, 222] width 637 height 350
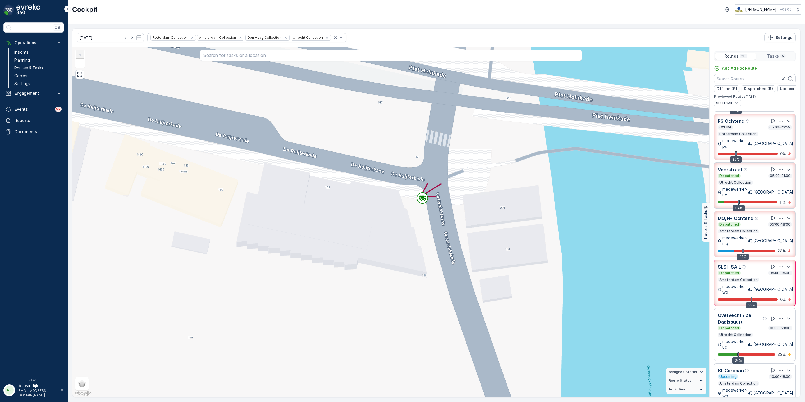
drag, startPoint x: 435, startPoint y: 204, endPoint x: 468, endPoint y: 205, distance: 33.7
click at [468, 205] on div "+ − Satellite Roadmap Terrain Hybrid Leaflet Keyboard shortcuts Map Data Map da…" at bounding box center [390, 222] width 637 height 350
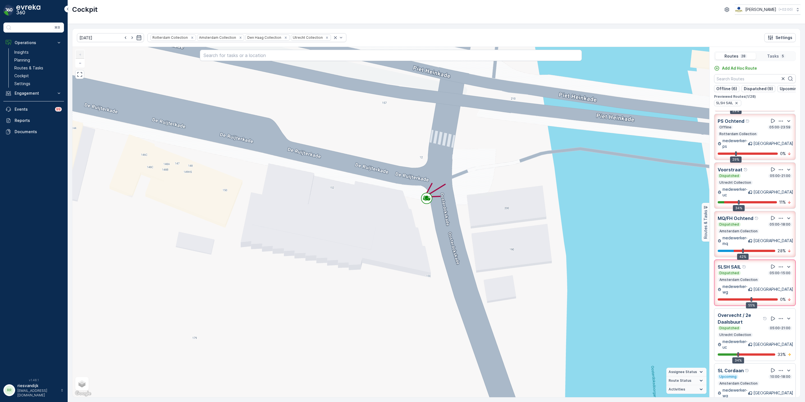
click at [751, 326] on div "Dispatched 05:00-21:00" at bounding box center [755, 328] width 74 height 4
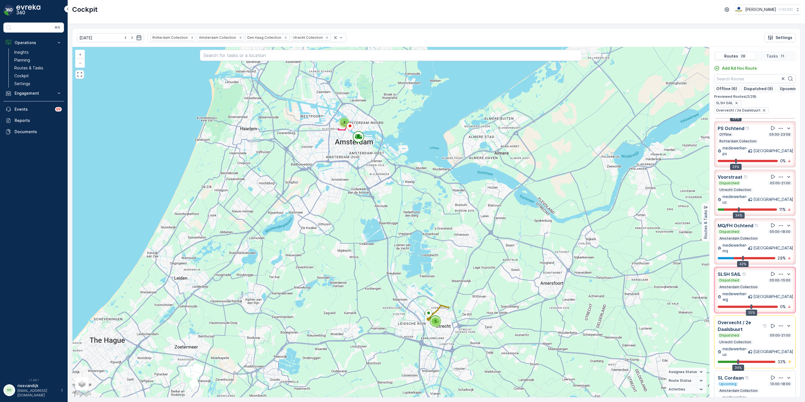
drag, startPoint x: 737, startPoint y: 105, endPoint x: 735, endPoint y: 111, distance: 6.6
click at [736, 109] on div "Previewed Routes ( 2 / 28 ) SLSH SAIL Overvecht / 2e Daalsbuurt" at bounding box center [755, 103] width 82 height 19
click at [735, 106] on div "SLSH SAIL" at bounding box center [727, 103] width 27 height 6
click at [735, 105] on icon "button" at bounding box center [736, 103] width 4 height 4
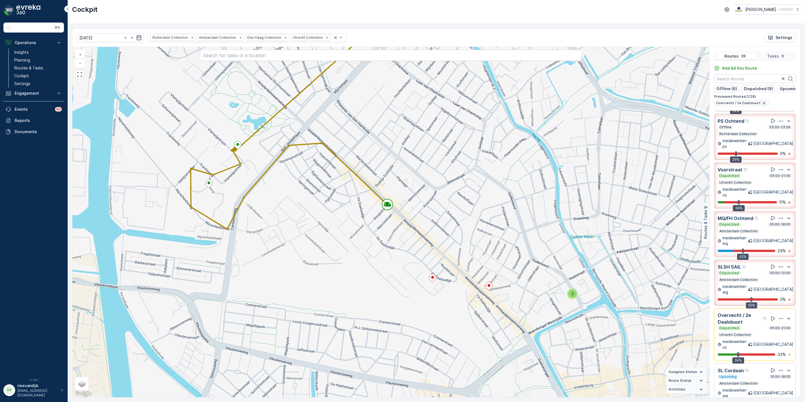
click at [763, 104] on icon "button" at bounding box center [764, 103] width 2 height 2
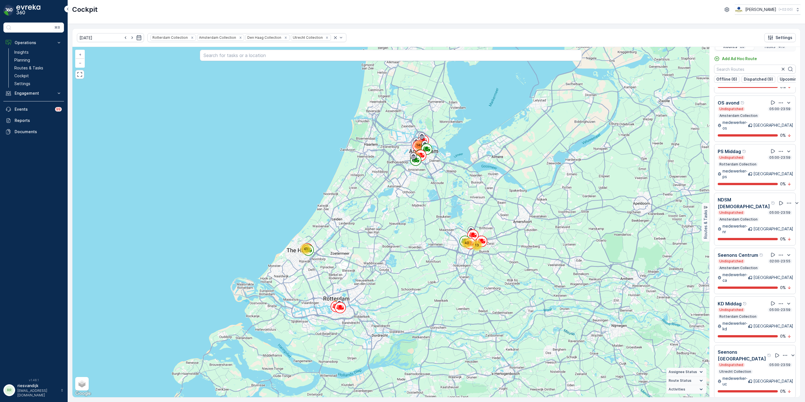
scroll to position [14, 0]
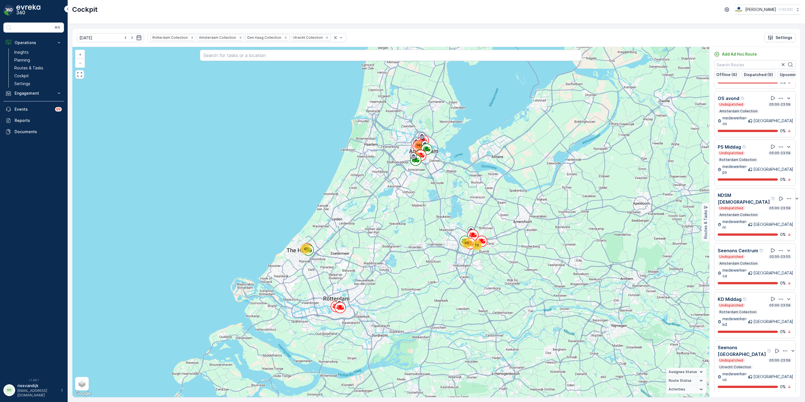
click at [755, 401] on div "Dispatched 05:00-23:59" at bounding box center [755, 408] width 74 height 4
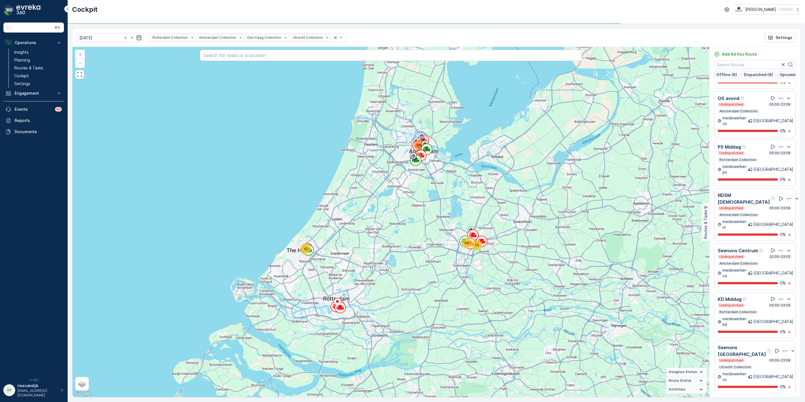
click at [778, 400] on icon "button" at bounding box center [781, 403] width 6 height 6
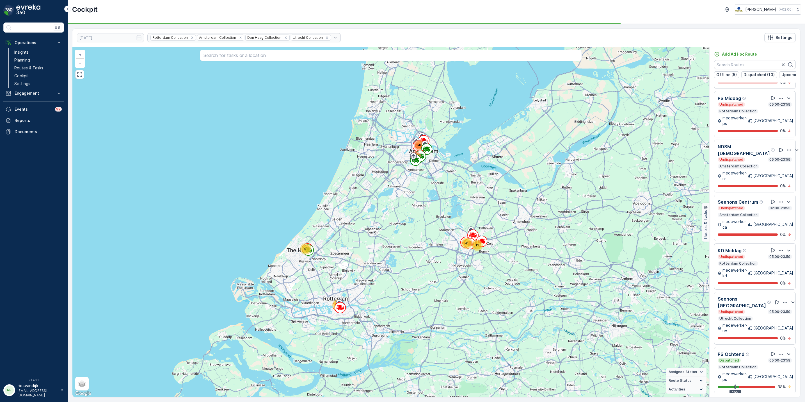
scroll to position [877, 0]
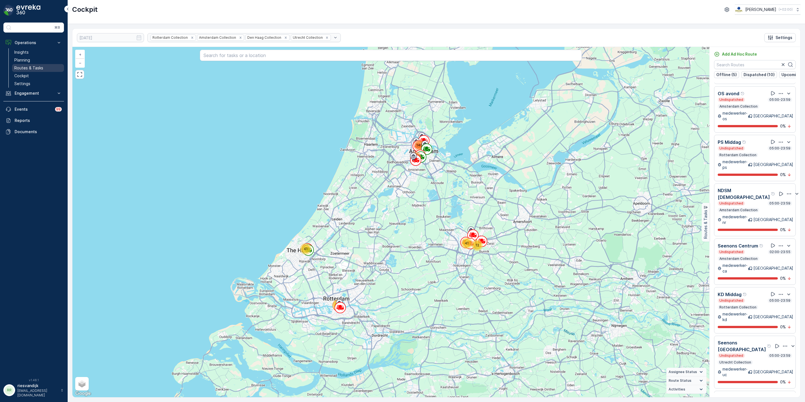
click at [33, 68] on p "Routes & Tasks" at bounding box center [28, 68] width 29 height 6
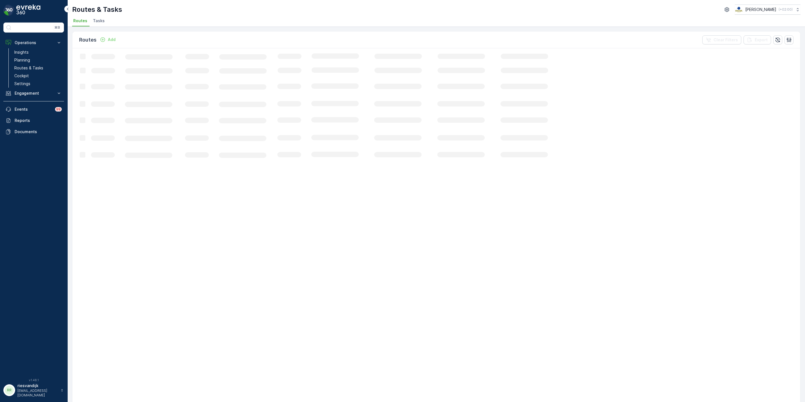
click at [103, 16] on div "Routes & Tasks Oscar Circulair ( +02:00 ) Routes Tasks" at bounding box center [436, 13] width 737 height 27
click at [102, 20] on span "Tasks" at bounding box center [99, 21] width 12 height 6
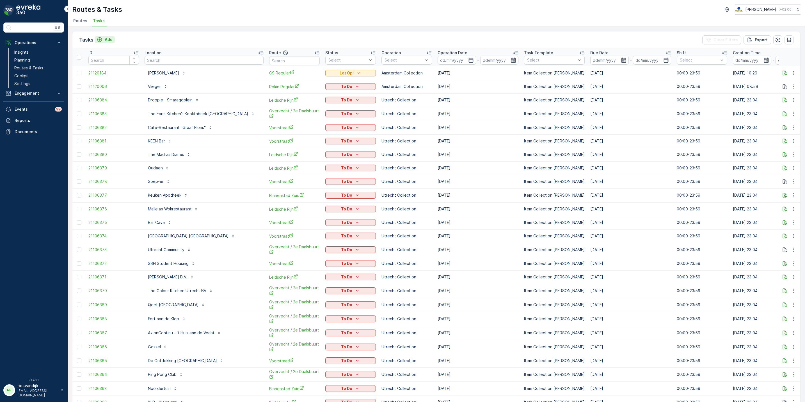
click at [108, 41] on p "Add" at bounding box center [109, 40] width 8 height 6
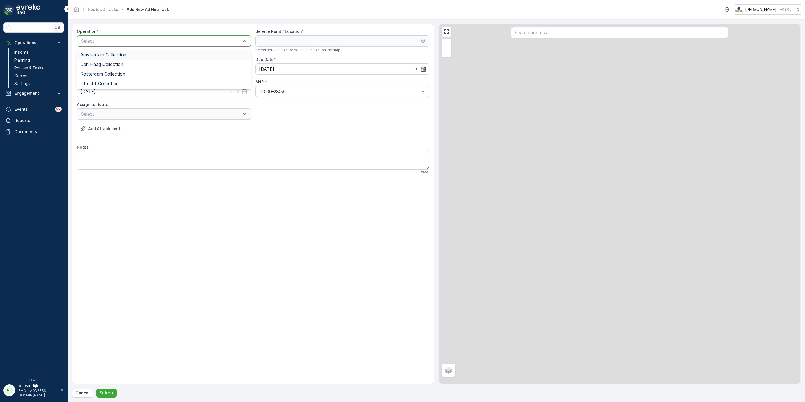
click at [142, 43] on div at bounding box center [161, 40] width 161 height 5
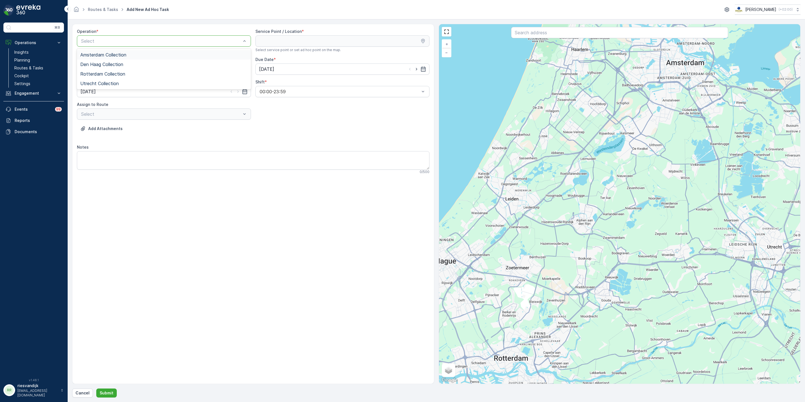
click at [139, 56] on div "Amsterdam Collection" at bounding box center [163, 54] width 167 height 5
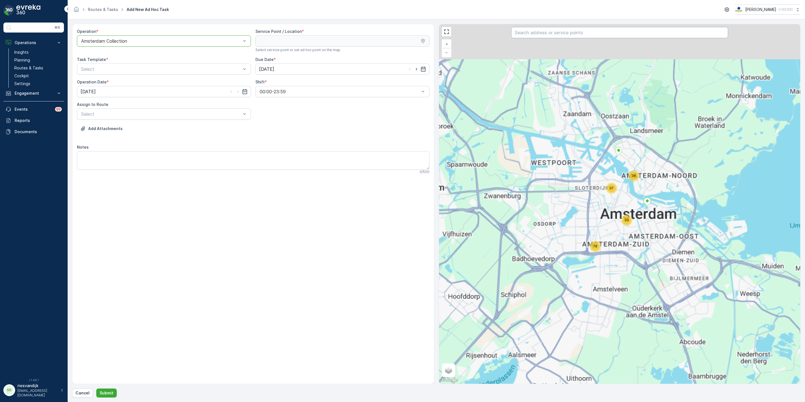
click at [625, 36] on input "text" at bounding box center [619, 32] width 217 height 11
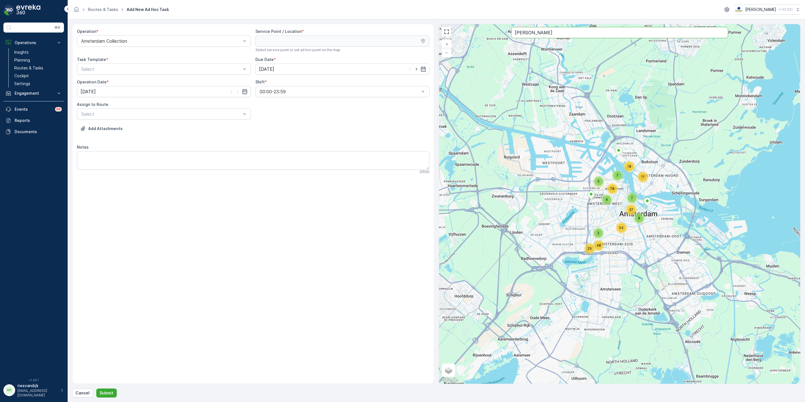
type input "georg"
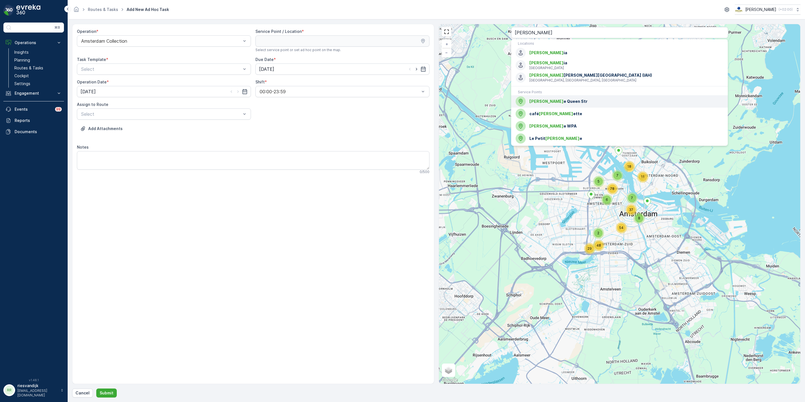
click at [584, 106] on div "Georg e Queen Str" at bounding box center [619, 101] width 208 height 10
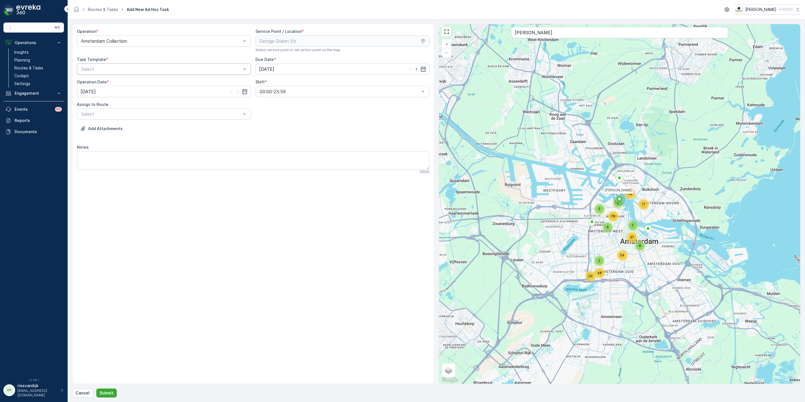
click at [179, 64] on div "Select" at bounding box center [164, 68] width 174 height 11
click at [167, 80] on div "Item Collection [PERSON_NAME]" at bounding box center [163, 82] width 167 height 5
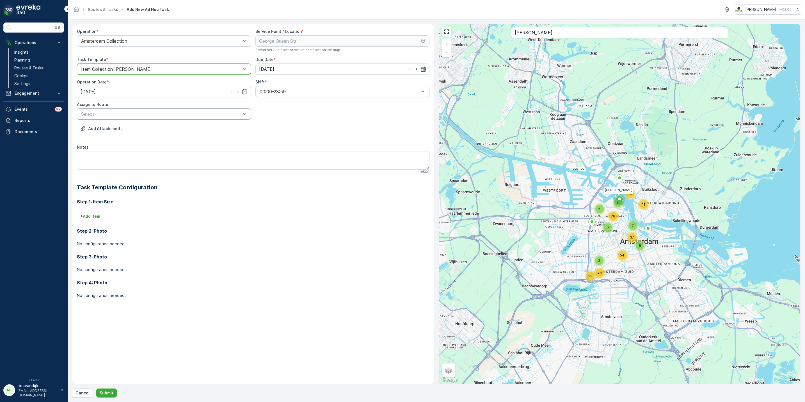
click at [208, 115] on div at bounding box center [161, 113] width 161 height 5
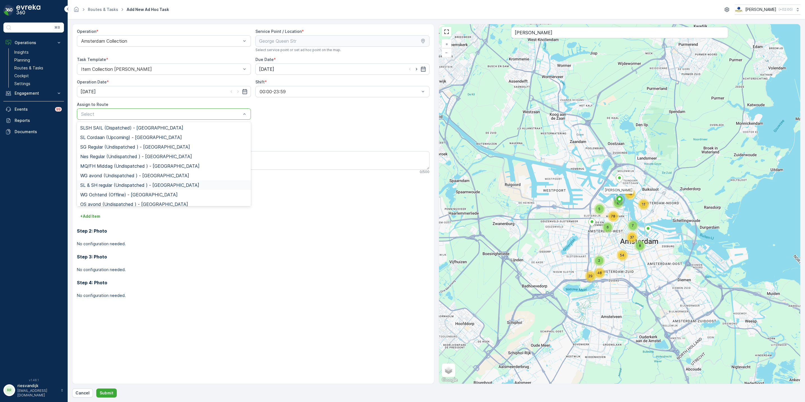
click at [120, 186] on span "SL & SH regular (Undispatched ) - Amsterdam" at bounding box center [139, 184] width 119 height 5
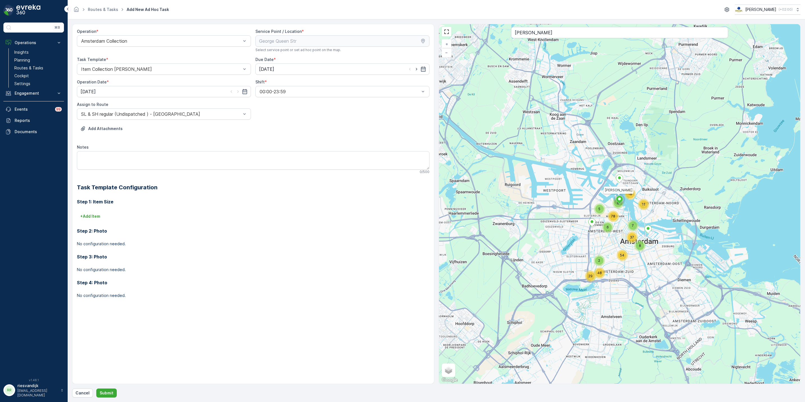
click at [130, 173] on div "0 / 500" at bounding box center [253, 171] width 352 height 4
click at [134, 166] on textarea "Notes" at bounding box center [253, 160] width 352 height 19
type textarea "v"
type textarea "e"
click at [97, 216] on p "+ Add Item" at bounding box center [90, 216] width 20 height 6
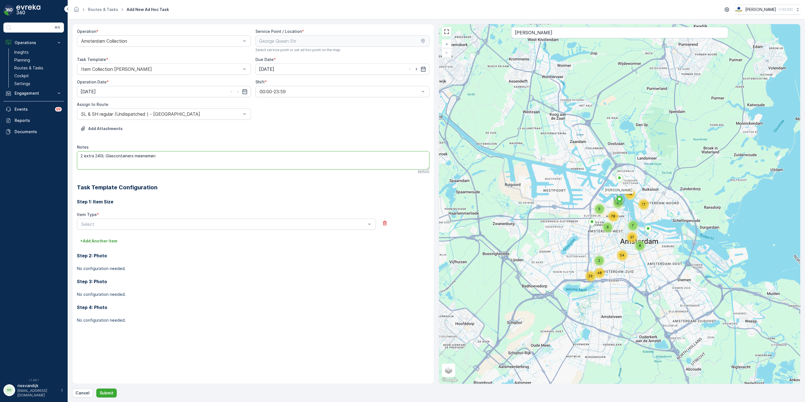
click at [185, 156] on textarea "2 extra 240L Glascontainers meenemen" at bounding box center [253, 160] width 352 height 19
click at [81, 157] on textarea "2 extra 240L Glascontainers meenemen en afvoeren" at bounding box center [253, 160] width 352 height 19
type textarea "4 extra 240L Glascontainers meenemen en afvoeren"
click at [100, 392] on p "Submit" at bounding box center [107, 393] width 14 height 6
click at [122, 225] on div at bounding box center [224, 223] width 286 height 5
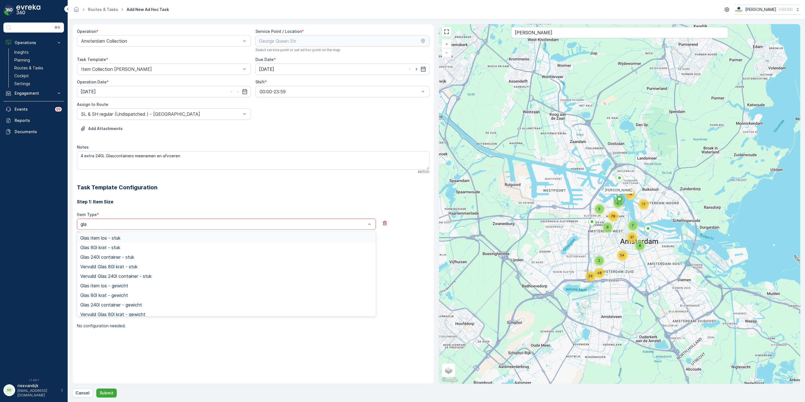
type input "glas"
click at [141, 257] on div "Glas 240l container - stuk" at bounding box center [226, 256] width 292 height 5
click at [221, 243] on div "button" at bounding box center [219, 243] width 9 height 3
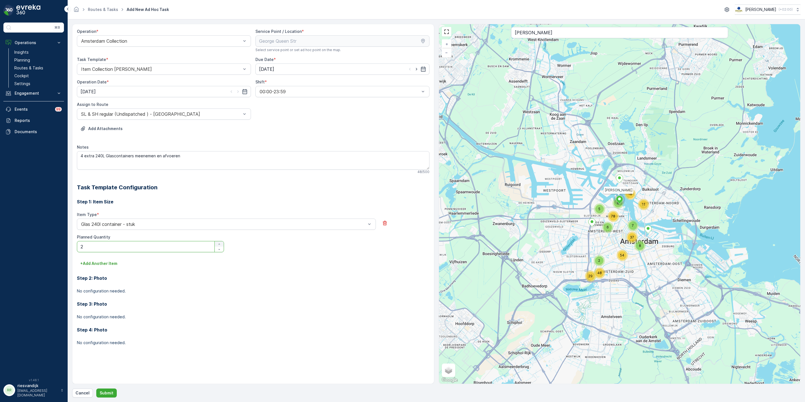
click at [221, 243] on div "button" at bounding box center [219, 243] width 9 height 3
type Quantity "4"
click at [110, 395] on p "Submit" at bounding box center [107, 393] width 14 height 6
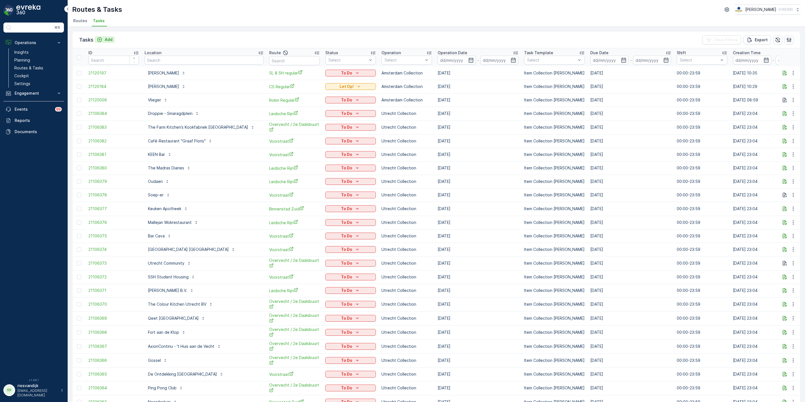
click at [109, 42] on p "Add" at bounding box center [109, 40] width 8 height 6
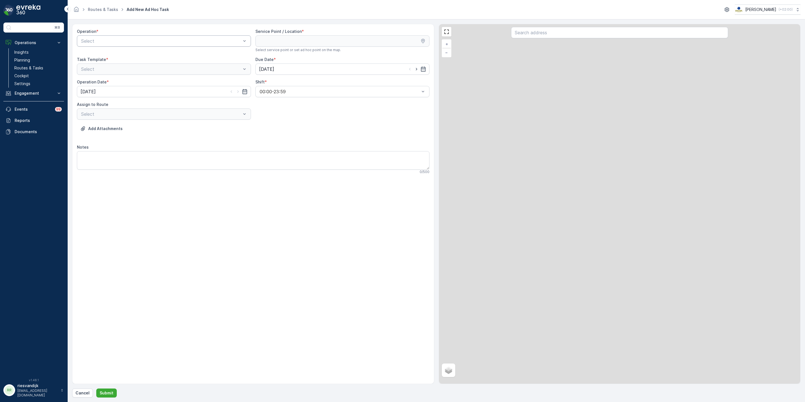
click at [133, 43] on div at bounding box center [161, 40] width 161 height 5
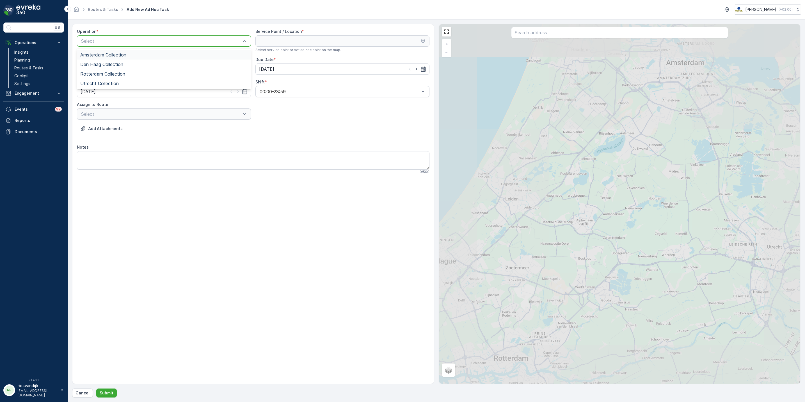
click at [132, 56] on div "Amsterdam Collection" at bounding box center [163, 54] width 167 height 5
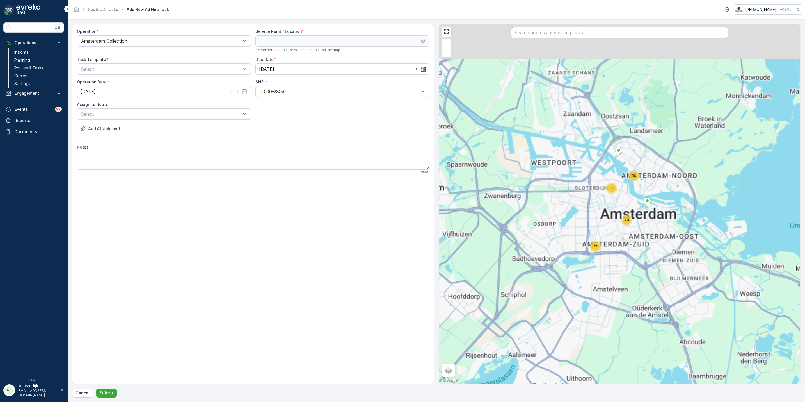
click at [542, 35] on input "text" at bounding box center [619, 32] width 217 height 11
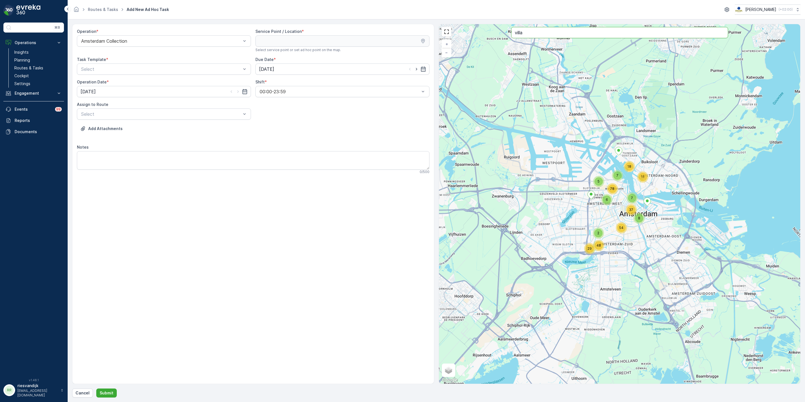
type input "villa"
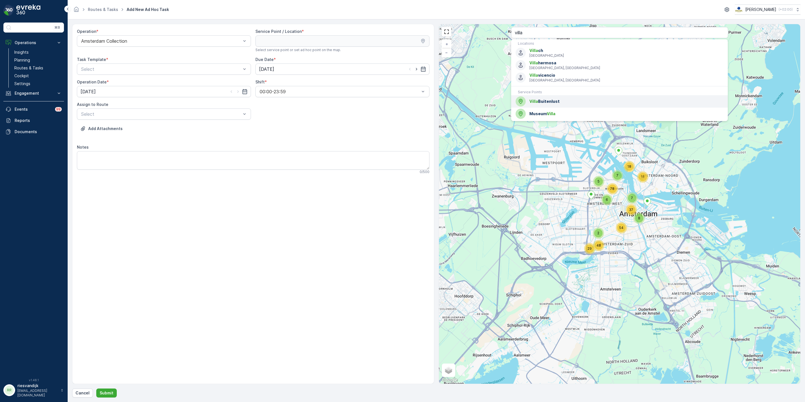
click at [565, 104] on span "Villa Buitenlust" at bounding box center [626, 101] width 194 height 6
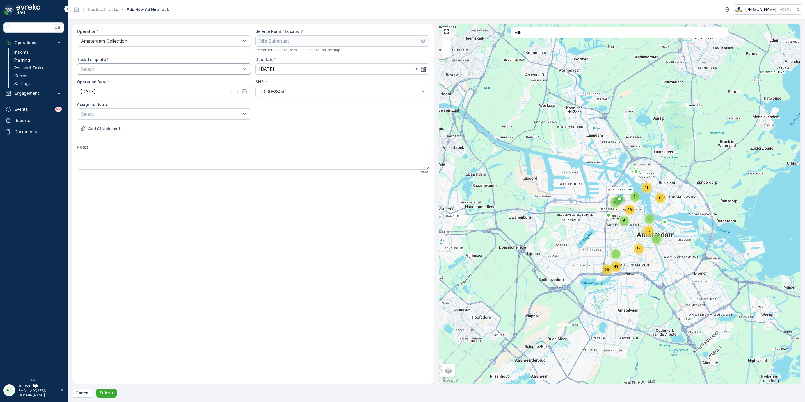
click at [189, 69] on div at bounding box center [161, 69] width 161 height 5
click at [139, 87] on div "Item Collection [PERSON_NAME]" at bounding box center [164, 83] width 174 height 10
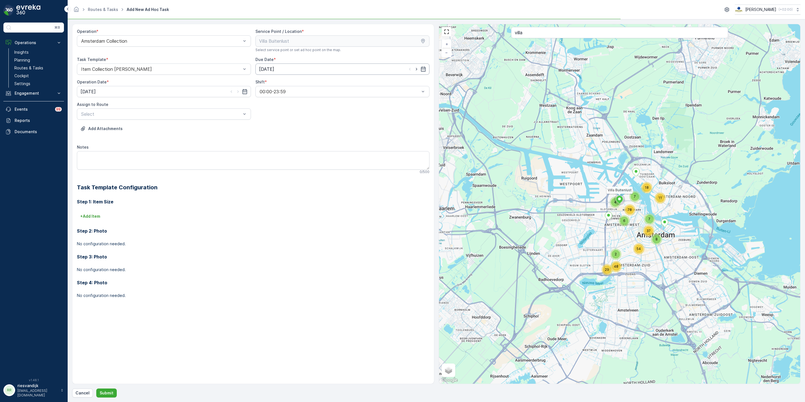
click at [286, 73] on input "[DATE]" at bounding box center [342, 68] width 174 height 11
click at [295, 142] on div "20" at bounding box center [294, 138] width 9 height 9
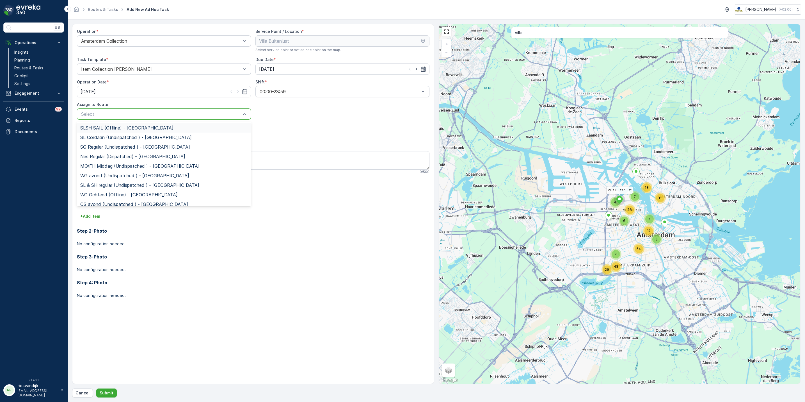
click at [159, 114] on div at bounding box center [161, 113] width 161 height 5
click at [135, 185] on span "SL & SH regular (Undispatched ) - Amsterdam" at bounding box center [139, 184] width 119 height 5
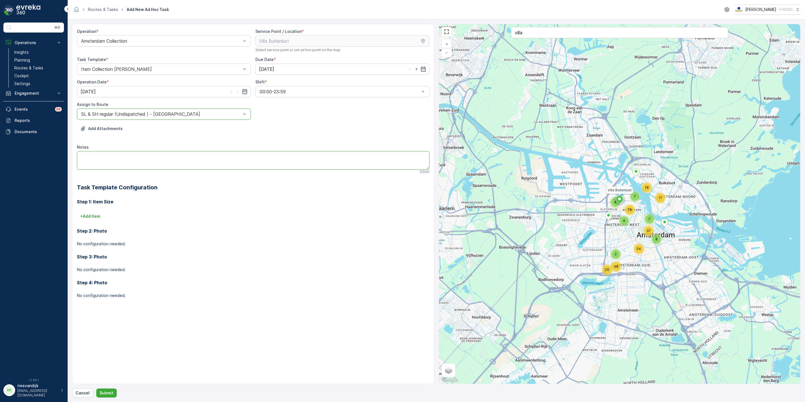
click at [141, 155] on textarea "Notes" at bounding box center [253, 160] width 352 height 19
type textarea "pd zakken brengen"
click at [99, 217] on p "+ Add Item" at bounding box center [90, 216] width 20 height 6
click at [380, 223] on button "button" at bounding box center [384, 222] width 9 height 9
click at [106, 390] on button "Submit" at bounding box center [106, 392] width 20 height 9
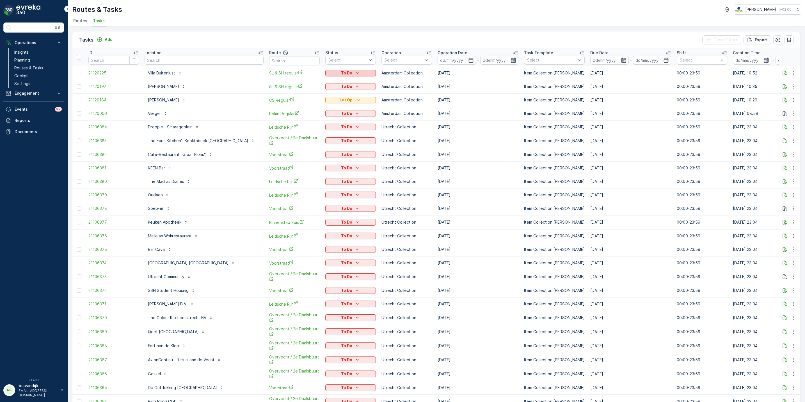
click at [336, 76] on button "To Do" at bounding box center [350, 73] width 51 height 7
click at [318, 79] on div "Let Op!" at bounding box center [320, 81] width 36 height 8
click at [174, 57] on input "text" at bounding box center [204, 60] width 119 height 9
type input "larik"
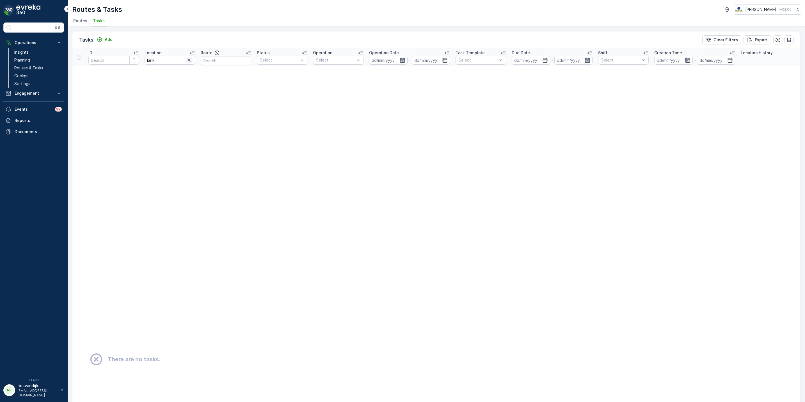
click at [192, 61] on button "button" at bounding box center [189, 60] width 7 height 7
click at [183, 61] on input "text" at bounding box center [170, 60] width 51 height 9
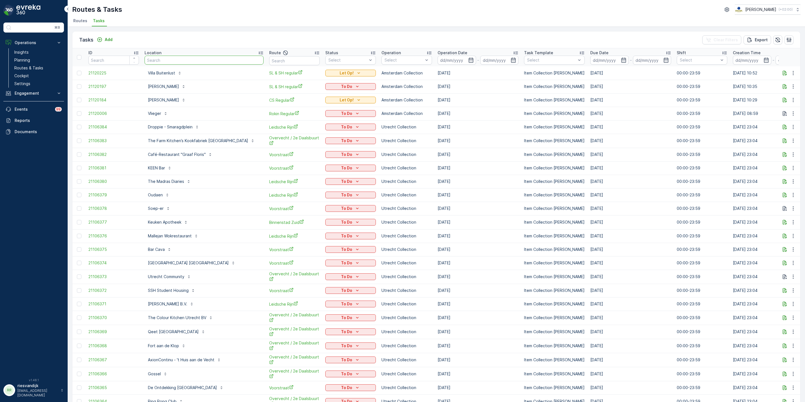
click at [183, 61] on input "text" at bounding box center [204, 60] width 119 height 9
click at [182, 61] on input "text" at bounding box center [204, 60] width 119 height 9
type input "zizo"
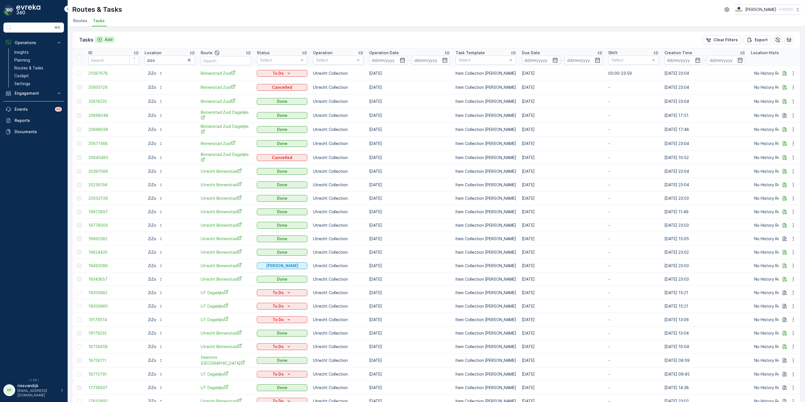
click at [101, 40] on icon "Add" at bounding box center [100, 40] width 6 height 6
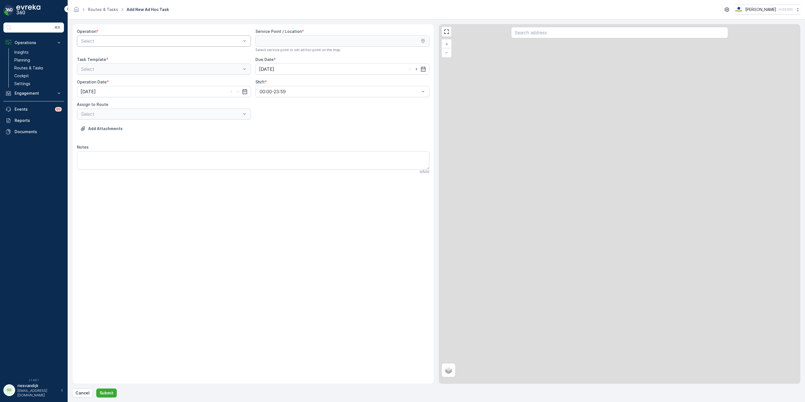
click at [129, 43] on div at bounding box center [161, 40] width 161 height 5
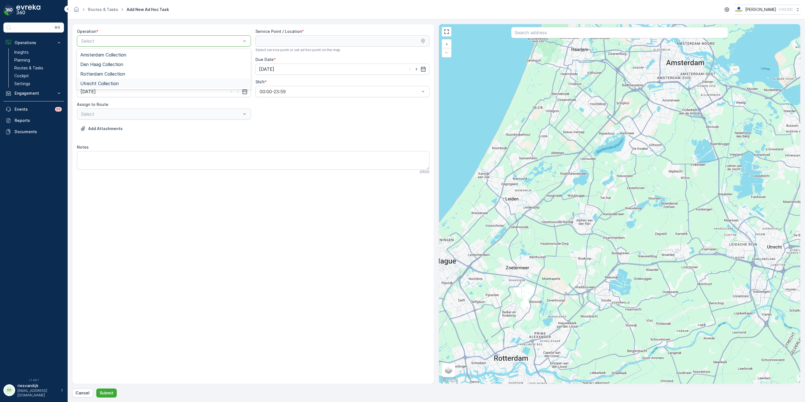
click at [121, 82] on div "Utrecht Collection" at bounding box center [163, 83] width 167 height 5
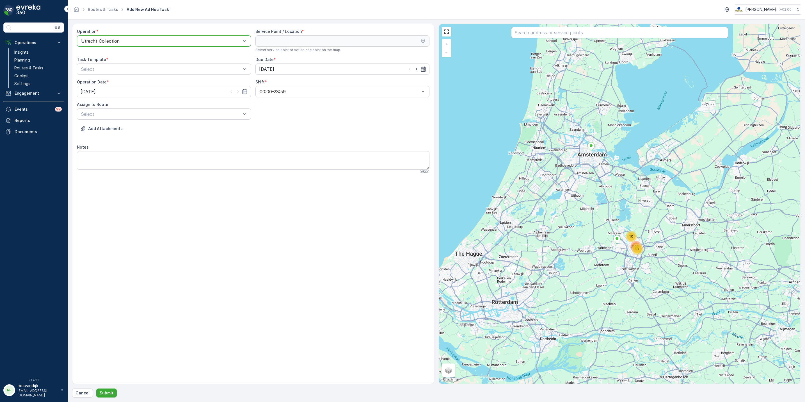
click at [535, 37] on input "text" at bounding box center [619, 32] width 217 height 11
type input "zizo"
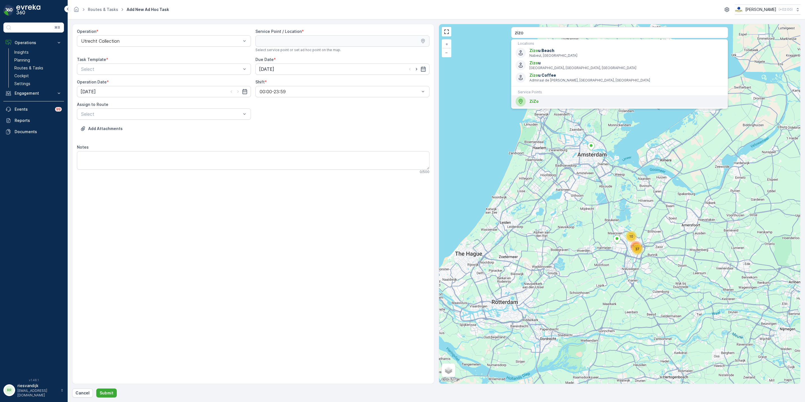
click at [553, 104] on span "ZiZo" at bounding box center [626, 101] width 194 height 6
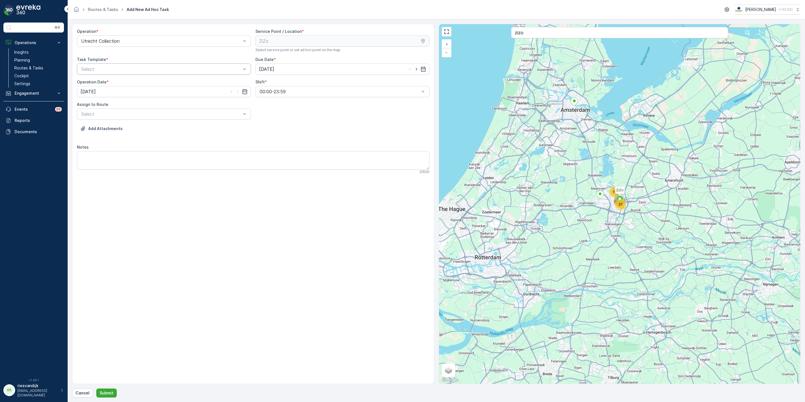
click at [177, 67] on div at bounding box center [161, 69] width 161 height 5
click at [121, 81] on span "Item Collection [PERSON_NAME]" at bounding box center [115, 82] width 71 height 5
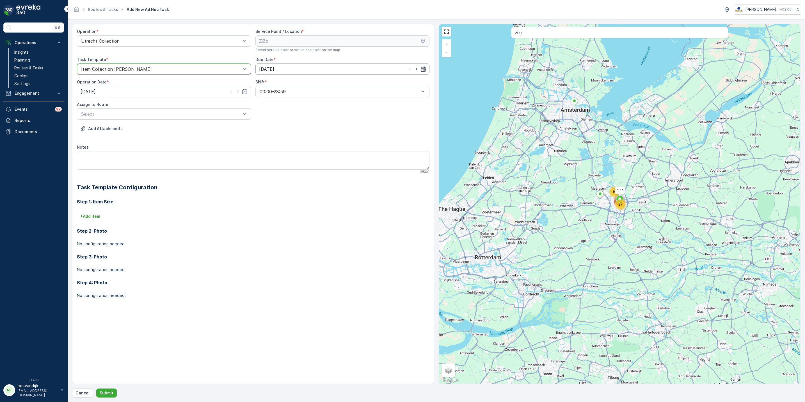
click at [274, 72] on input "[DATE]" at bounding box center [342, 68] width 174 height 11
click at [183, 125] on div "Add Attachments" at bounding box center [253, 132] width 352 height 16
click at [183, 114] on div at bounding box center [161, 113] width 161 height 5
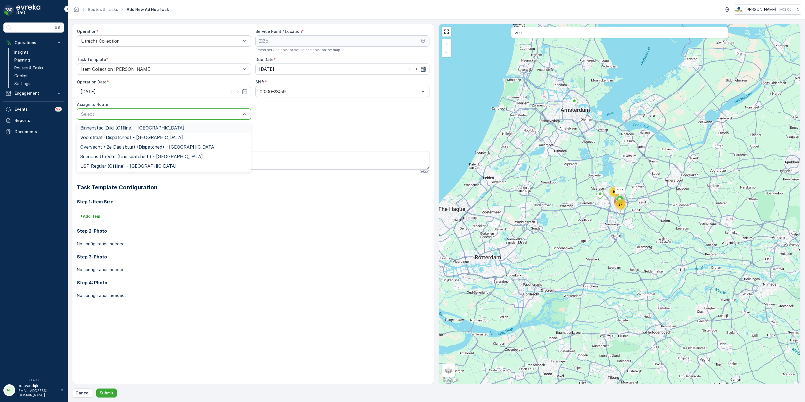
click at [133, 127] on span "Binnenstad Zuid (Offline) - Utrecht" at bounding box center [132, 127] width 104 height 5
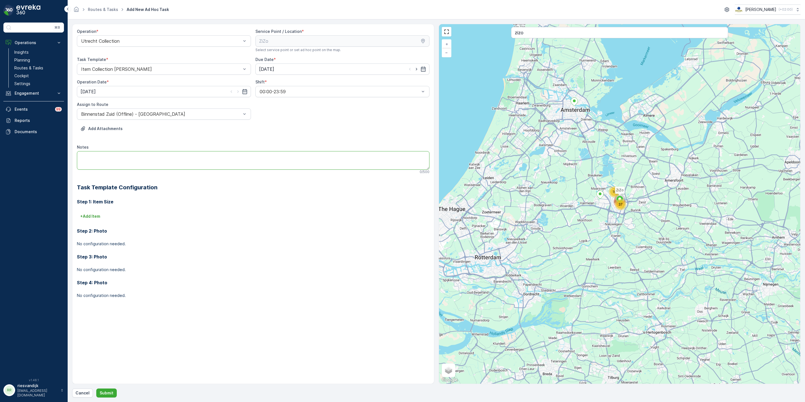
click at [142, 153] on textarea "Notes" at bounding box center [253, 160] width 352 height 19
click at [125, 164] on textarea "Notes" at bounding box center [253, 160] width 352 height 19
type textarea "W"
type textarea "Ik weet niet wat ze hier precies hebben staan, maar probeer alles mee te nemen …"
click at [114, 396] on button "Submit" at bounding box center [106, 392] width 20 height 9
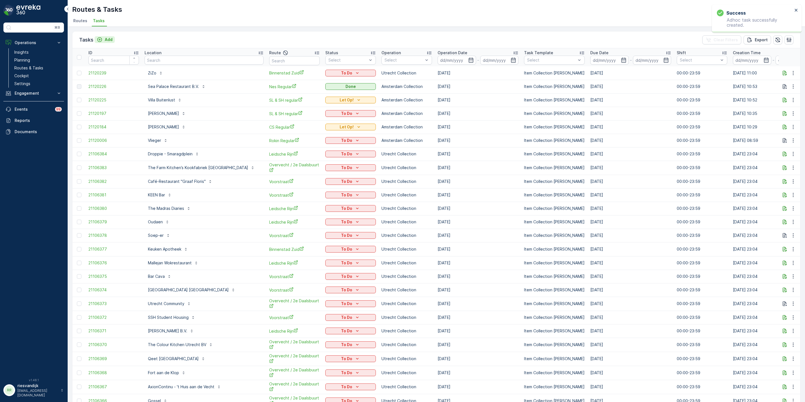
click at [105, 40] on p "Add" at bounding box center [109, 40] width 8 height 6
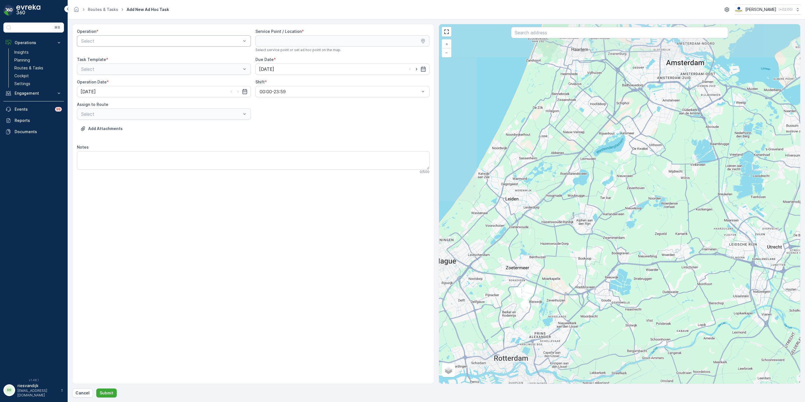
click at [141, 41] on div at bounding box center [161, 40] width 161 height 5
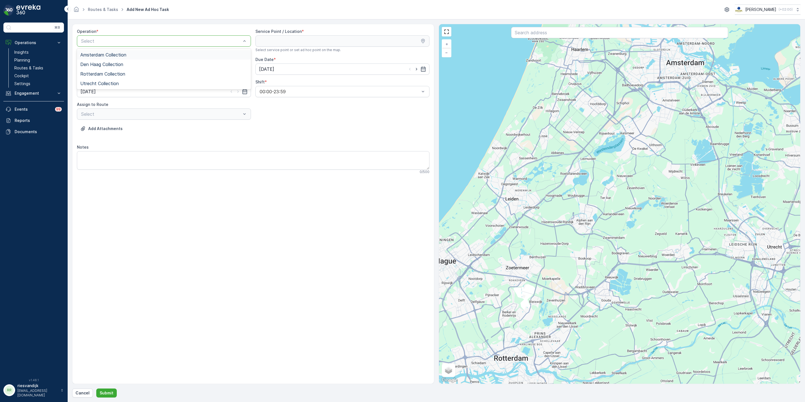
click at [139, 54] on div "Amsterdam Collection" at bounding box center [163, 54] width 167 height 5
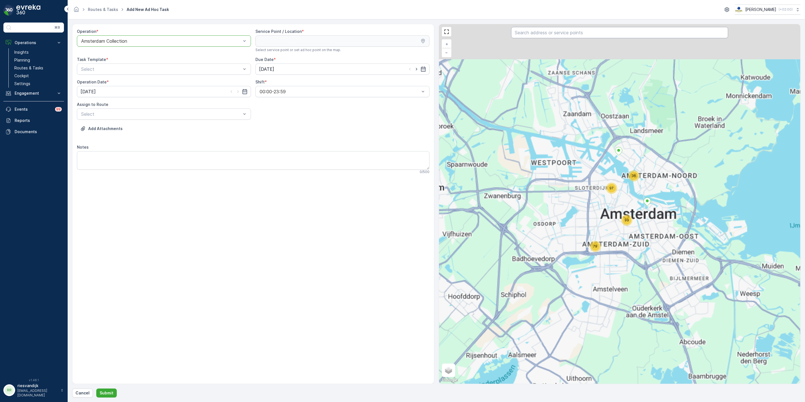
click at [599, 28] on input "text" at bounding box center [619, 32] width 217 height 11
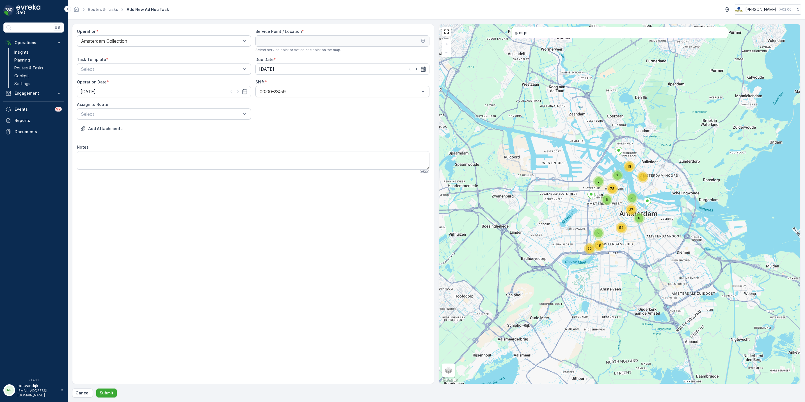
type input "gangn"
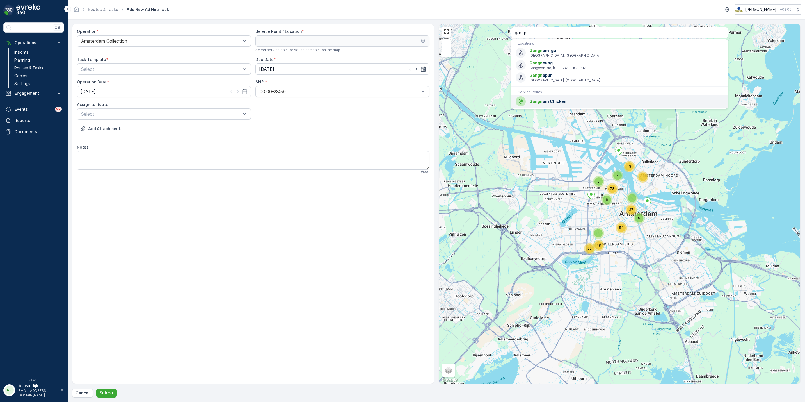
click at [582, 100] on span "Gangn am Chicken" at bounding box center [626, 101] width 194 height 6
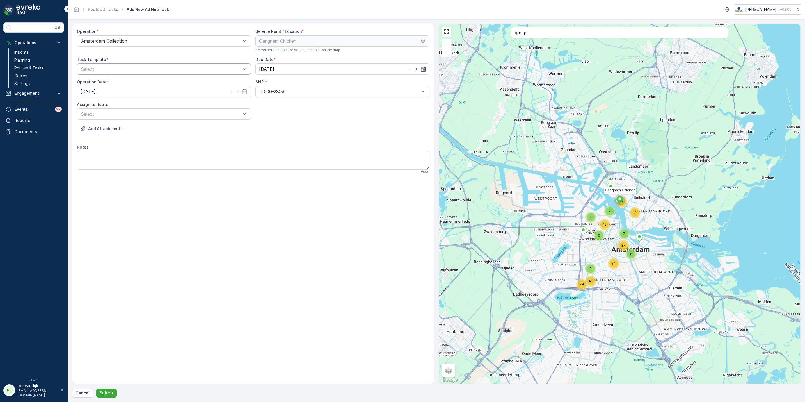
click at [145, 72] on div at bounding box center [161, 69] width 161 height 5
click at [127, 82] on span "Item Collection [PERSON_NAME]" at bounding box center [115, 82] width 71 height 5
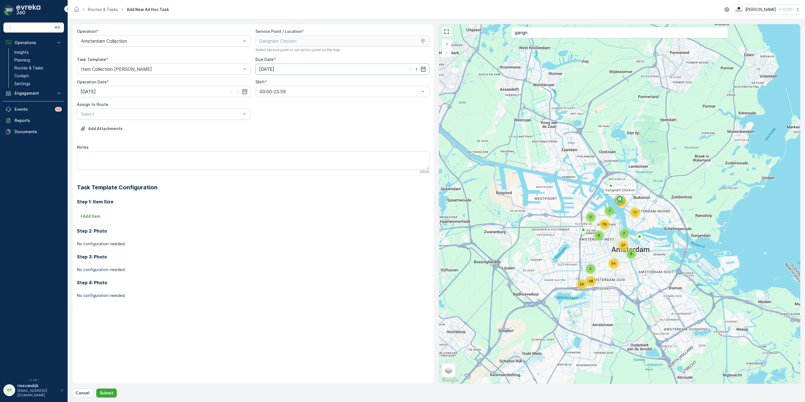
click at [265, 72] on input "[DATE]" at bounding box center [342, 68] width 174 height 11
click at [276, 149] on div "25" at bounding box center [274, 150] width 9 height 9
type input "25.08.2025"
click at [145, 102] on div "Assign to Route" at bounding box center [164, 105] width 174 height 6
click at [142, 93] on input "[DATE]" at bounding box center [164, 91] width 174 height 11
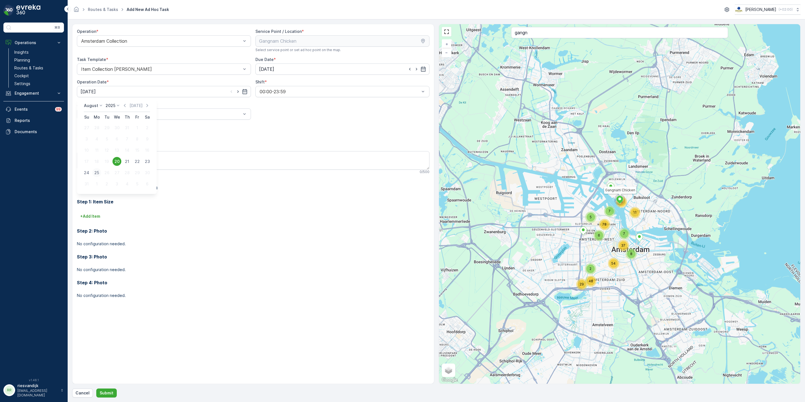
click at [96, 171] on div "25" at bounding box center [96, 172] width 9 height 9
type input "25.08.2025"
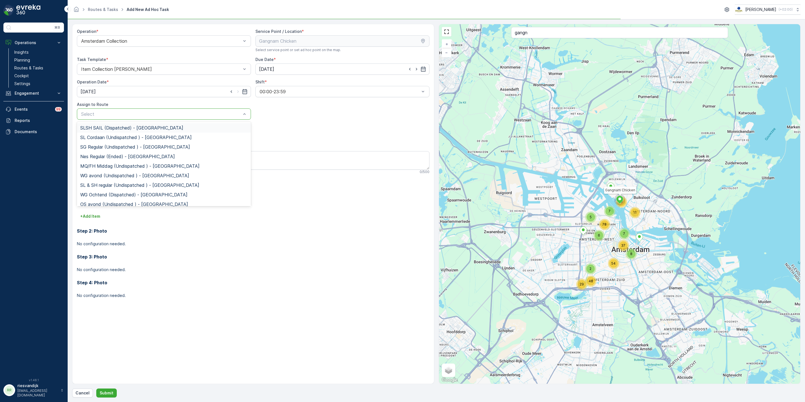
click at [141, 116] on div at bounding box center [161, 113] width 161 height 5
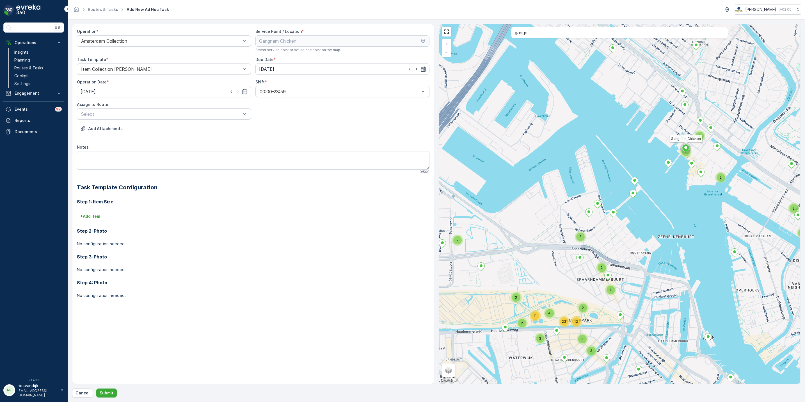
drag, startPoint x: 640, startPoint y: 178, endPoint x: 598, endPoint y: 211, distance: 53.6
click at [598, 212] on div "3 2 2 2 2 4 17 2 2 3 3 3 4 5 10 3 3 3 6 2 4 3 5 4 4 7 2 3 8 11 11 12 2 2 4 2 3 …" at bounding box center [619, 203] width 361 height 359
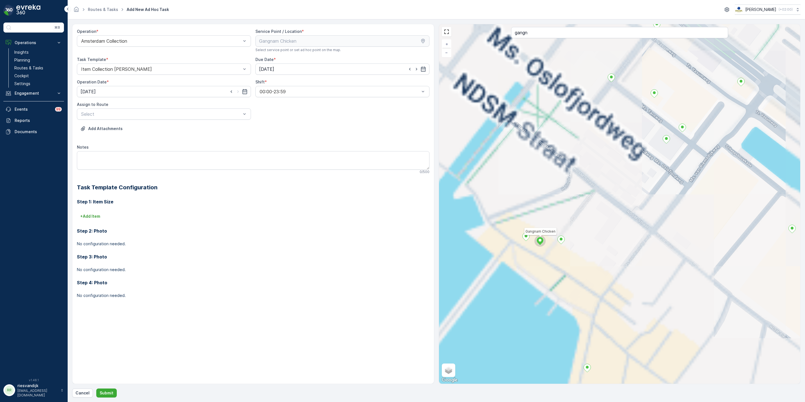
drag, startPoint x: 680, startPoint y: 164, endPoint x: 711, endPoint y: 158, distance: 31.8
click at [711, 157] on div "2 2 2 3 2 2 2 3 2 2 2 2 2 2 4 2 2 2 2 2 2 2 7 3 2 3 5 2 2 2 3 2 2 2 2 2 2 2 2 2…" at bounding box center [619, 203] width 361 height 359
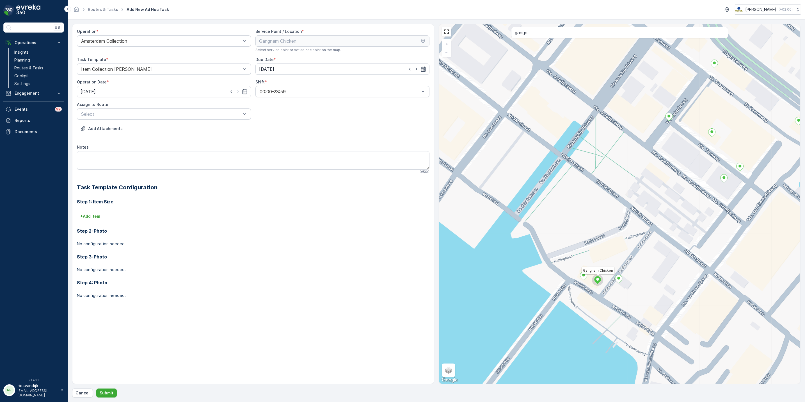
drag, startPoint x: 641, startPoint y: 187, endPoint x: 660, endPoint y: 228, distance: 45.8
click at [664, 228] on div "2 2 2 3 2 2 2 3 2 2 2 2 2 2 4 2 2 2 2 2 2 2 7 3 2 3 5 2 2 2 3 2 2 2 2 2 2 2 2 2…" at bounding box center [619, 203] width 361 height 359
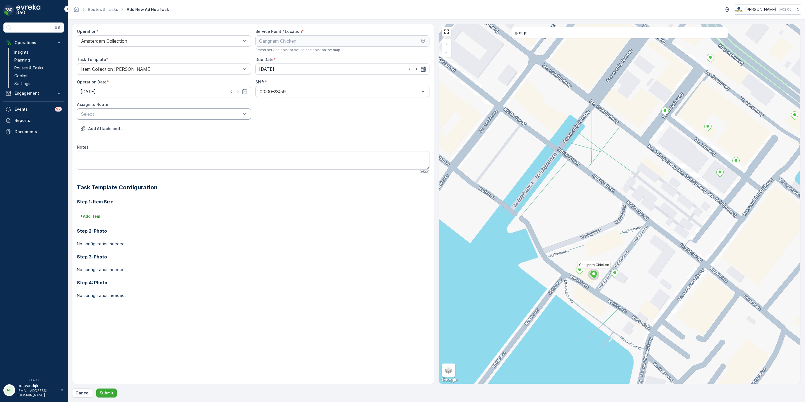
click at [133, 116] on div at bounding box center [161, 113] width 161 height 5
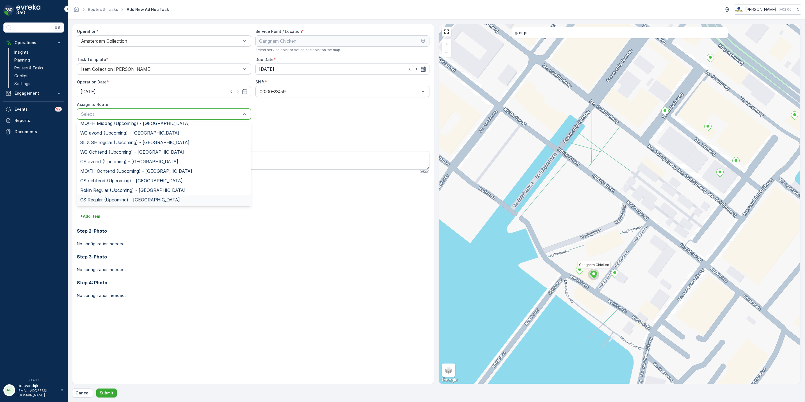
scroll to position [61, 0]
click at [142, 179] on span "NDSM Regular (Upcoming) - Amsterdam" at bounding box center [133, 181] width 107 height 5
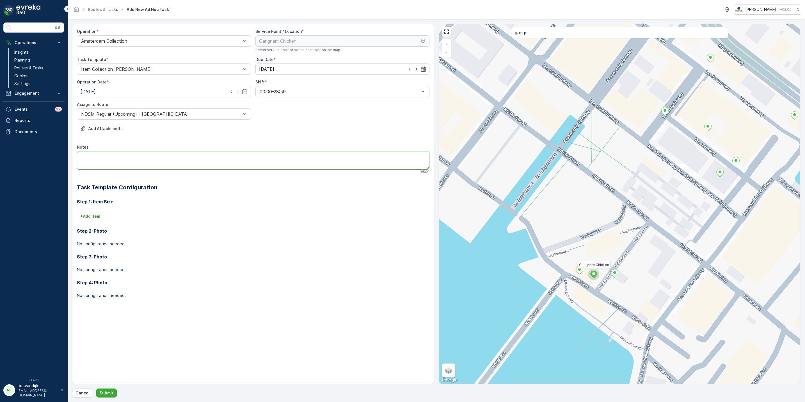
click at [143, 164] on textarea "Notes" at bounding box center [253, 160] width 352 height 19
click at [146, 156] on textarea "Graag" at bounding box center [253, 160] width 352 height 19
paste textarea "two extra 240L containers at your place."
click at [95, 152] on textarea "Graag two extra 240L containers at your place." at bounding box center [253, 160] width 352 height 19
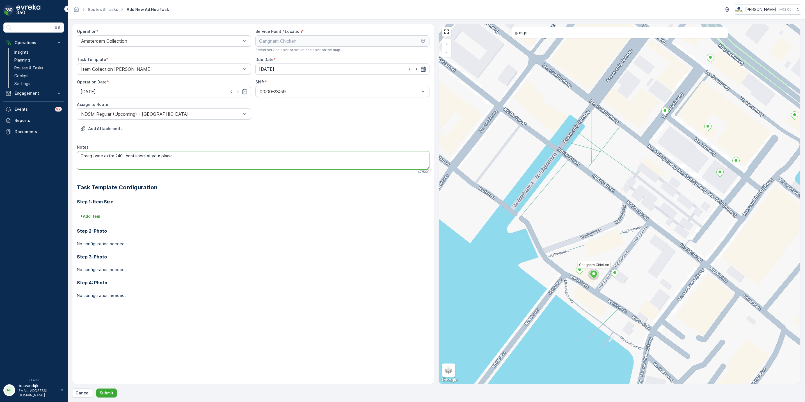
click at [111, 159] on textarea "Graag twee extra 240L containers at your place." at bounding box center [253, 160] width 352 height 19
click at [141, 153] on textarea "Graag twee 240L containers at your place." at bounding box center [253, 160] width 352 height 19
click at [156, 156] on textarea "Graag twee 240L containers at your place." at bounding box center [253, 160] width 352 height 19
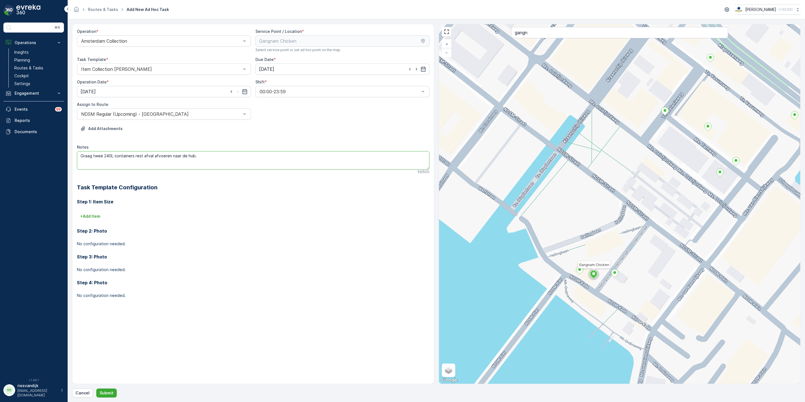
click at [153, 156] on textarea "Graag twee 240L containers rest afval afvoeren naar de hub." at bounding box center [253, 160] width 352 height 19
click at [168, 154] on textarea "Graag twee 240L containers rest afval afvoeren naar de hub." at bounding box center [253, 160] width 352 height 19
type textarea "Graag twee 240L containers rest afval afvoeren van klant naar de hub."
click at [93, 216] on p "+ Add Item" at bounding box center [90, 216] width 20 height 6
drag, startPoint x: 137, startPoint y: 221, endPoint x: 137, endPoint y: 224, distance: 3.1
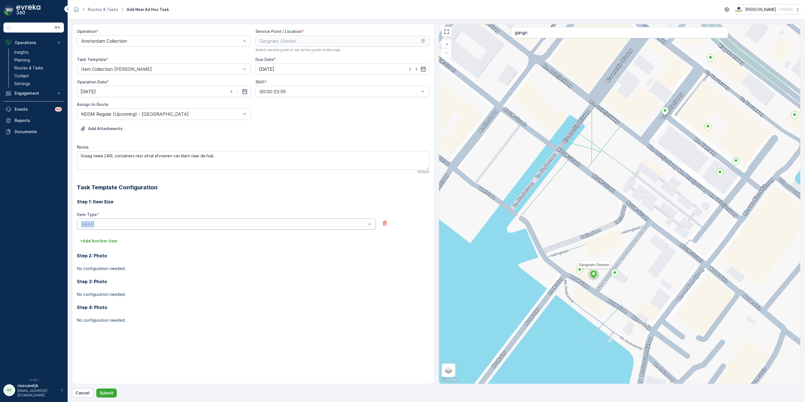
click at [137, 224] on div "Item Type * Select" at bounding box center [226, 221] width 299 height 18
click at [137, 224] on div at bounding box center [224, 223] width 286 height 5
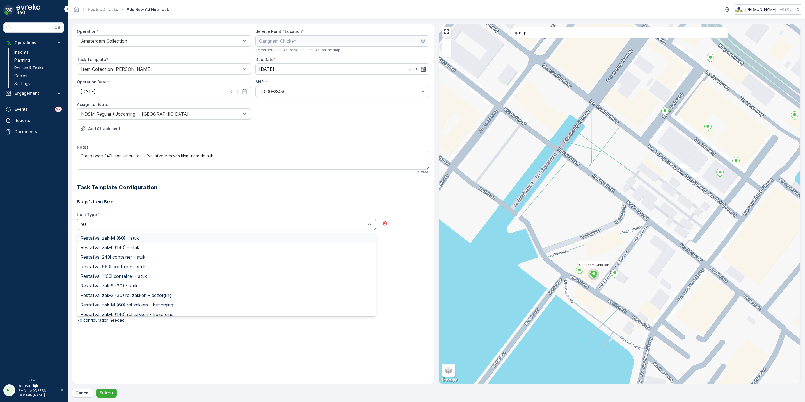
type input "rest"
click at [133, 262] on div "Restafval 240l container - stuk" at bounding box center [226, 257] width 299 height 10
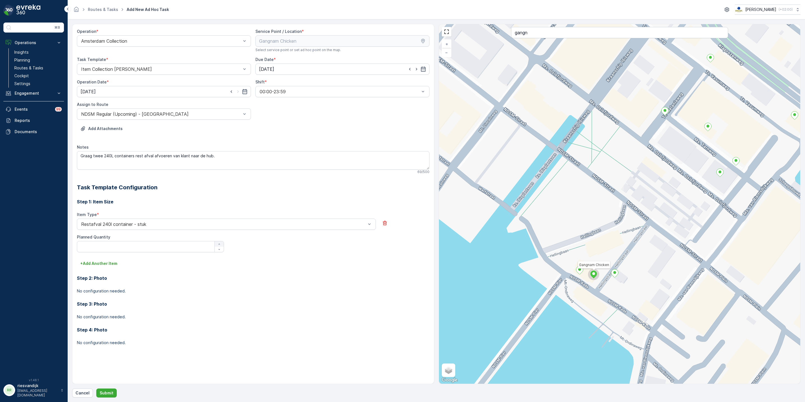
click at [222, 242] on div "button" at bounding box center [219, 243] width 9 height 3
type Quantity "2"
click at [104, 389] on button "Submit" at bounding box center [106, 392] width 20 height 9
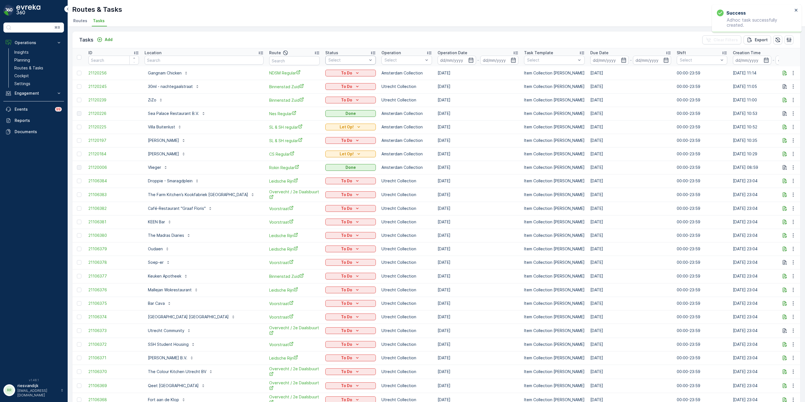
click at [325, 56] on div "Select" at bounding box center [350, 60] width 51 height 9
click at [326, 93] on div "Let Op!" at bounding box center [350, 93] width 51 height 10
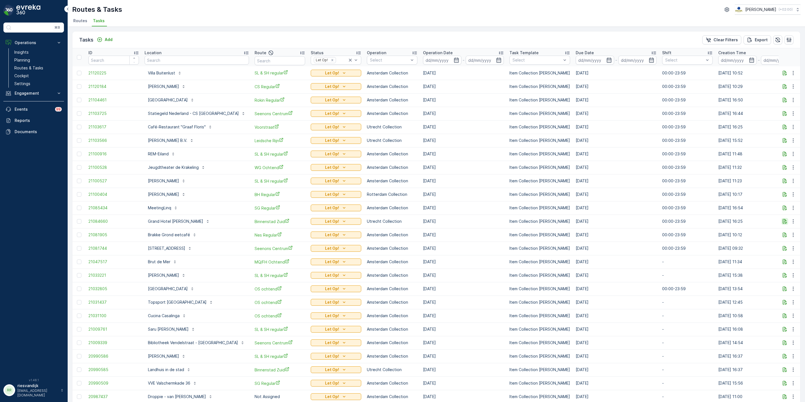
click at [784, 223] on icon "button" at bounding box center [785, 221] width 4 height 5
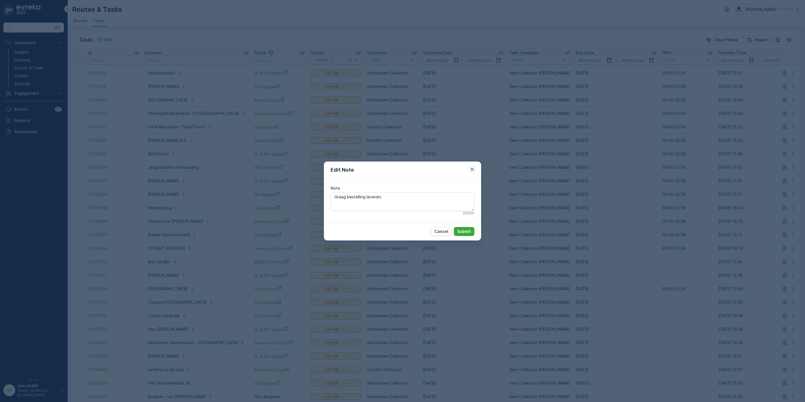
click at [471, 167] on icon "button" at bounding box center [472, 169] width 6 height 6
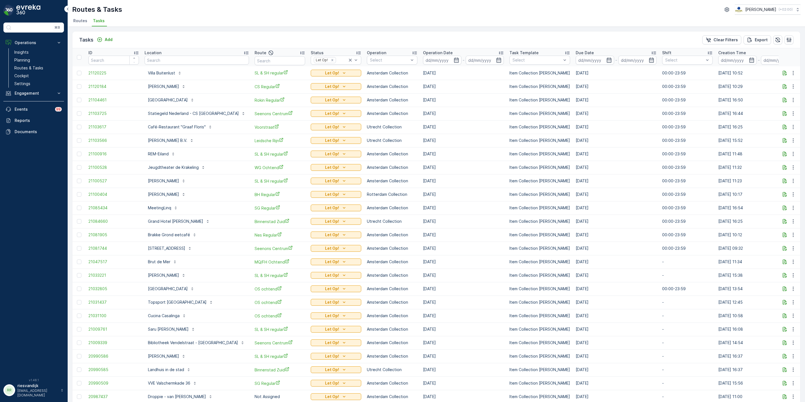
drag, startPoint x: 443, startPoint y: 245, endPoint x: 422, endPoint y: 128, distance: 119.2
click at [422, 128] on tbody "21120225 Villa Buitenlust SL & SH regular Let Op! Amsterdam Collection 20.08.20…" at bounding box center [532, 403] width 920 height 674
drag, startPoint x: 422, startPoint y: 128, endPoint x: 415, endPoint y: 25, distance: 102.9
click at [415, 25] on ul "Routes Tasks" at bounding box center [434, 22] width 724 height 10
drag, startPoint x: 451, startPoint y: 129, endPoint x: 404, endPoint y: 75, distance: 71.4
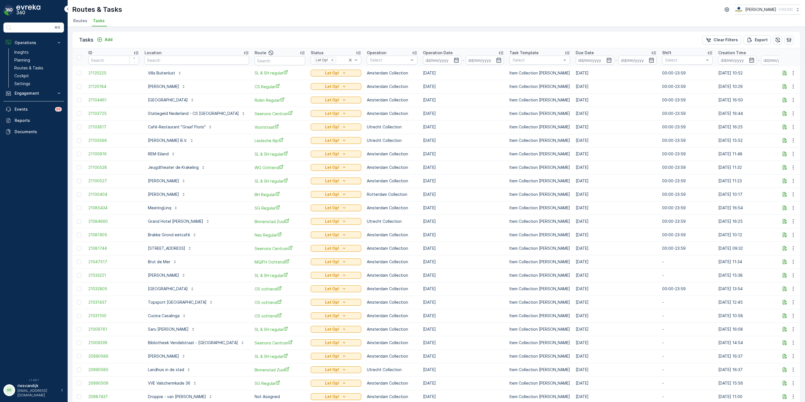
click at [404, 75] on tbody "21120225 Villa Buitenlust SL & SH regular Let Op! Amsterdam Collection 20.08.20…" at bounding box center [532, 403] width 920 height 674
drag, startPoint x: 404, startPoint y: 75, endPoint x: 457, endPoint y: 99, distance: 58.6
click at [457, 99] on td "21.08.2025" at bounding box center [463, 99] width 86 height 13
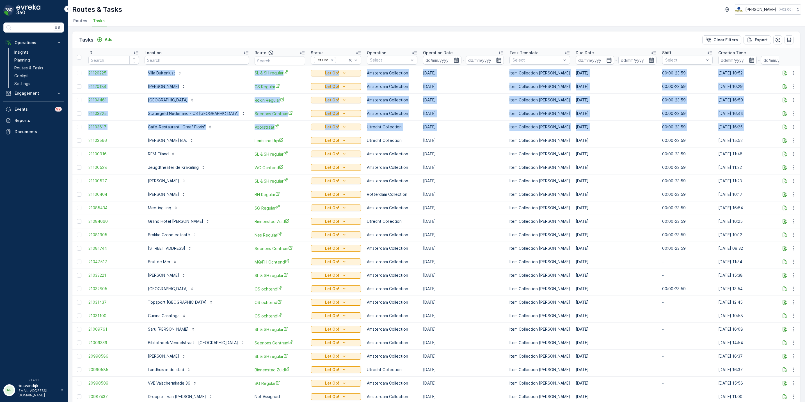
drag, startPoint x: 801, startPoint y: 127, endPoint x: 79, endPoint y: 69, distance: 724.3
click at [79, 69] on div "Tasks Add Clear Filters Export ID Location Route Status Let Op! Operation Selec…" at bounding box center [436, 214] width 737 height 375
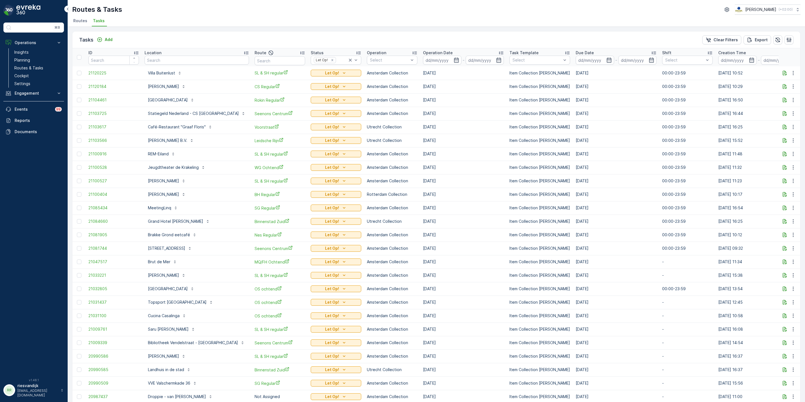
click at [288, 19] on ul "Routes Tasks" at bounding box center [434, 22] width 724 height 10
click at [194, 56] on input "text" at bounding box center [197, 60] width 104 height 9
type input "kapitein"
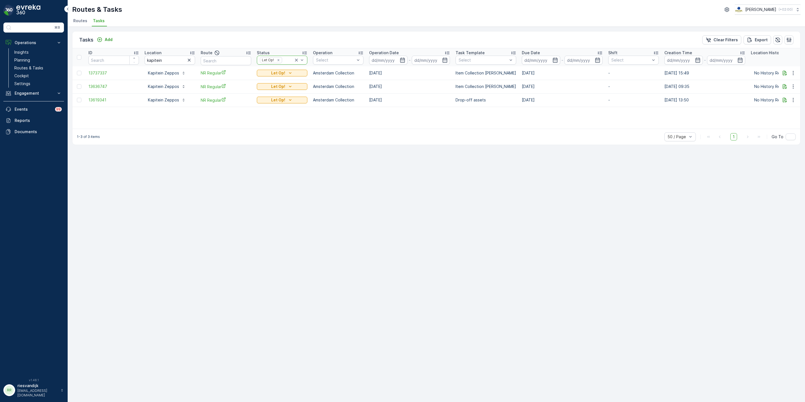
click at [297, 60] on icon at bounding box center [297, 60] width 6 height 6
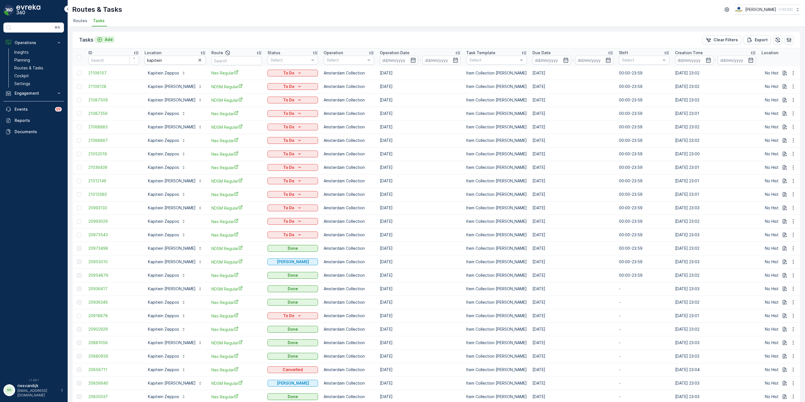
click at [101, 41] on icon "Add" at bounding box center [100, 40] width 6 height 6
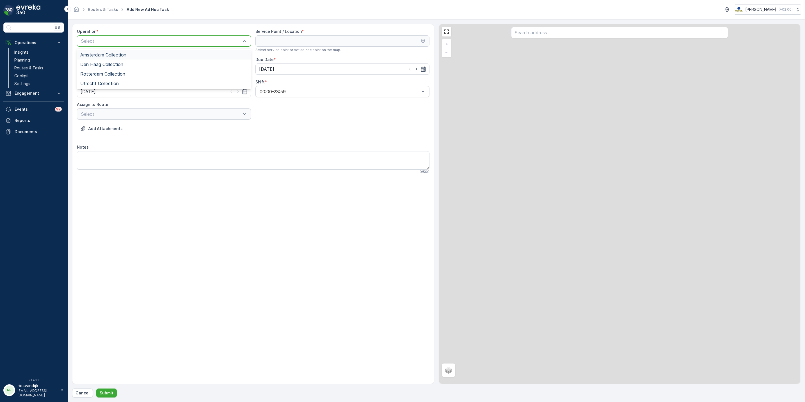
click at [144, 39] on div at bounding box center [161, 40] width 161 height 5
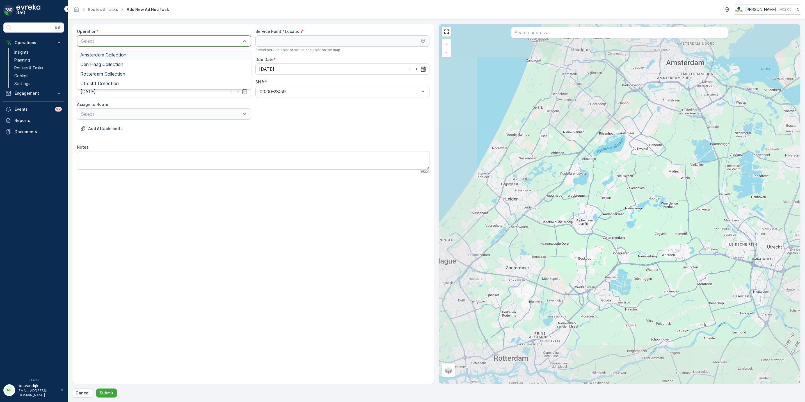
click at [138, 56] on div "Amsterdam Collection" at bounding box center [163, 54] width 167 height 5
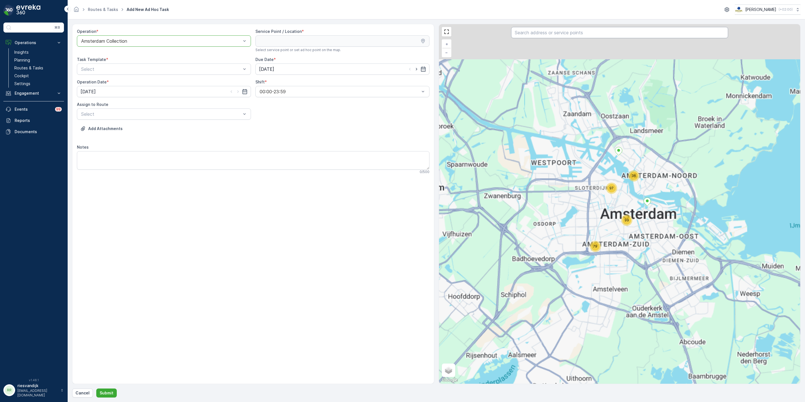
click at [599, 36] on input "text" at bounding box center [619, 32] width 217 height 11
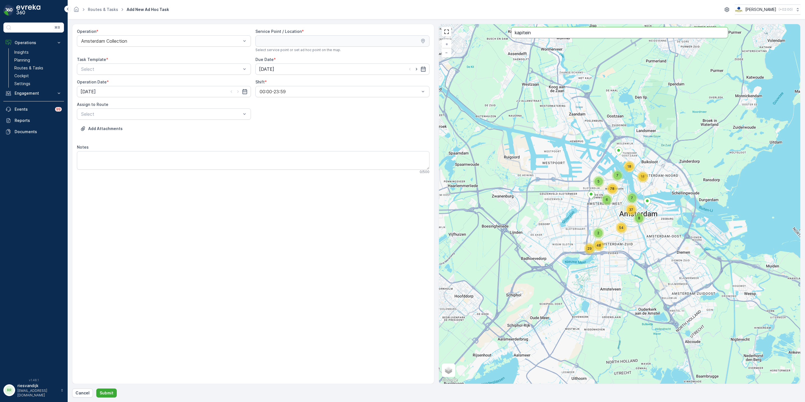
type input "kapitein"
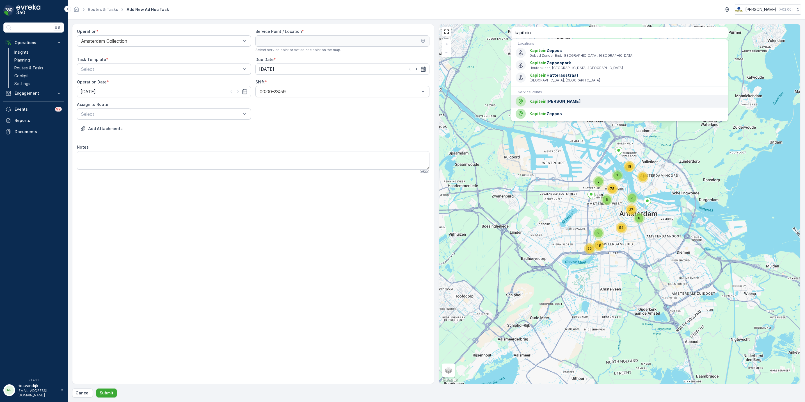
drag, startPoint x: 567, startPoint y: 100, endPoint x: 487, endPoint y: 89, distance: 80.7
click at [568, 100] on span "Kapitein Anna" at bounding box center [626, 101] width 194 height 6
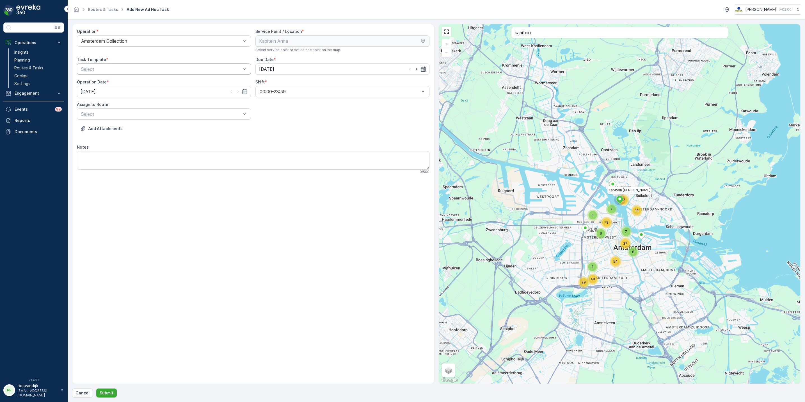
click at [152, 74] on div "Select" at bounding box center [164, 68] width 174 height 11
click at [142, 81] on span "Item Collection [PERSON_NAME]" at bounding box center [115, 82] width 71 height 5
click at [346, 67] on input "[DATE]" at bounding box center [342, 68] width 174 height 11
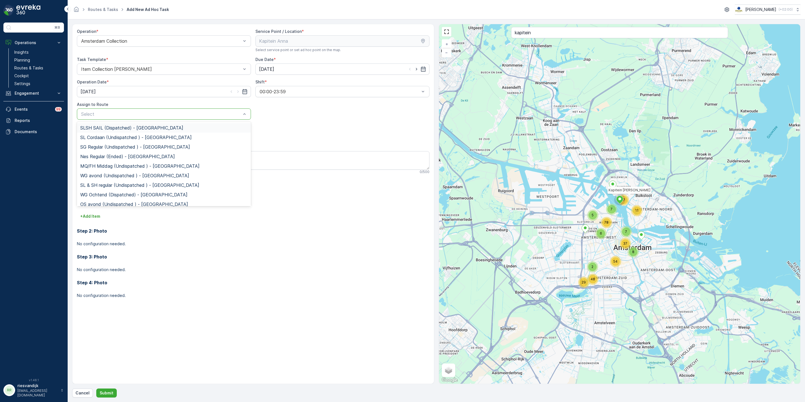
click at [136, 113] on div at bounding box center [161, 113] width 161 height 5
click at [130, 188] on span "NDSM Oosterdok (Undispatched ) - Amsterdam" at bounding box center [142, 190] width 124 height 5
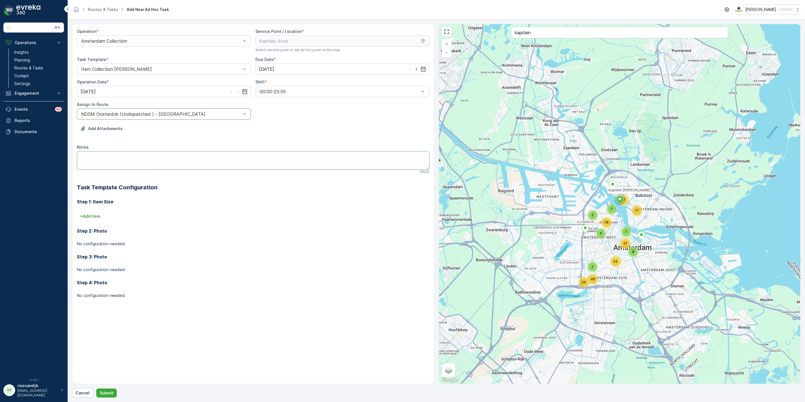
click at [143, 156] on textarea "Notes" at bounding box center [253, 160] width 352 height 19
type textarea "extra ingepland ivm meer afval vahwege SAIL"
click at [111, 392] on p "Submit" at bounding box center [107, 393] width 14 height 6
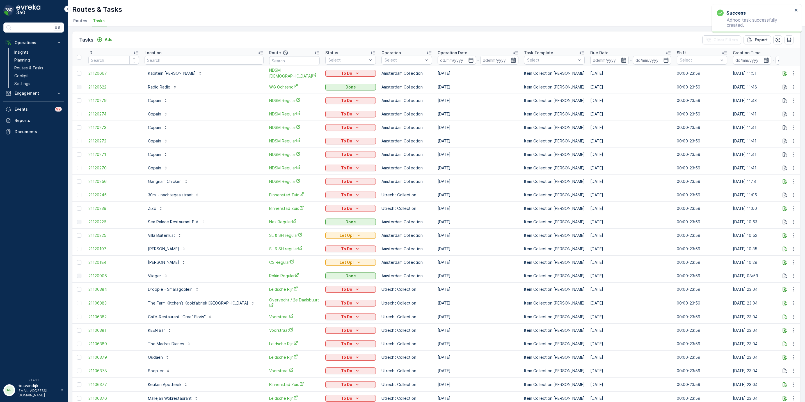
click at [333, 69] on div "To Do" at bounding box center [350, 73] width 51 height 8
click at [332, 77] on div "To Do" at bounding box center [350, 73] width 51 height 8
click at [330, 67] on td "To Do" at bounding box center [350, 73] width 56 height 14
click at [354, 71] on icon "To Do" at bounding box center [357, 73] width 6 height 6
click at [318, 82] on div "Let Op!" at bounding box center [320, 81] width 36 height 8
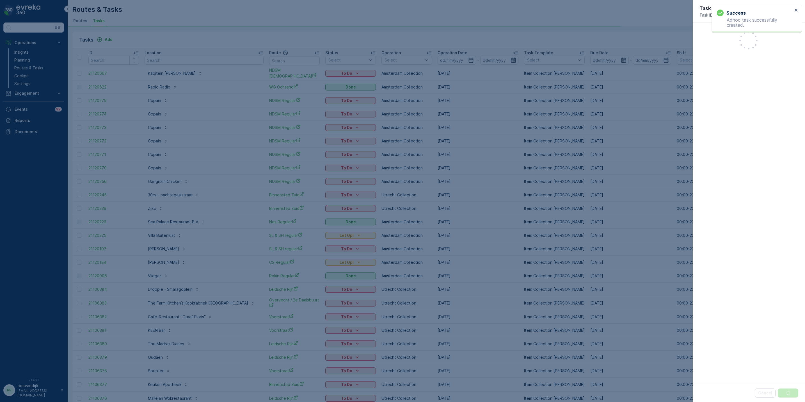
click at [387, 11] on div at bounding box center [402, 201] width 805 height 402
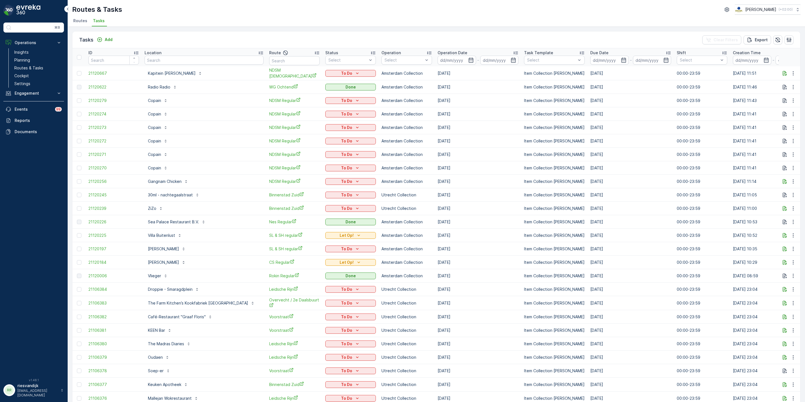
click at [329, 69] on div "To Do" at bounding box center [350, 73] width 51 height 8
click at [329, 71] on div "To Do" at bounding box center [350, 73] width 46 height 6
click at [319, 79] on div "Let Op!" at bounding box center [320, 81] width 36 height 8
click at [785, 72] on icon "button" at bounding box center [785, 73] width 6 height 6
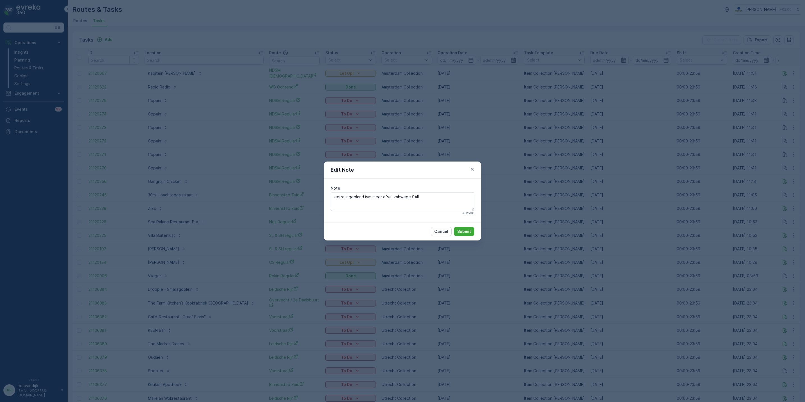
click at [455, 198] on textarea "extra ingepland ivm meer afval vahwege SAIL" at bounding box center [403, 201] width 144 height 19
type textarea "extra ingepland ivm meer afval vahwege SAIL en graag een doos met pd 120L zakke…"
click at [465, 231] on p "Submit" at bounding box center [464, 231] width 14 height 6
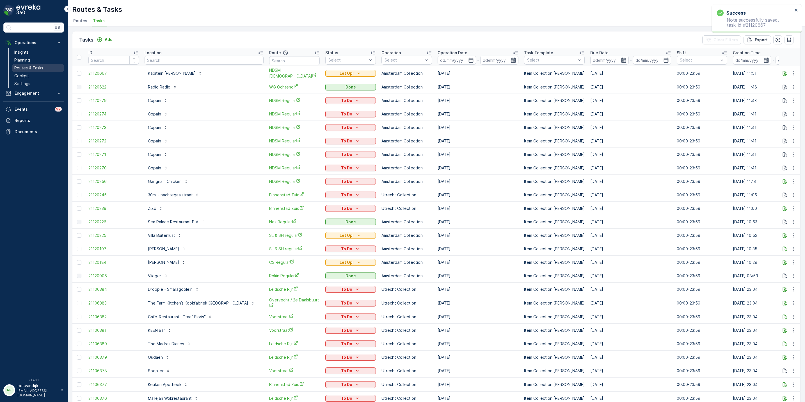
click at [37, 69] on p "Routes & Tasks" at bounding box center [28, 68] width 29 height 6
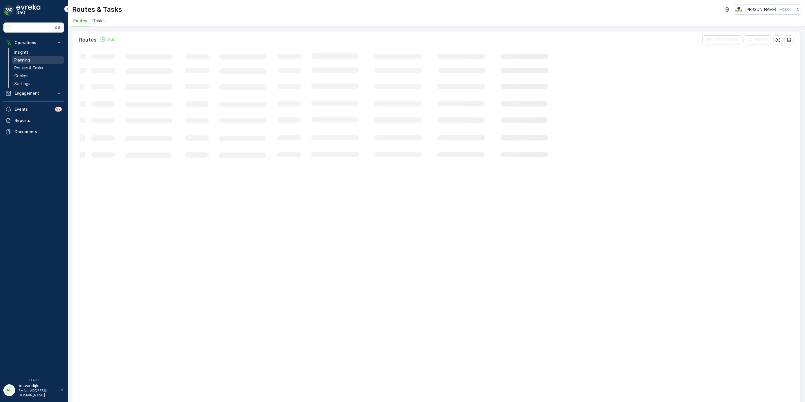
click at [31, 57] on link "Planning" at bounding box center [38, 60] width 52 height 8
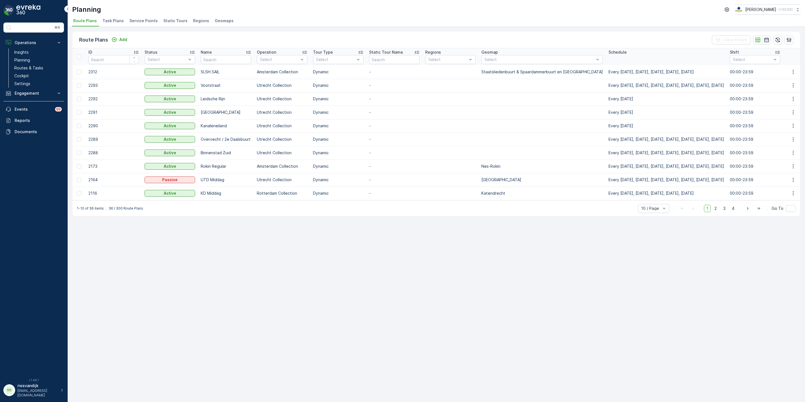
click at [110, 21] on span "Task Plans" at bounding box center [112, 21] width 21 height 6
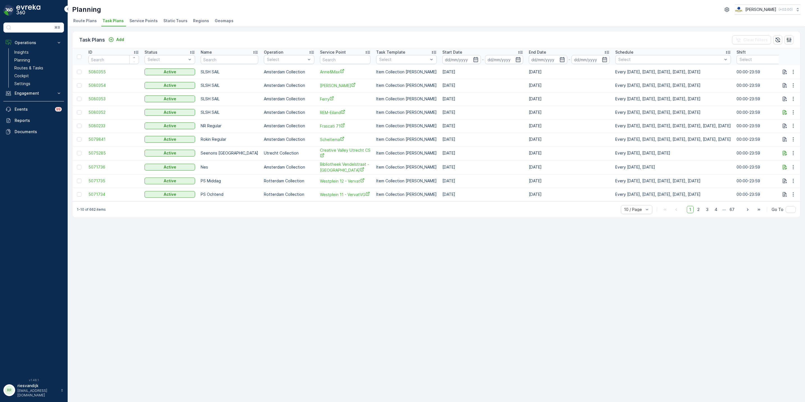
click at [147, 20] on span "Service Points" at bounding box center [143, 21] width 28 height 6
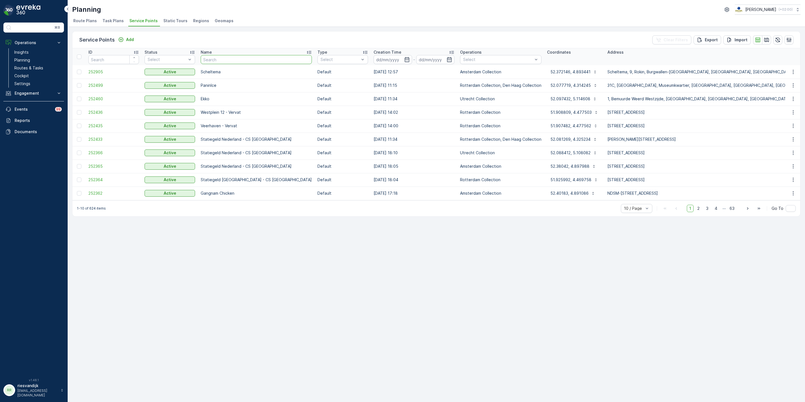
click at [251, 60] on input "text" at bounding box center [256, 59] width 111 height 9
type input "proefl"
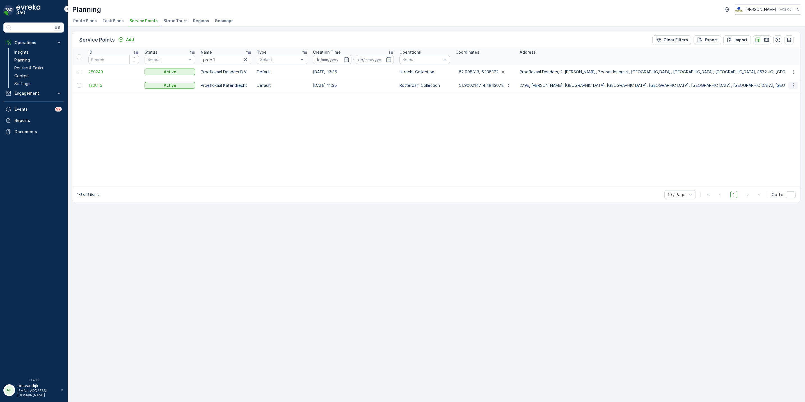
click at [792, 83] on icon "button" at bounding box center [793, 86] width 6 height 6
click at [784, 102] on span "Edit Service Point" at bounding box center [777, 102] width 34 height 6
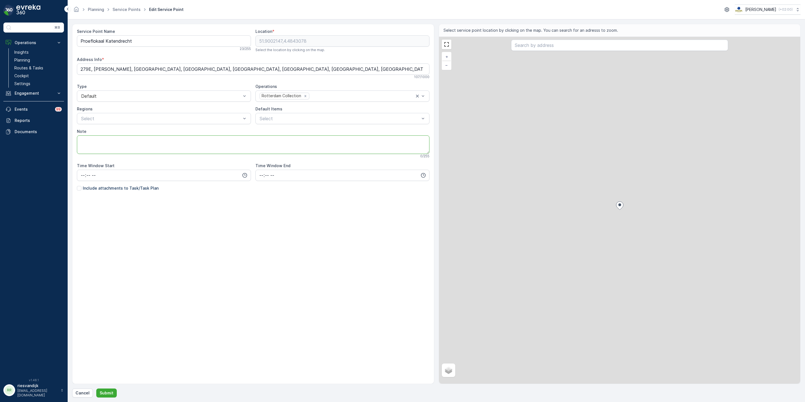
click at [150, 145] on textarea "Note" at bounding box center [253, 144] width 352 height 19
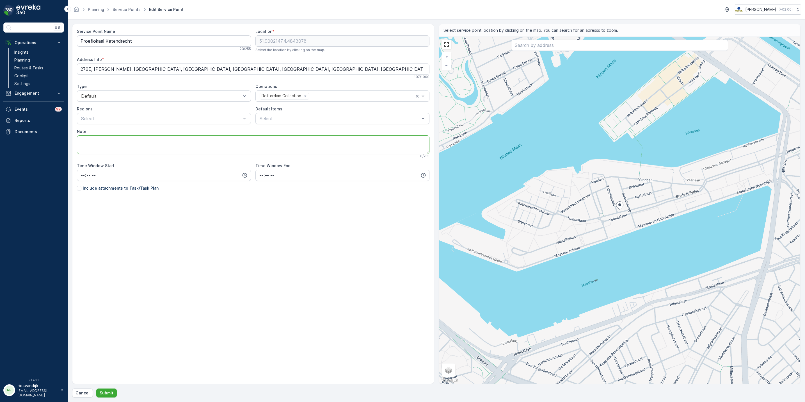
paste textarea "Openen : De toegangscode is 182182 om te openen Afsluiten: Doe de deur dicht en…"
drag, startPoint x: 186, startPoint y: 139, endPoint x: 152, endPoint y: 140, distance: 33.7
click at [152, 140] on textarea "Openen : De toegangscode is 182182 om te openen Afsluiten: Doe de deur dicht en…" at bounding box center [253, 144] width 352 height 19
click at [136, 141] on textarea "Openen : De toegangscode is 182182 Afsluiten: Doe de deur dicht en druk je rech…" at bounding box center [253, 144] width 352 height 19
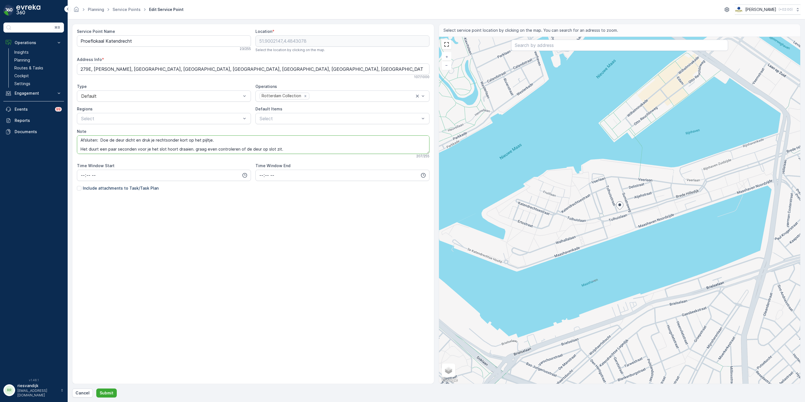
click at [133, 144] on textarea "Openen : Code: 182182 Afsluiten: Doe de deur dicht en druk je rechtsonder kort …" at bounding box center [253, 144] width 352 height 19
click at [221, 143] on textarea "Openen : Code: 182182 Afsluiten: Doe de deur dicht en druk je rechtsonder kort …" at bounding box center [253, 144] width 352 height 19
type textarea "Openen : Code: 182182 Afsluiten: Doe de deur dicht en druk je rechtsonder kort …"
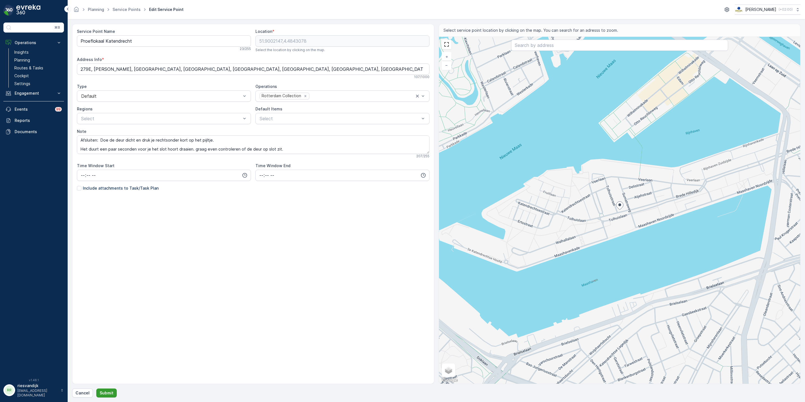
click at [104, 393] on p "Submit" at bounding box center [107, 393] width 14 height 6
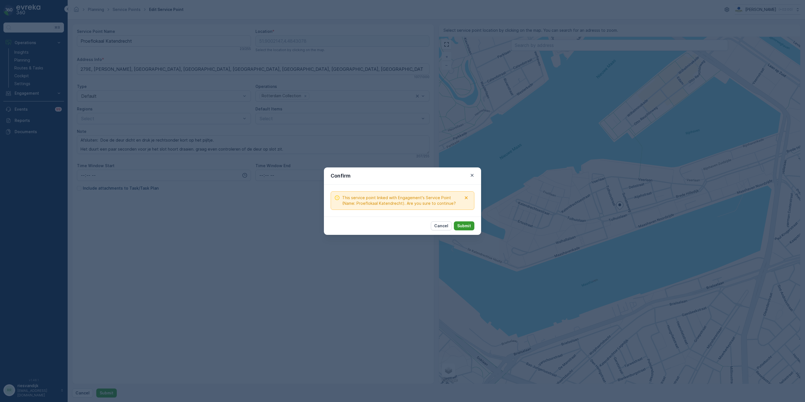
click at [462, 227] on p "Submit" at bounding box center [464, 226] width 14 height 6
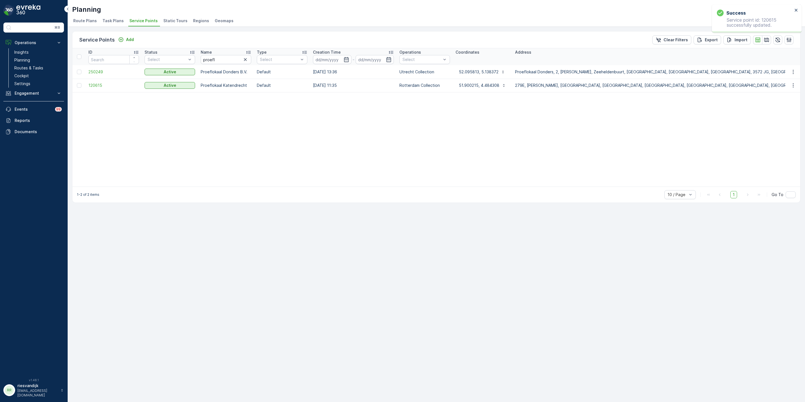
click at [116, 20] on span "Task Plans" at bounding box center [112, 21] width 21 height 6
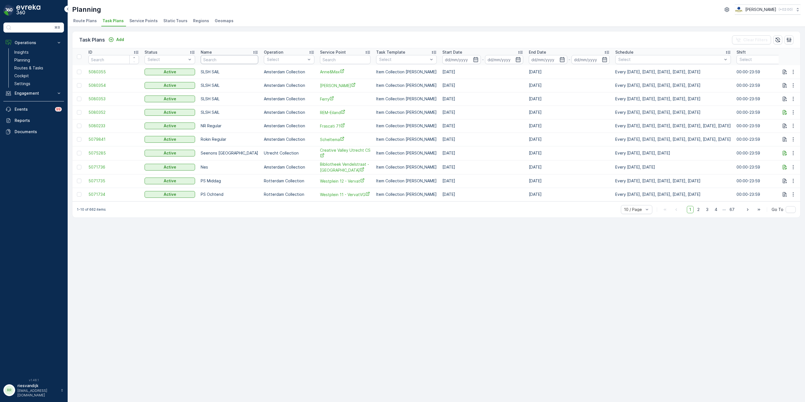
click at [238, 61] on input "text" at bounding box center [230, 59] width 58 height 9
click at [326, 59] on input "text" at bounding box center [345, 59] width 51 height 9
type input "proef"
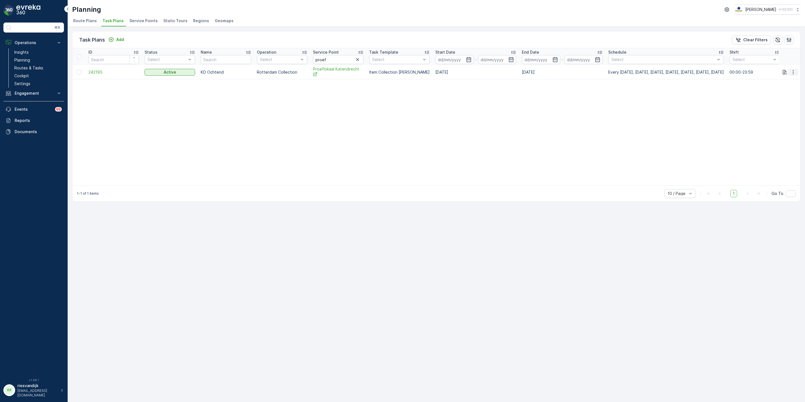
drag, startPoint x: 791, startPoint y: 69, endPoint x: 791, endPoint y: 73, distance: 3.4
click at [791, 69] on icon "button" at bounding box center [793, 72] width 6 height 6
click at [790, 84] on div "Edit Task Plan" at bounding box center [786, 88] width 37 height 8
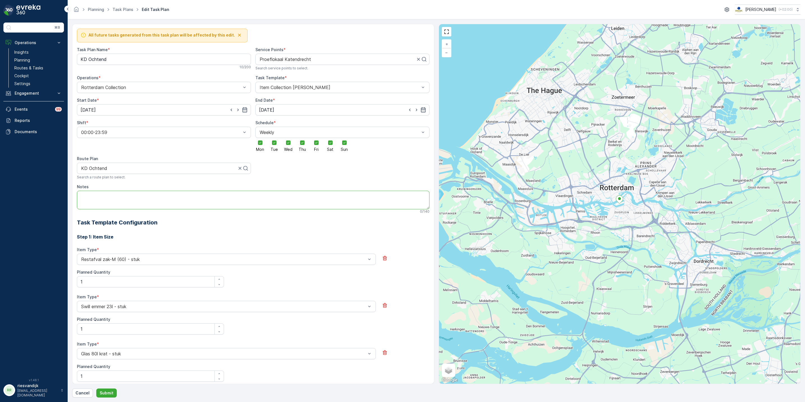
paste textarea "Openen : De toegangscode is 182182 om te openen Afsluiten: Doe de deur dicht en…"
drag, startPoint x: 120, startPoint y: 204, endPoint x: 72, endPoint y: 208, distance: 48.7
click at [72, 208] on div "All future tasks generated from this task plan will be affected by this edit. T…" at bounding box center [253, 204] width 362 height 360
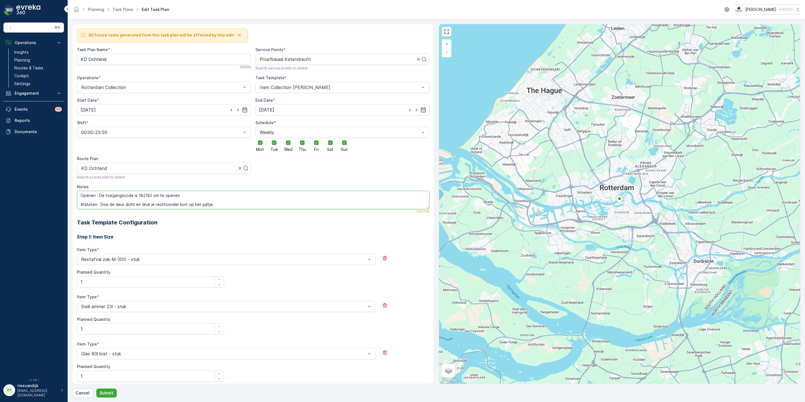
drag, startPoint x: 137, startPoint y: 197, endPoint x: 102, endPoint y: 198, distance: 34.5
click at [102, 198] on textarea "Openen : De toegangscode is 182182 om te openen Afsluiten: Doe de deur dicht en…" at bounding box center [253, 200] width 352 height 19
click at [162, 196] on textarea "Openen : Code: 182182 om te openen Afsluiten: Doe de deur dicht en druk je rech…" at bounding box center [253, 200] width 352 height 19
click at [161, 202] on textarea "Openen : Code: 182182 Afsluiten: Doe de deur dicht en druk je rechtsonder kort …" at bounding box center [253, 200] width 352 height 19
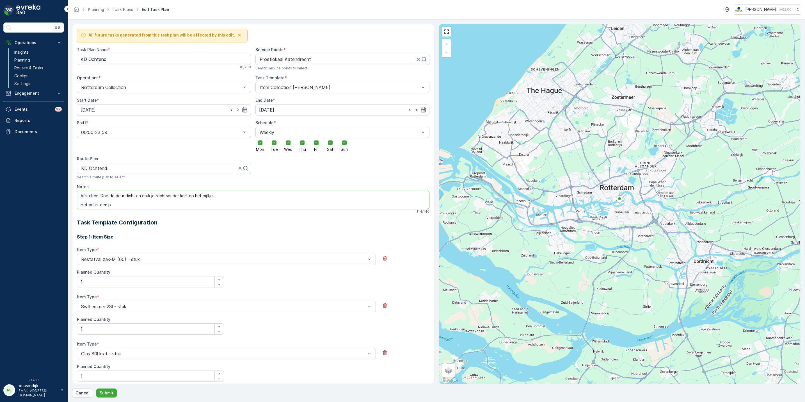
click at [158, 207] on textarea "Openen : Code: 182182 Afsluiten: Doe de deur dicht en druk je rechtsonder kort …" at bounding box center [253, 200] width 352 height 19
drag, startPoint x: 75, startPoint y: 206, endPoint x: 42, endPoint y: 210, distance: 33.7
click at [42, 210] on div "⌘B Operations Insights Planning Routes & Tasks Cockpit Settings Engagement Insi…" at bounding box center [402, 201] width 805 height 402
paste textarea "Het duurt een paar seconden voor je het s"
click at [98, 205] on textarea "Openen : Code: 182182 Afsluiten: Doe de deur dicht en druk je rechtsonder kort …" at bounding box center [253, 200] width 352 height 19
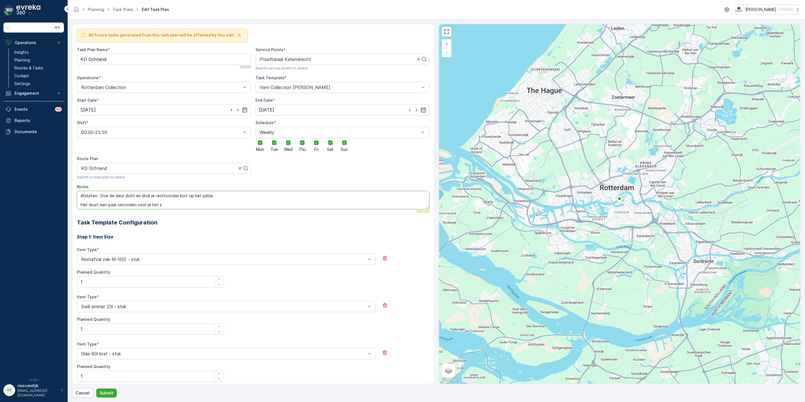
click at [98, 205] on textarea "Openen : Code: 182182 Afsluiten: Doe de deur dicht en druk je rechtsonder kort …" at bounding box center [253, 200] width 352 height 19
click at [121, 196] on textarea "Openen : Code: 182182 Afsluiten: Doe de deur dicht en druk je rechtsonder kort …" at bounding box center [253, 200] width 352 height 19
click at [148, 197] on textarea "Openen : Code: 182182 Afsluiten: Doe de deur dicht en druk je rechtsonder kort …" at bounding box center [253, 200] width 352 height 19
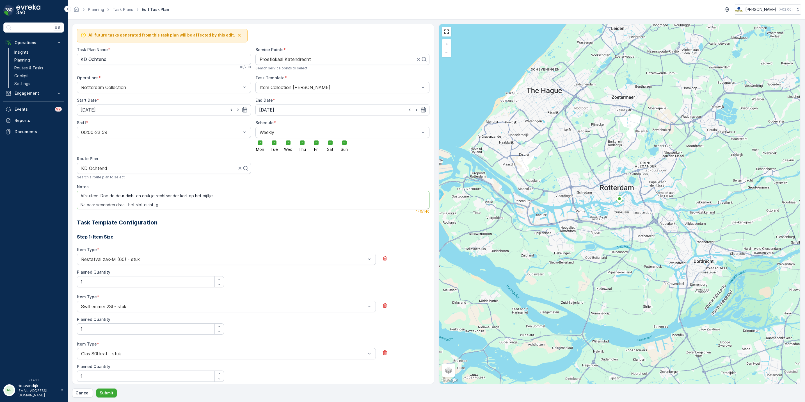
click at [148, 197] on textarea "Openen : Code: 182182 Afsluiten: Doe de deur dicht en druk je rechtsonder kort …" at bounding box center [253, 200] width 352 height 19
click at [157, 196] on textarea "Openen : Code: 182182 Afsluiten: Doe de deur dicht en druk je rechtsonder kort …" at bounding box center [253, 200] width 352 height 19
click at [166, 203] on textarea "Openen : Code: 182182 Afsluiten: Doe de deur dicht en druk kort op het pijltje.…" at bounding box center [253, 200] width 352 height 19
click at [168, 204] on textarea "Openen : Code: 182182 Afsluiten: Doe de deur dicht en druk kort op het pijltje.…" at bounding box center [253, 200] width 352 height 19
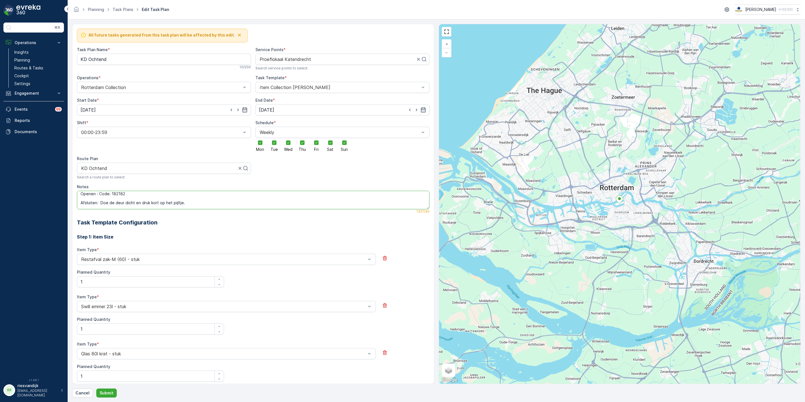
scroll to position [0, 0]
type textarea "Openen : Code: 182182 Afsluiten: Doe de deur dicht en druk kort op het pijltje.…"
click at [113, 389] on button "Submit" at bounding box center [106, 392] width 20 height 9
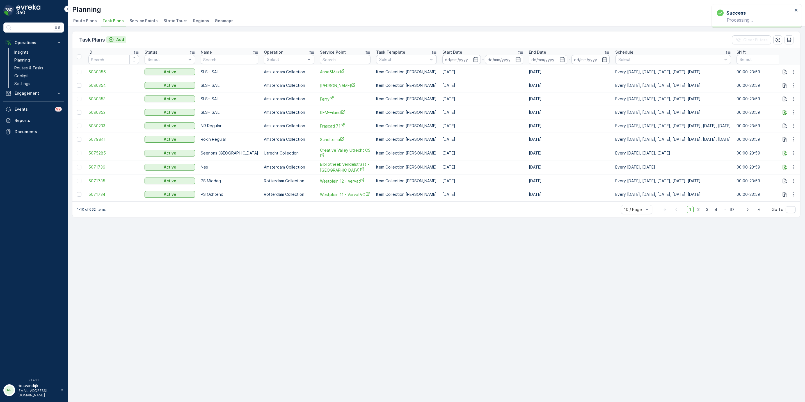
click at [124, 41] on p "Add" at bounding box center [120, 40] width 8 height 6
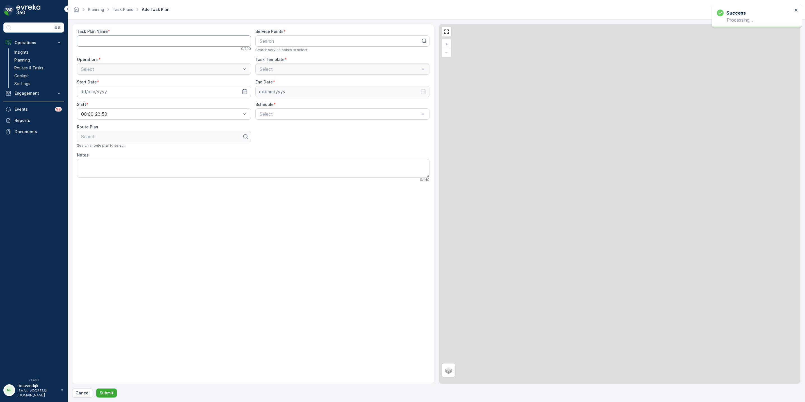
click at [146, 42] on Name "Task Plan Name" at bounding box center [164, 40] width 174 height 11
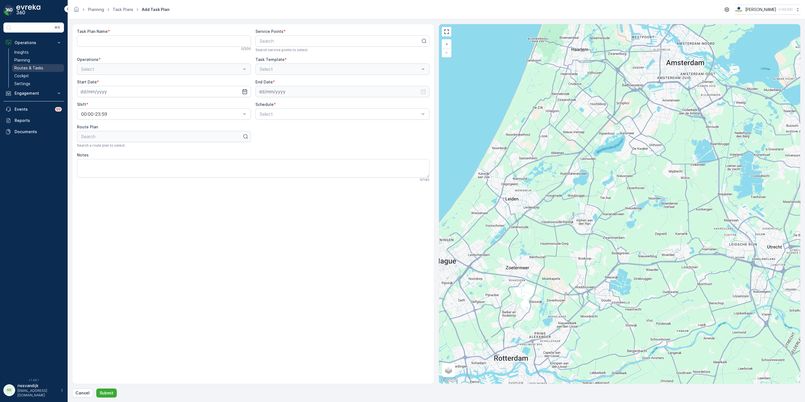
click at [28, 68] on p "Routes & Tasks" at bounding box center [28, 68] width 29 height 6
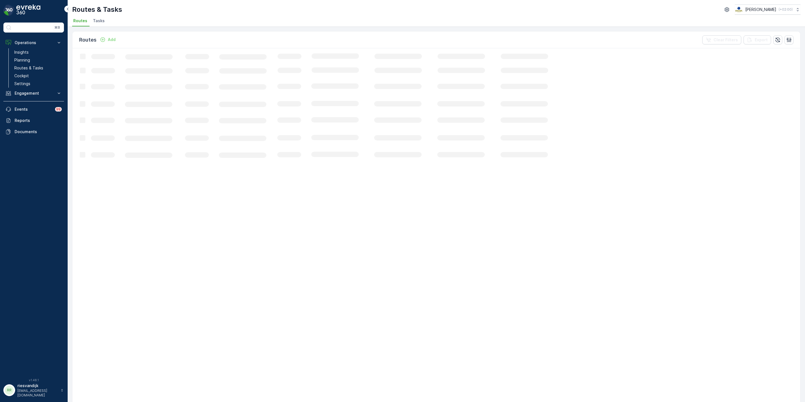
click at [101, 22] on span "Tasks" at bounding box center [99, 21] width 12 height 6
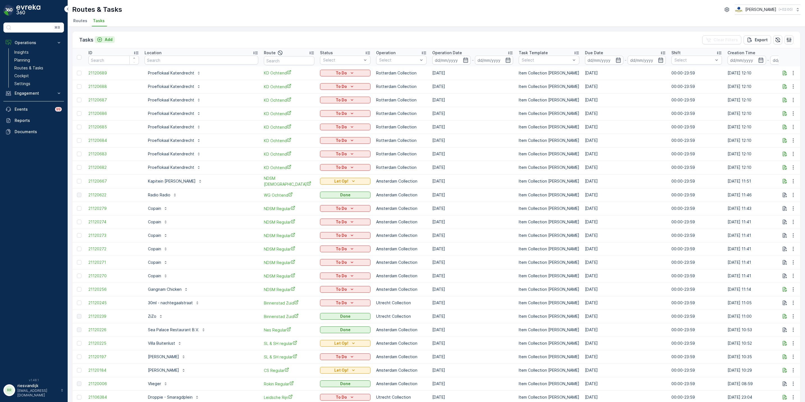
click at [108, 42] on p "Add" at bounding box center [109, 40] width 8 height 6
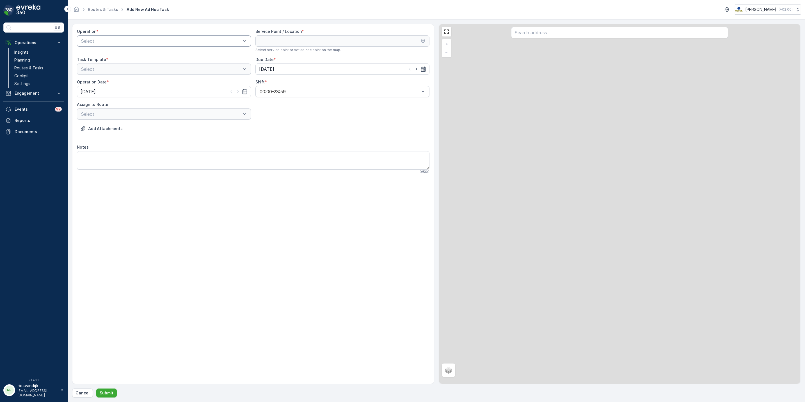
click at [120, 40] on div at bounding box center [161, 40] width 161 height 5
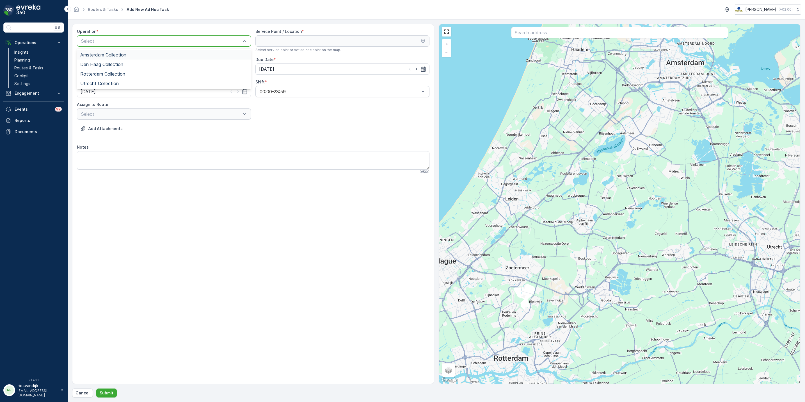
click at [122, 54] on span "Amsterdam Collection" at bounding box center [103, 54] width 46 height 5
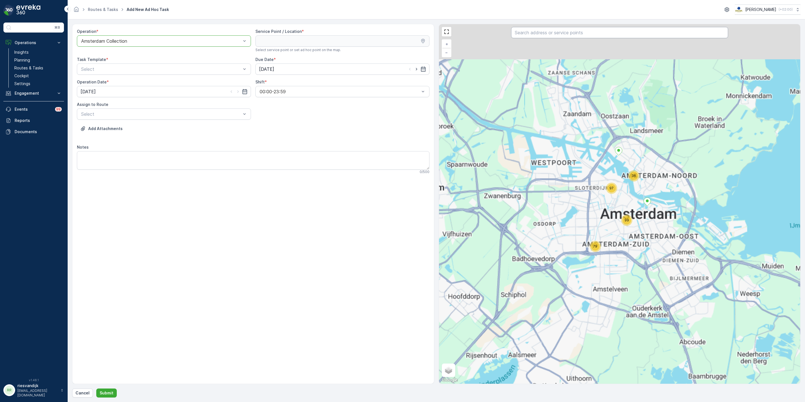
click at [565, 33] on input "text" at bounding box center [619, 32] width 217 height 11
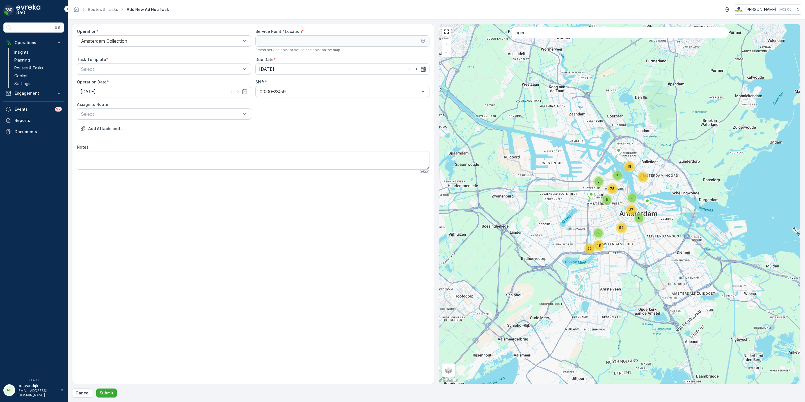
type input "lager"
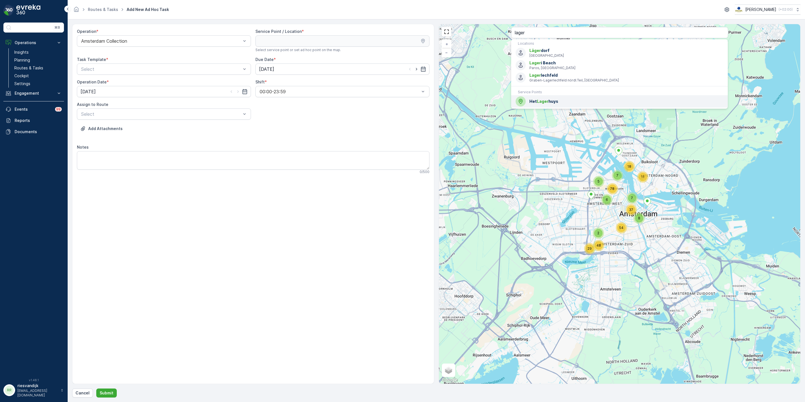
drag, startPoint x: 542, startPoint y: 105, endPoint x: 406, endPoint y: 113, distance: 135.8
click at [542, 105] on div "Het Lager huys" at bounding box center [619, 101] width 208 height 10
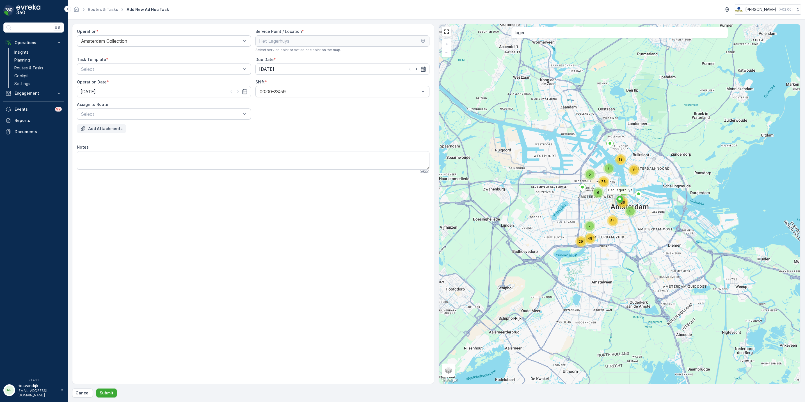
click at [109, 127] on p "Add Attachments" at bounding box center [105, 129] width 35 height 6
click at [104, 67] on div at bounding box center [161, 69] width 161 height 5
click at [107, 80] on span "Item Collection [PERSON_NAME]" at bounding box center [115, 82] width 71 height 5
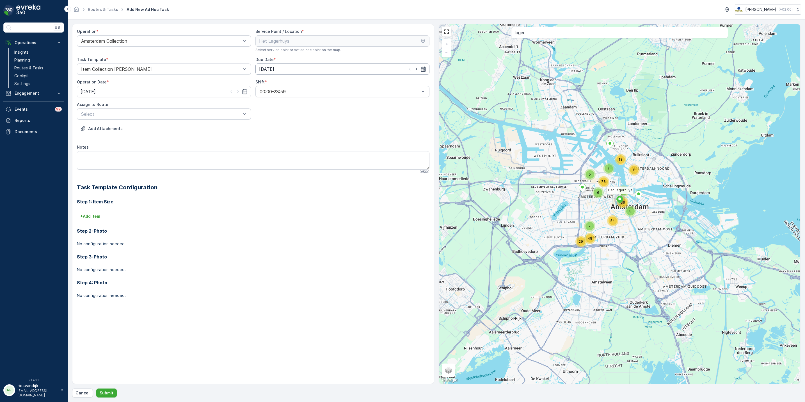
click at [365, 64] on input "[DATE]" at bounding box center [342, 68] width 174 height 11
click at [167, 93] on input "[DATE]" at bounding box center [164, 91] width 174 height 11
click at [327, 66] on input "[DATE]" at bounding box center [342, 68] width 174 height 11
click at [303, 141] on div "21" at bounding box center [305, 138] width 9 height 9
type input "21.08.2025"
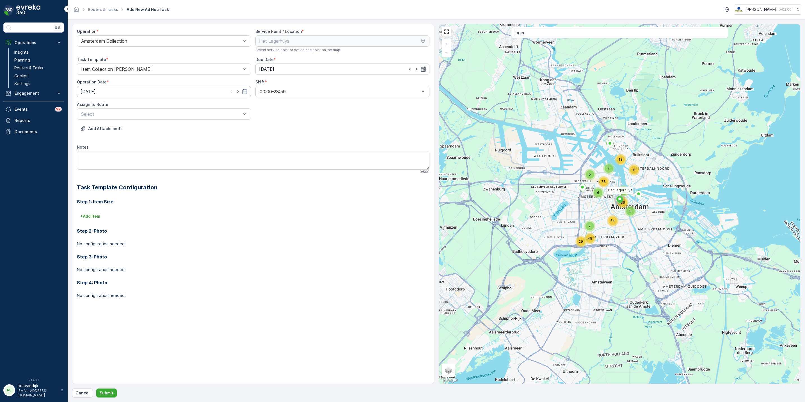
click at [131, 93] on input "[DATE]" at bounding box center [164, 91] width 174 height 11
click at [125, 162] on div "21" at bounding box center [127, 161] width 9 height 9
type input "21.08.2025"
click at [138, 114] on div at bounding box center [161, 113] width 161 height 5
type input "rokin"
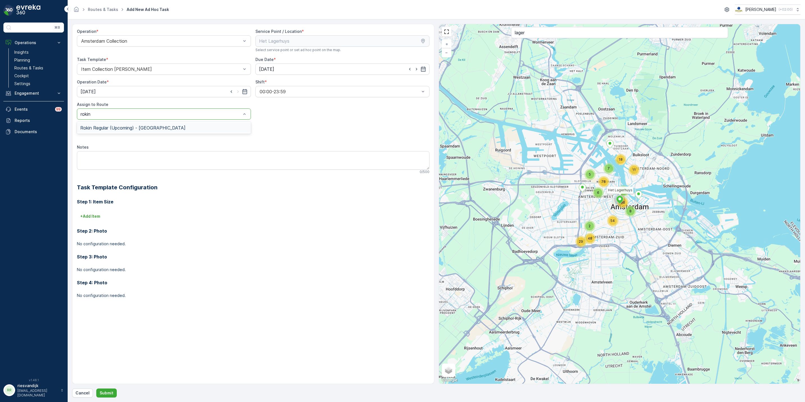
click at [141, 127] on span "Rokin Regular (Upcoming) - Amsterdam" at bounding box center [132, 127] width 105 height 5
click at [109, 131] on p "Add Attachments" at bounding box center [105, 129] width 35 height 6
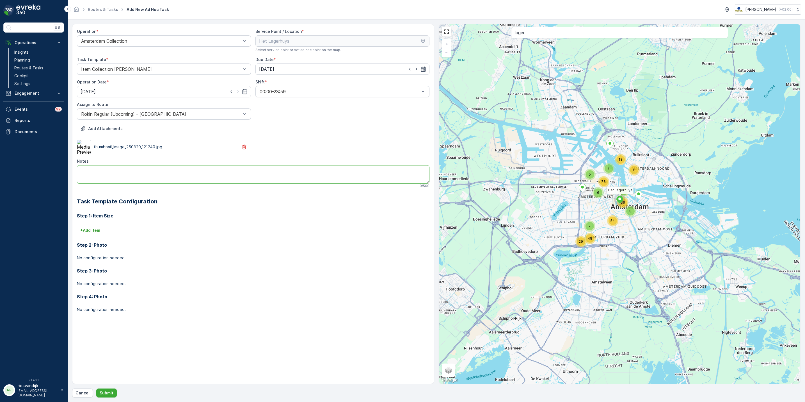
click at [153, 169] on textarea "Notes" at bounding box center [253, 174] width 352 height 19
type textarea "graag twee plastic kratten ophalen en aanslaan als grofvuil"
click at [97, 234] on button "+ Add Item" at bounding box center [90, 230] width 27 height 9
click at [165, 238] on div at bounding box center [224, 237] width 286 height 5
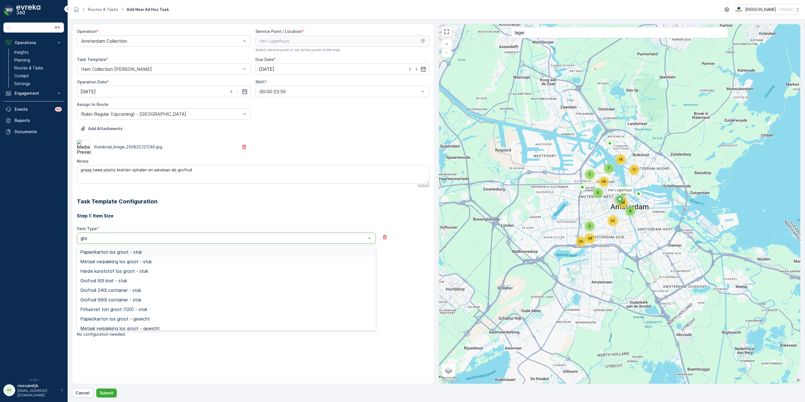
type input "grof"
click at [127, 263] on span "Grofvuil 240l container - stuk" at bounding box center [110, 261] width 61 height 5
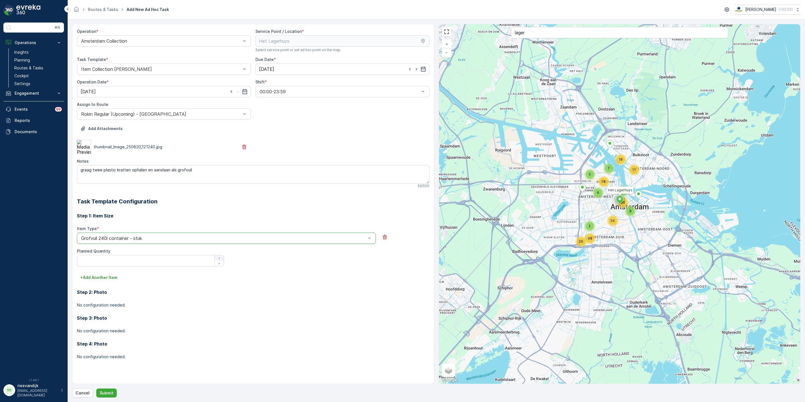
click at [219, 257] on icon "button" at bounding box center [218, 257] width 3 height 3
type Quantity "1"
click at [99, 389] on button "Submit" at bounding box center [106, 392] width 20 height 9
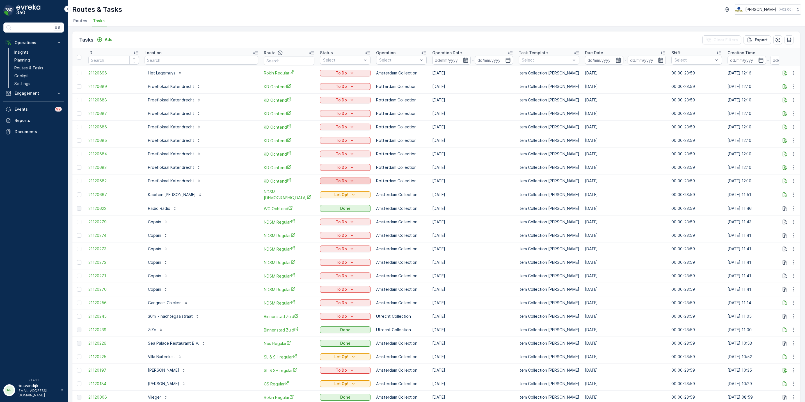
click at [320, 178] on button "To Do" at bounding box center [345, 180] width 51 height 7
click at [785, 182] on icon "button" at bounding box center [785, 181] width 6 height 6
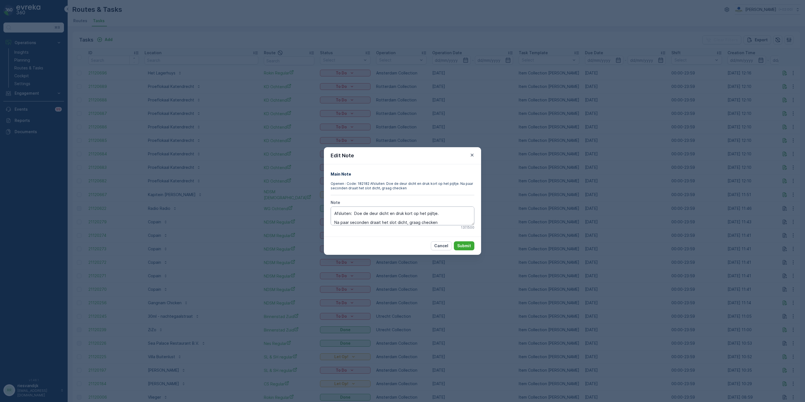
scroll to position [9, 0]
click at [441, 213] on textarea "Openen : Code: 182182 Afsluiten: Doe de deur dicht en druk kort op het pijltje.…" at bounding box center [403, 215] width 144 height 19
click at [460, 247] on p "Submit" at bounding box center [464, 246] width 14 height 6
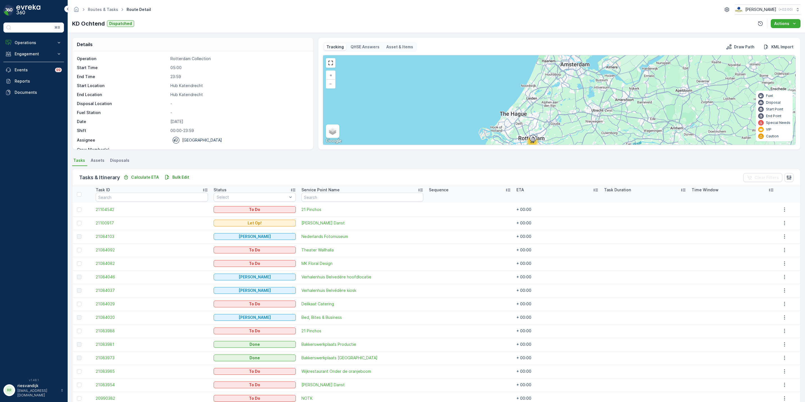
click at [337, 190] on div "Service Point Name" at bounding box center [362, 190] width 122 height 6
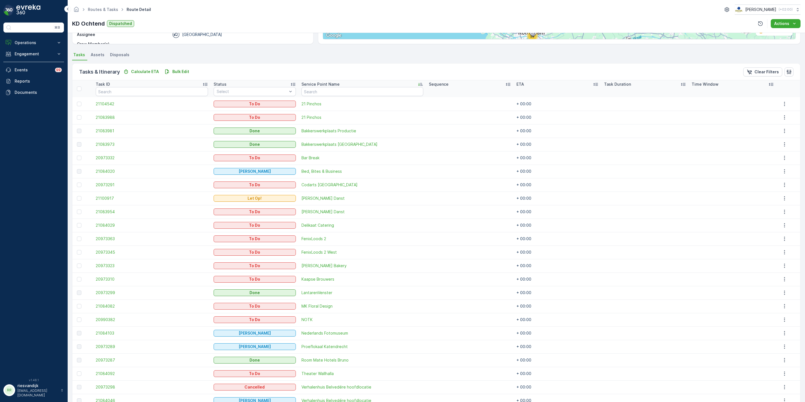
scroll to position [91, 0]
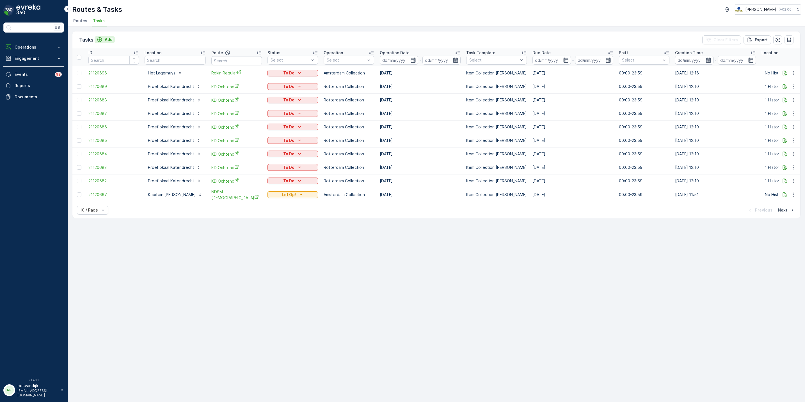
click at [111, 37] on p "Add" at bounding box center [109, 40] width 8 height 6
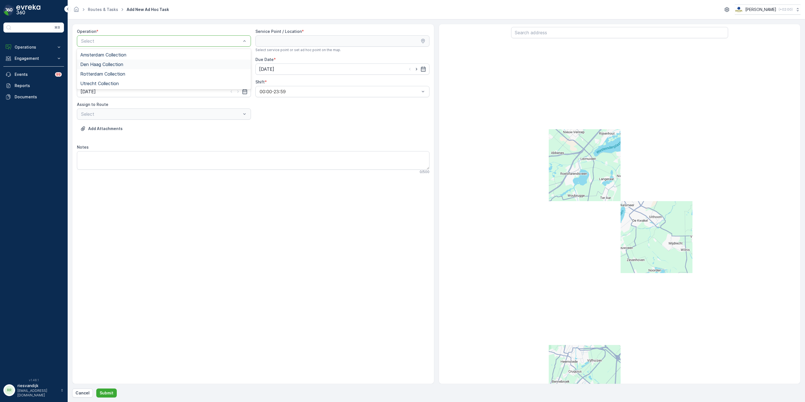
click at [132, 67] on div "Den Haag Collection" at bounding box center [163, 64] width 167 height 5
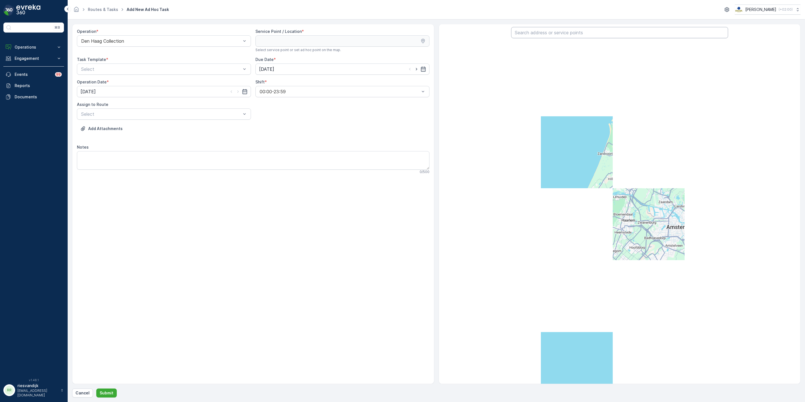
click at [575, 37] on input "text" at bounding box center [619, 32] width 217 height 11
click at [556, 98] on div "Onda" at bounding box center [619, 99] width 208 height 10
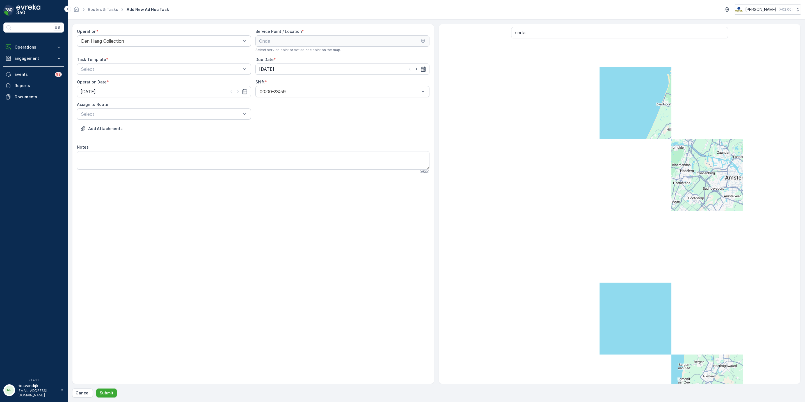
drag, startPoint x: 132, startPoint y: 57, endPoint x: 132, endPoint y: 63, distance: 6.5
click at [132, 58] on div "Task Template *" at bounding box center [164, 60] width 174 height 6
click at [132, 69] on div at bounding box center [161, 69] width 161 height 5
drag, startPoint x: 130, startPoint y: 78, endPoint x: 138, endPoint y: 79, distance: 7.6
click at [130, 78] on div "Item Collection [PERSON_NAME]" at bounding box center [164, 83] width 174 height 10
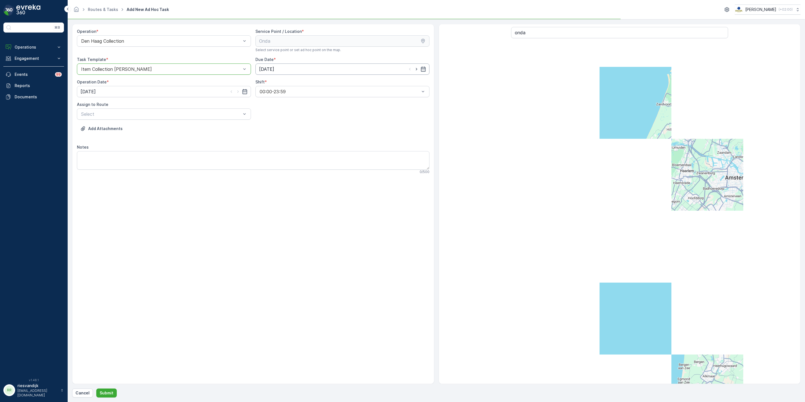
click at [289, 70] on input "[DATE]" at bounding box center [342, 68] width 174 height 11
click at [145, 114] on div at bounding box center [161, 113] width 161 height 5
click at [148, 112] on div at bounding box center [161, 113] width 161 height 5
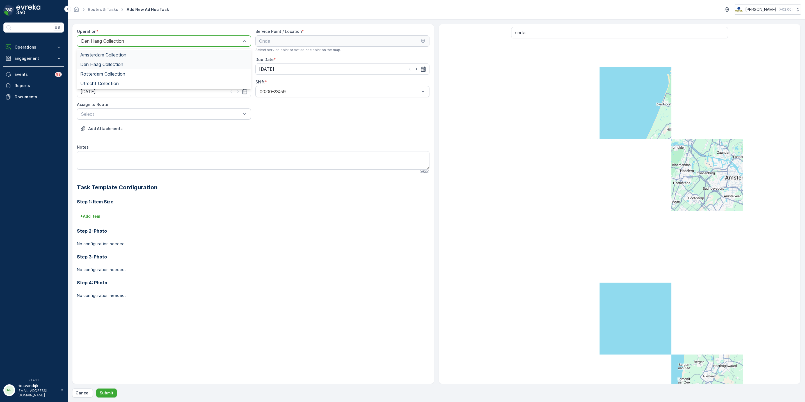
click at [137, 37] on div "Den Haag Collection" at bounding box center [164, 40] width 174 height 11
click at [125, 74] on div "Rotterdam Collection" at bounding box center [163, 73] width 167 height 5
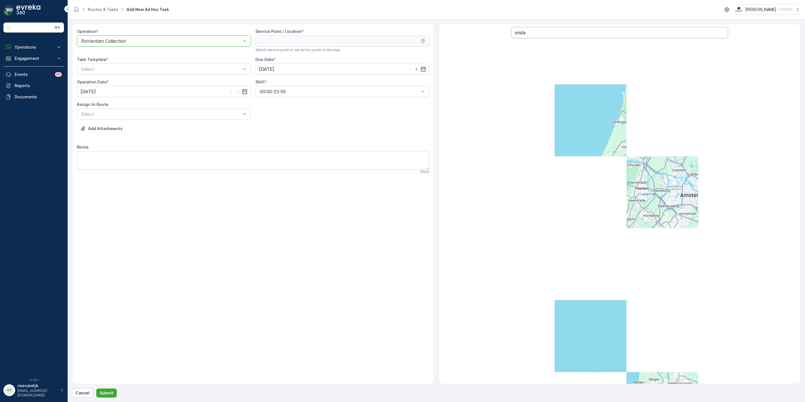
click at [562, 37] on input "onda" at bounding box center [619, 32] width 217 height 11
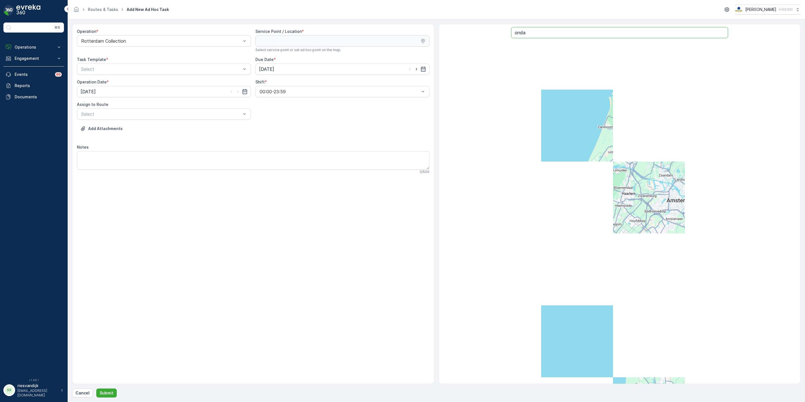
click at [557, 36] on input "onda" at bounding box center [619, 32] width 217 height 11
type input "onda"
click at [546, 104] on div "Onda" at bounding box center [619, 99] width 208 height 10
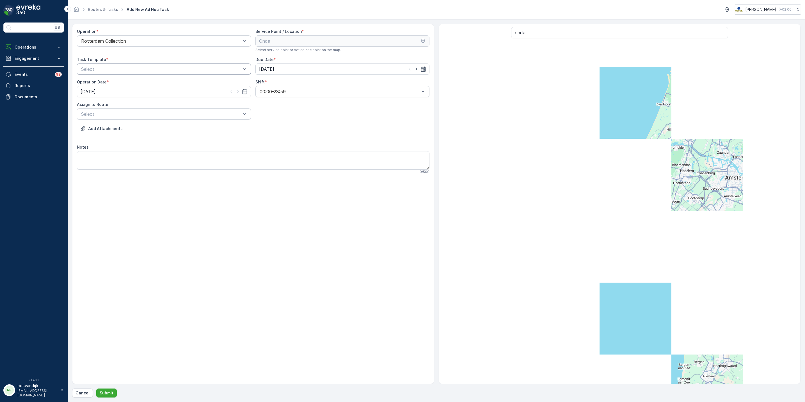
click at [158, 72] on div at bounding box center [161, 69] width 161 height 5
click at [157, 83] on div "Item Collection [PERSON_NAME]" at bounding box center [163, 82] width 167 height 5
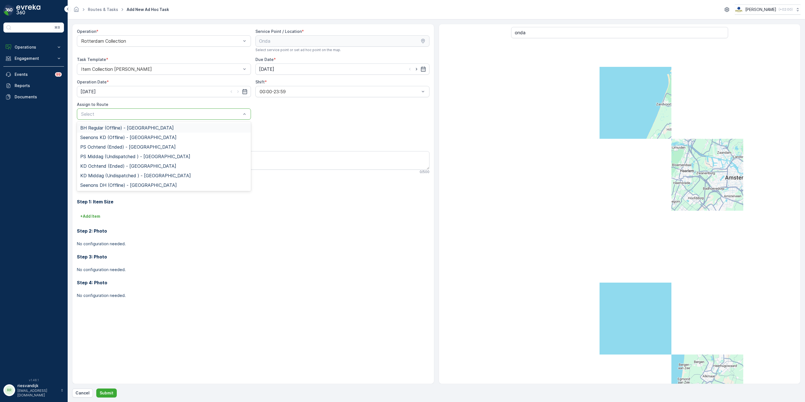
click at [198, 109] on div "Select" at bounding box center [164, 113] width 174 height 11
click at [162, 125] on div "BH Regular (Offline) - Rotterdam" at bounding box center [164, 128] width 174 height 10
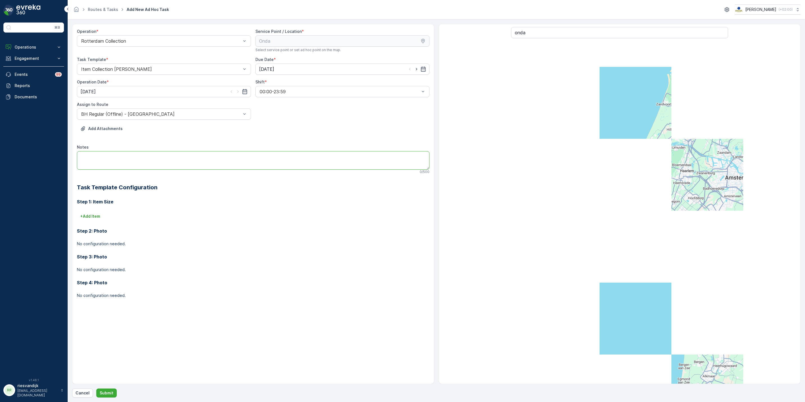
click at [131, 165] on textarea "Notes" at bounding box center [253, 160] width 352 height 19
click at [186, 154] on textarea "graag pd zakken afleveren 5 rollen 12" at bounding box center [253, 160] width 352 height 19
type textarea "graag pd zakken afleveren 5 rollen 120L"
click at [112, 392] on p "Submit" at bounding box center [107, 393] width 14 height 6
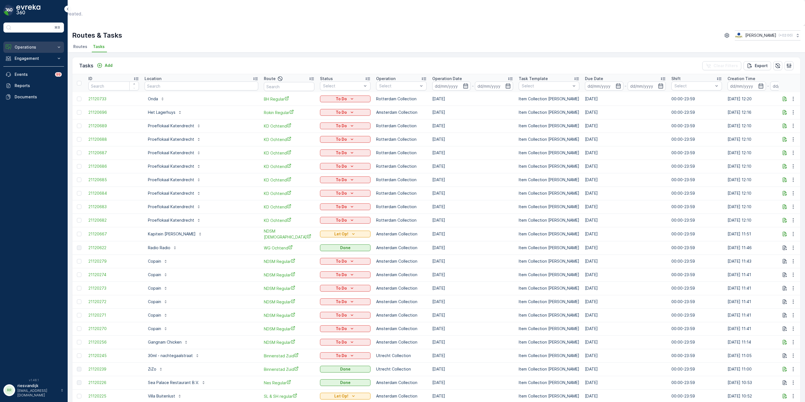
click at [29, 47] on button "Operations" at bounding box center [33, 47] width 61 height 11
drag, startPoint x: 35, startPoint y: 75, endPoint x: 58, endPoint y: 76, distance: 23.6
click at [35, 76] on link "Cockpit" at bounding box center [38, 80] width 52 height 8
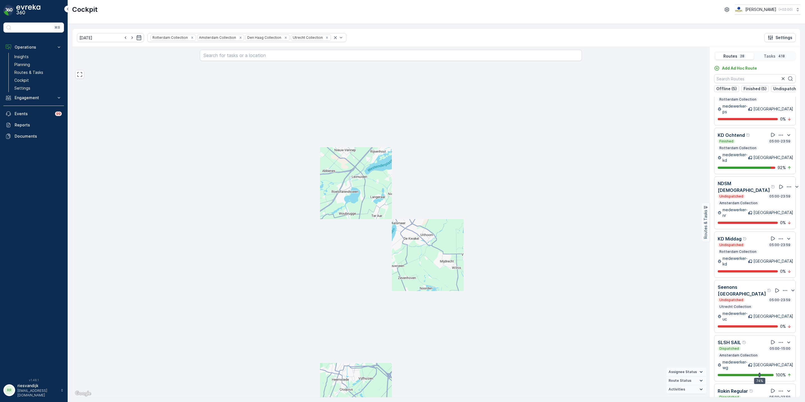
scroll to position [758, 0]
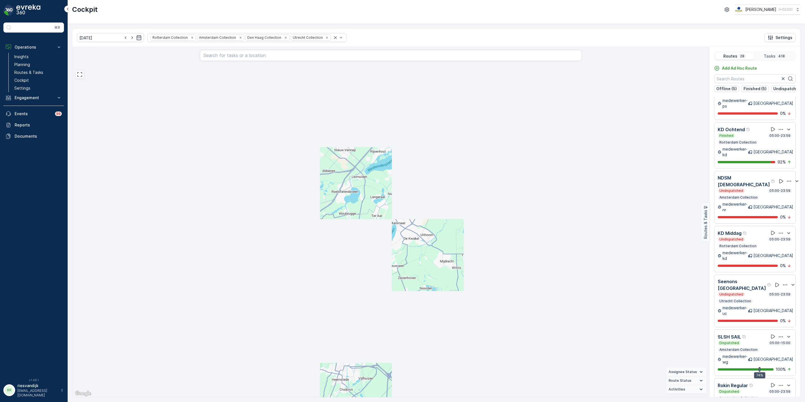
click at [761, 340] on div "Dispatched 05:00-15:00 Amsterdam Collection" at bounding box center [755, 345] width 74 height 11
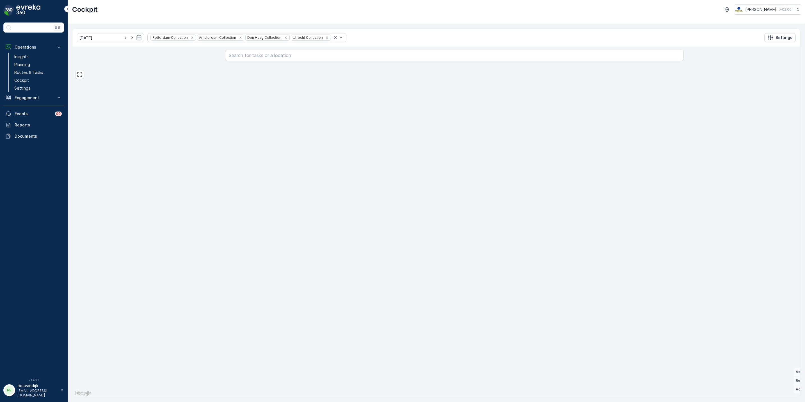
drag, startPoint x: 308, startPoint y: 183, endPoint x: 446, endPoint y: 148, distance: 142.2
click at [446, 148] on div "+ − Satellite Roadmap Terrain Hybrid Leaflet Keyboard shortcuts Map Data Map da…" at bounding box center [454, 222] width 764 height 350
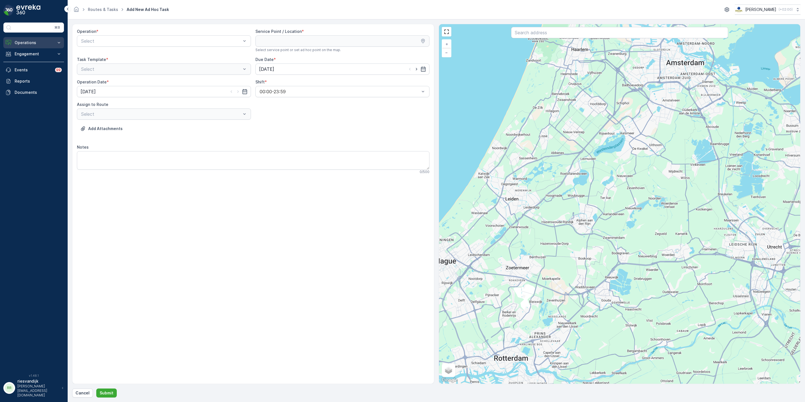
click at [45, 47] on button "Operations" at bounding box center [33, 42] width 61 height 11
click at [42, 68] on p "Routes & Tasks" at bounding box center [28, 68] width 29 height 6
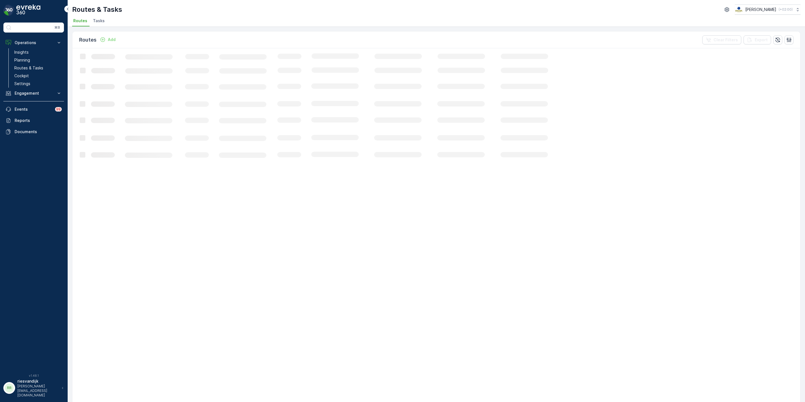
click at [99, 26] on li "Tasks" at bounding box center [99, 22] width 15 height 10
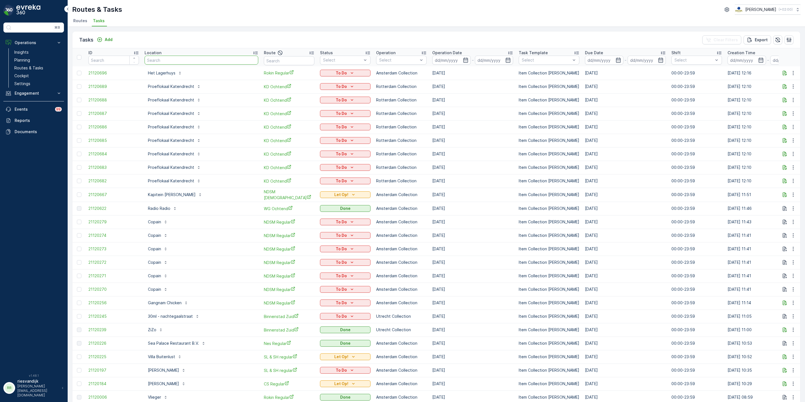
click at [186, 63] on input "text" at bounding box center [202, 60] width 114 height 9
type input "onda"
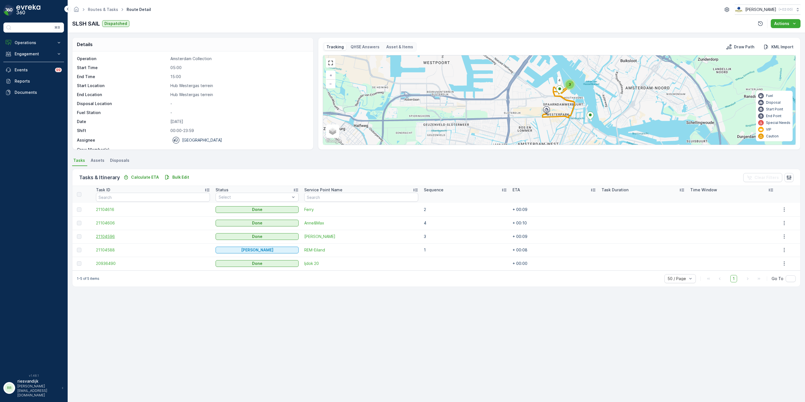
click at [106, 235] on span "21104596" at bounding box center [153, 236] width 114 height 6
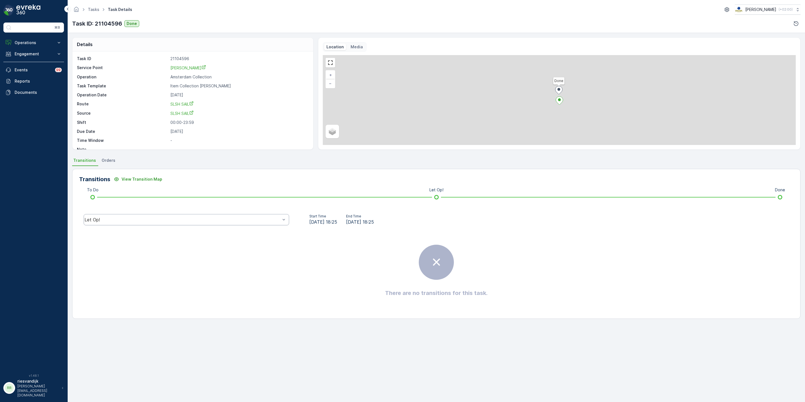
click at [151, 223] on div "Let Op!" at bounding box center [186, 219] width 205 height 11
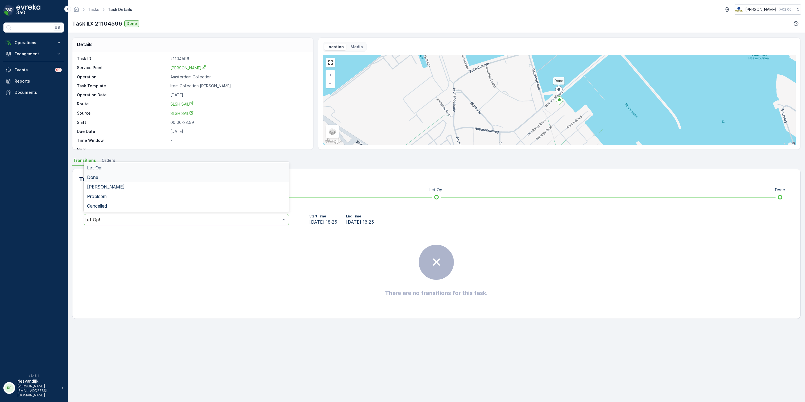
click at [126, 178] on div "Done" at bounding box center [186, 177] width 199 height 5
